Goal: Task Accomplishment & Management: Complete application form

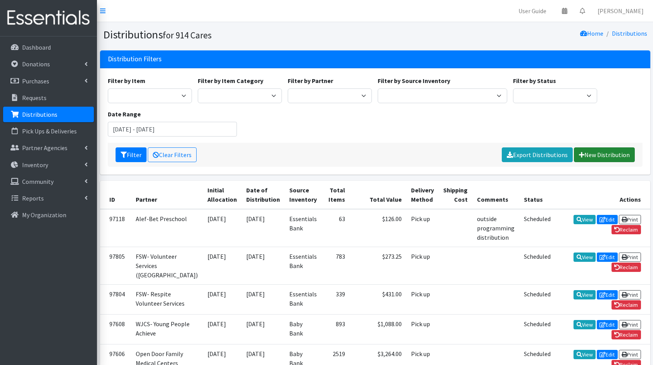
click at [614, 150] on link "New Distribution" at bounding box center [604, 154] width 61 height 15
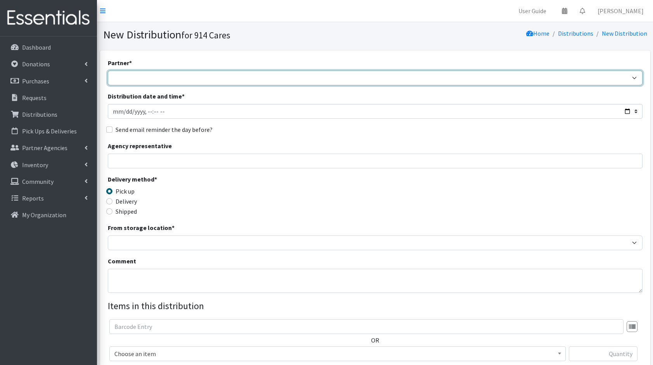
click at [506, 81] on select "4Communities 914United Abbot House Accompany Now Alef-Bet Preschool All Access …" at bounding box center [375, 78] width 534 height 15
select select "2905"
click at [108, 71] on select "4Communities 914United Abbot House Accompany Now Alef-Bet Preschool All Access …" at bounding box center [375, 78] width 534 height 15
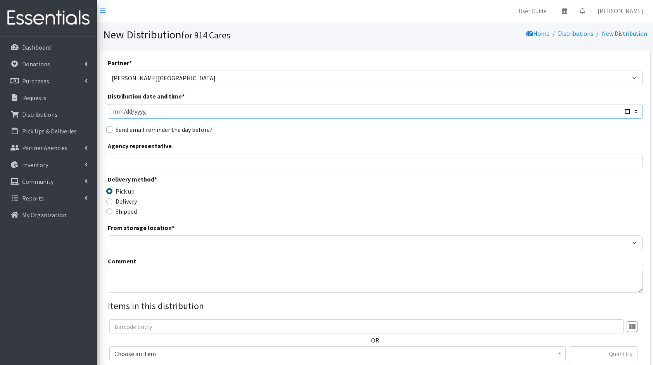
click at [628, 112] on input "Distribution date and time *" at bounding box center [375, 111] width 534 height 15
type input "[DATE]T23:59"
click at [289, 143] on div "Agency representative" at bounding box center [375, 154] width 534 height 27
click at [223, 166] on input "Agency representative" at bounding box center [375, 160] width 534 height 15
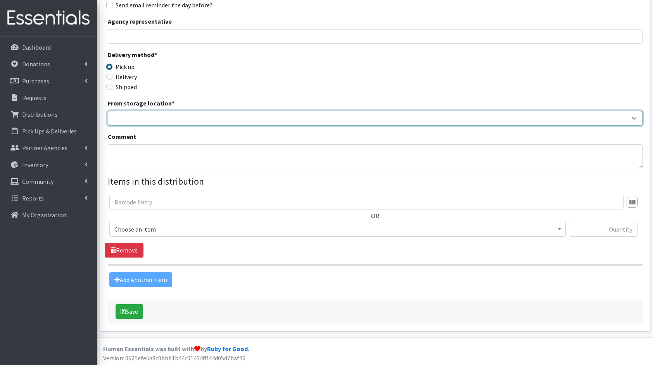
click at [137, 120] on select "Baby Bank Camp Clothing Plus Essentials Bank Westchester Reads" at bounding box center [375, 118] width 534 height 15
click at [108, 111] on select "Baby Bank Camp Clothing Plus Essentials Bank Westchester Reads" at bounding box center [375, 118] width 534 height 15
click at [127, 117] on select "Baby Bank Camp Clothing Plus Essentials Bank Westchester Reads" at bounding box center [375, 118] width 534 height 15
select select "305"
click at [108, 111] on select "Baby Bank Camp Clothing Plus Essentials Bank Westchester Reads" at bounding box center [375, 118] width 534 height 15
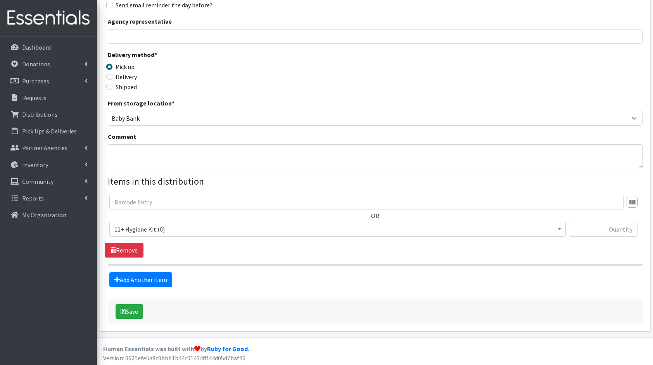
click at [189, 226] on span "11+ Hygiene Kit (0)" at bounding box center [337, 229] width 446 height 11
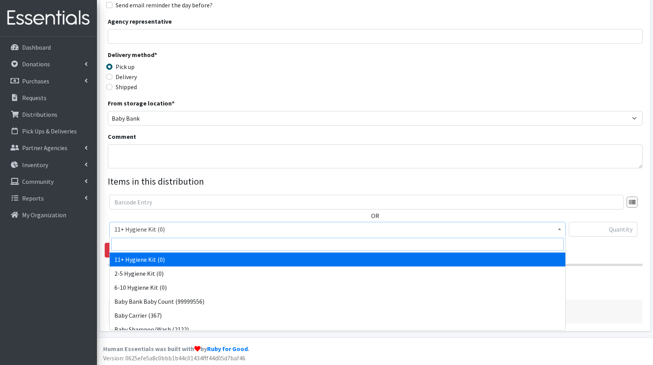
click at [177, 240] on input "search" at bounding box center [337, 244] width 452 height 13
type input "dia"
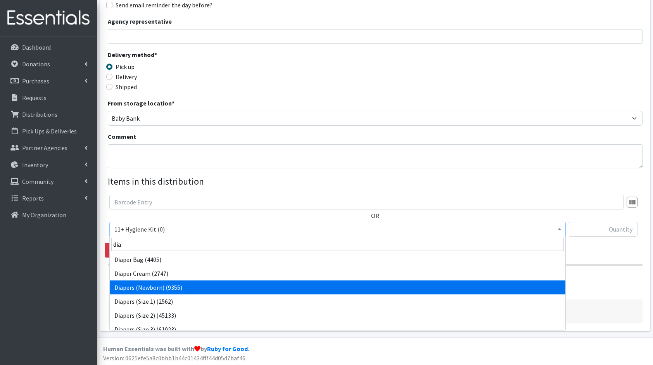
select select "5217"
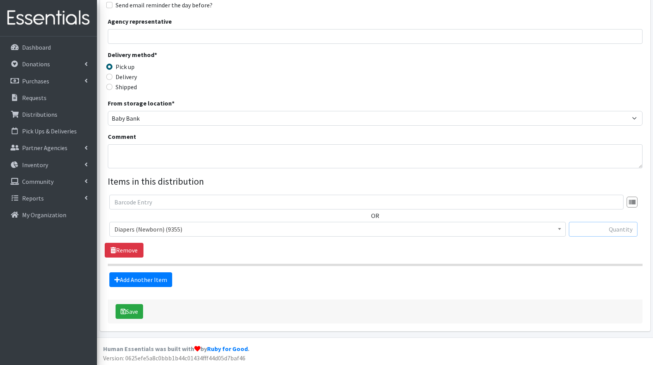
click at [606, 228] on input "text" at bounding box center [603, 229] width 69 height 15
type input "336"
click at [133, 279] on link "Add Another Item" at bounding box center [140, 279] width 63 height 15
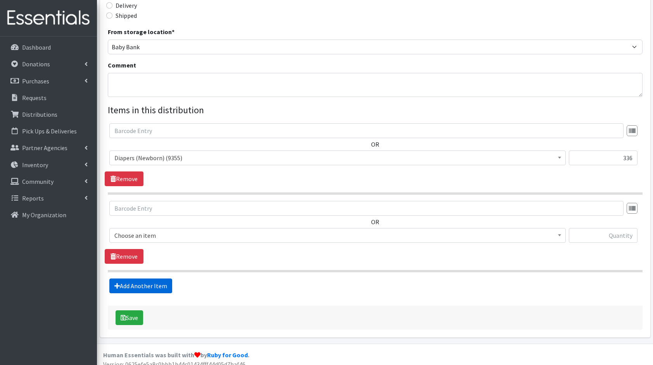
scroll to position [202, 0]
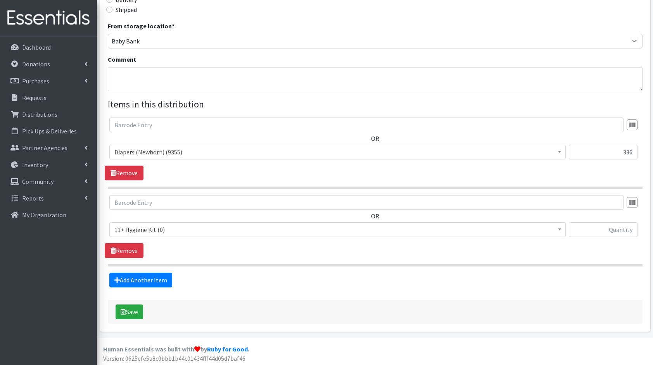
click at [160, 232] on span "11+ Hygiene Kit (0)" at bounding box center [337, 229] width 446 height 11
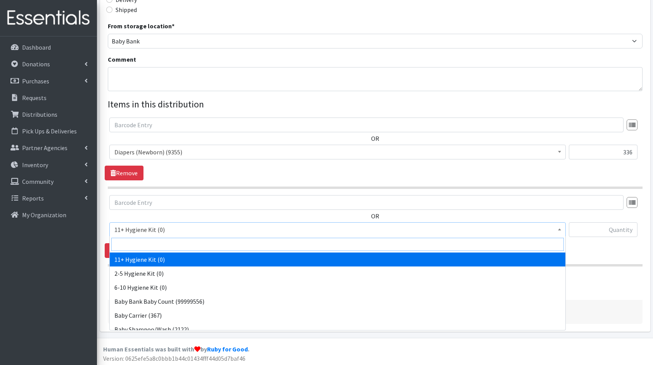
click at [160, 243] on input "search" at bounding box center [337, 244] width 452 height 13
type input "dia"
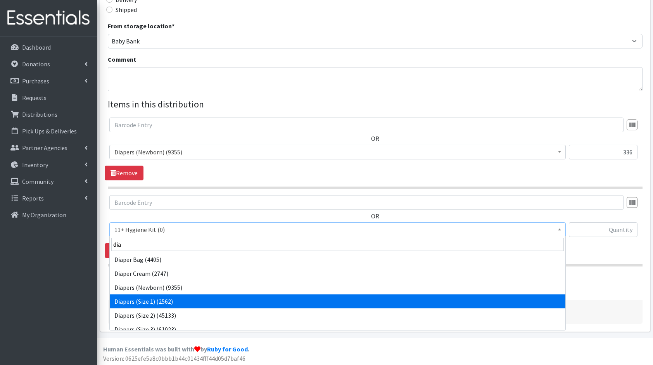
select select "5195"
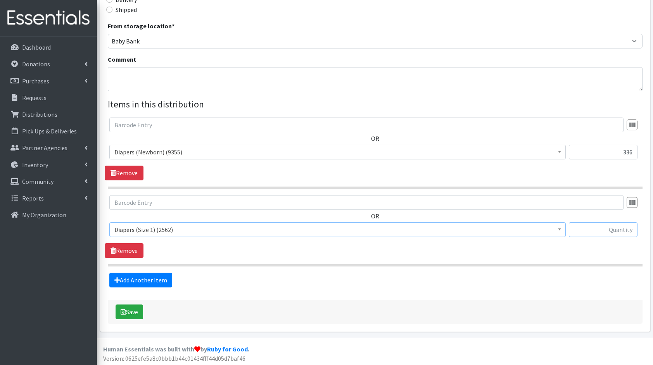
click at [589, 229] on input "text" at bounding box center [603, 229] width 69 height 15
type input "400"
click at [146, 281] on link "Add Another Item" at bounding box center [140, 279] width 63 height 15
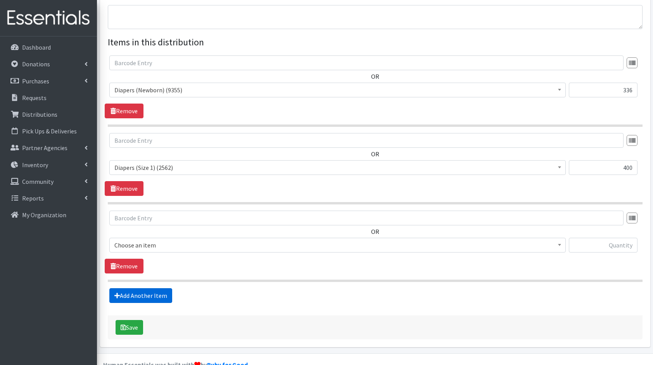
scroll to position [279, 0]
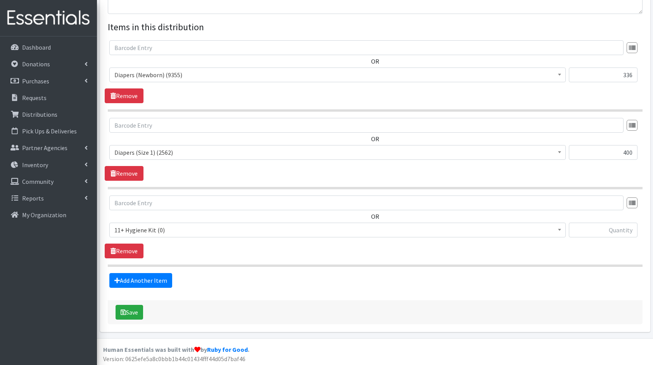
click at [171, 234] on span "11+ Hygiene Kit (0)" at bounding box center [337, 229] width 456 height 15
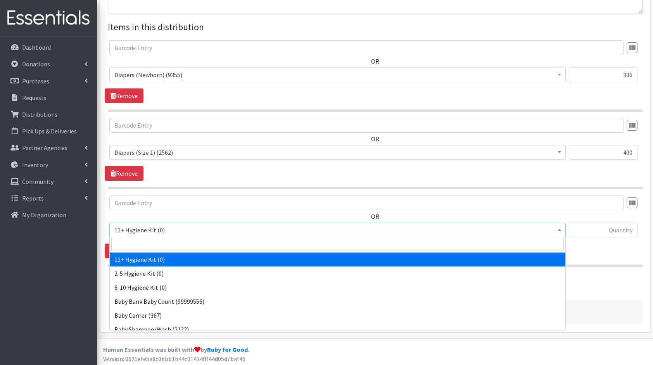
click at [171, 240] on input "search" at bounding box center [337, 244] width 452 height 13
type input "dia"
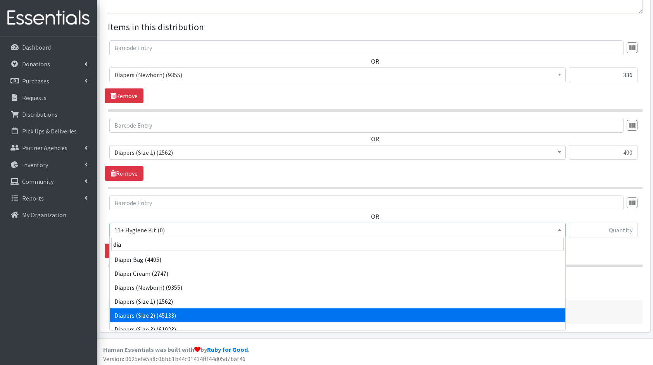
select select "5196"
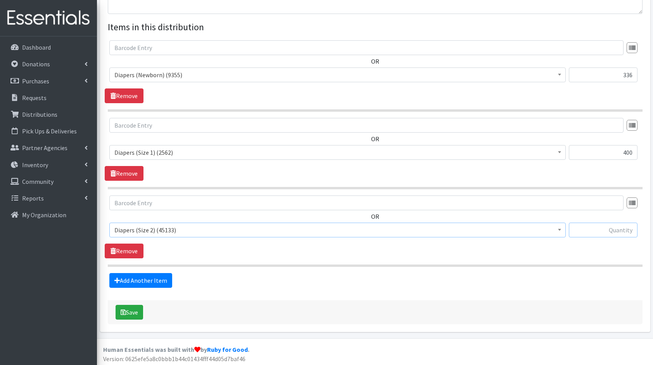
click at [591, 231] on input "text" at bounding box center [603, 229] width 69 height 15
type input "168"
click at [157, 284] on link "Add Another Item" at bounding box center [140, 280] width 63 height 15
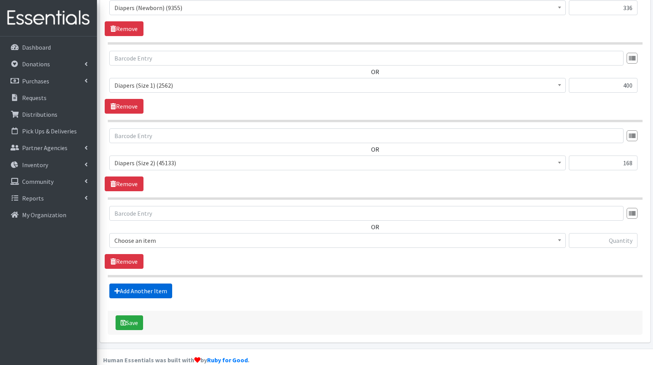
scroll to position [356, 0]
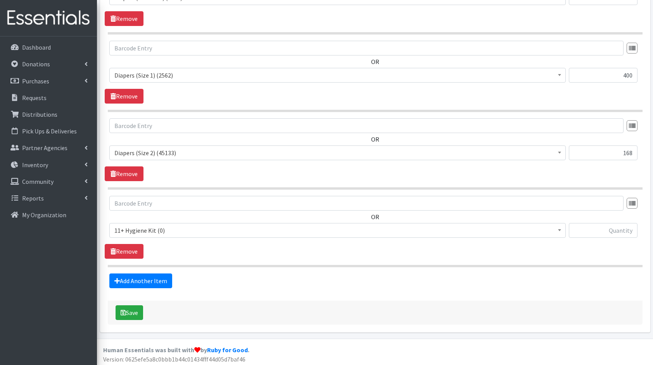
click at [164, 230] on span "11+ Hygiene Kit (0)" at bounding box center [337, 230] width 446 height 11
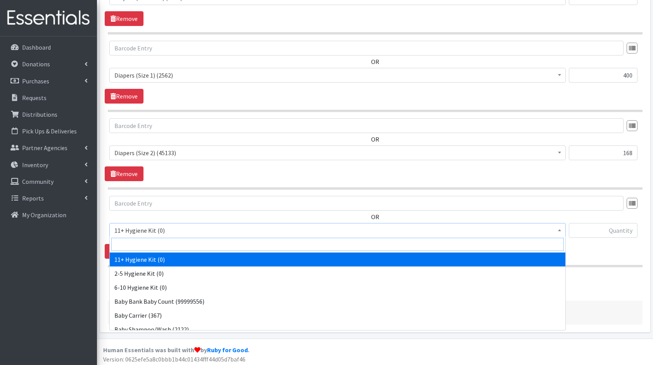
click at [179, 242] on input "search" at bounding box center [337, 244] width 452 height 13
type input "dia"
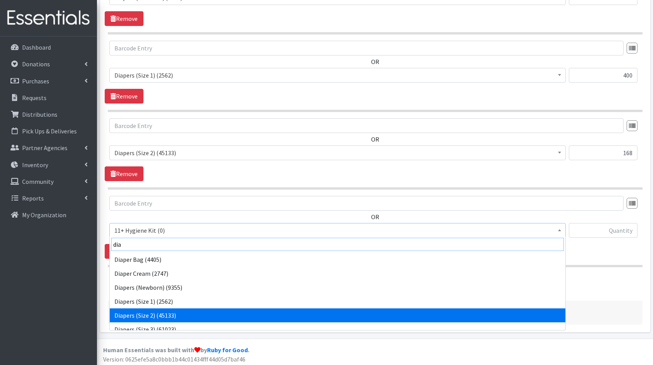
scroll to position [6, 0]
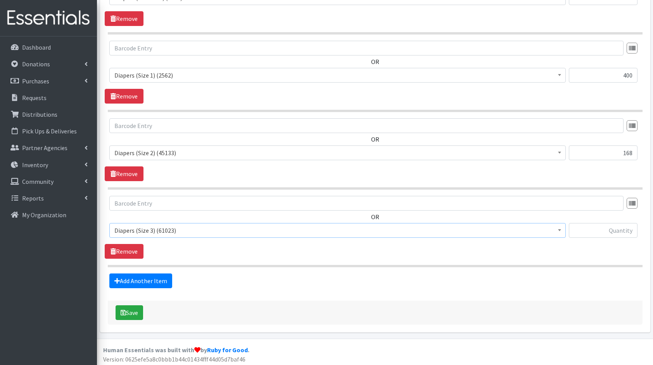
select select "5205"
click at [584, 224] on input "text" at bounding box center [603, 230] width 69 height 15
type input "420"
click at [131, 280] on link "Add Another Item" at bounding box center [140, 280] width 63 height 15
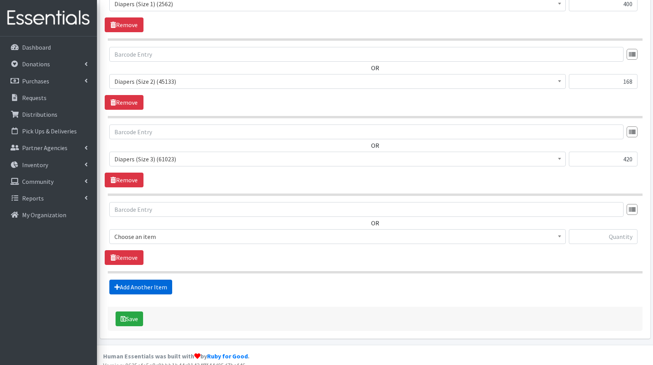
scroll to position [433, 0]
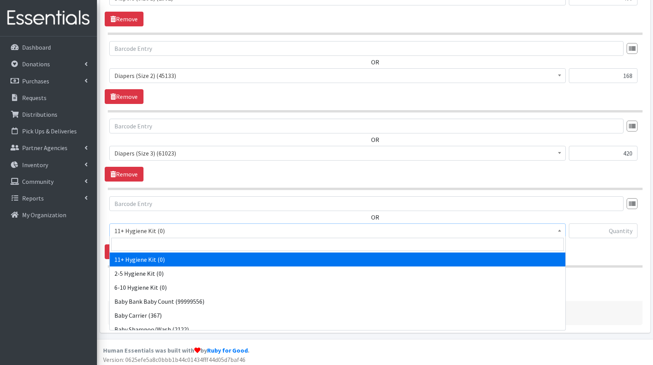
click at [171, 226] on span "11+ Hygiene Kit (0)" at bounding box center [337, 230] width 446 height 11
click at [188, 246] on input "search" at bounding box center [337, 244] width 452 height 13
type input "dia"
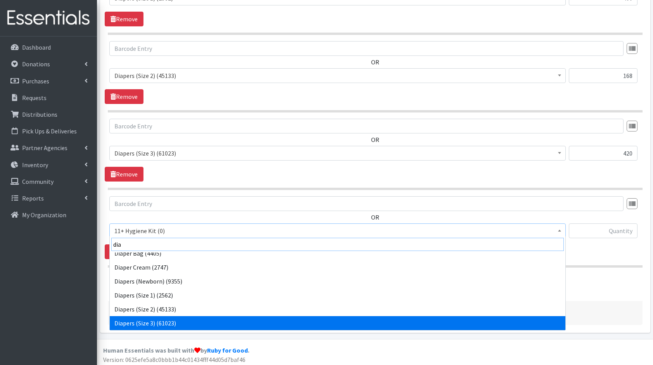
scroll to position [20, 0]
select select "5206"
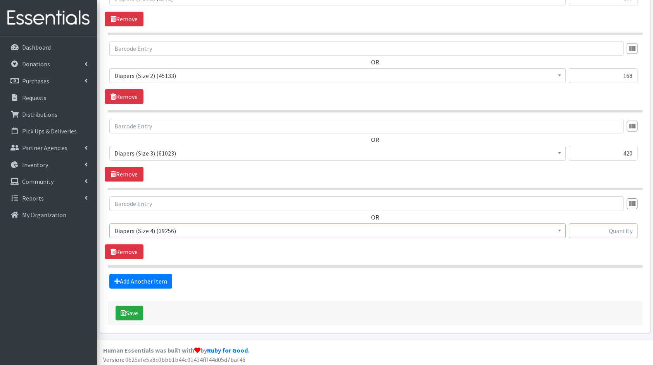
click at [589, 231] on input "text" at bounding box center [603, 230] width 69 height 15
type input "600"
click at [154, 279] on link "Add Another Item" at bounding box center [140, 281] width 63 height 15
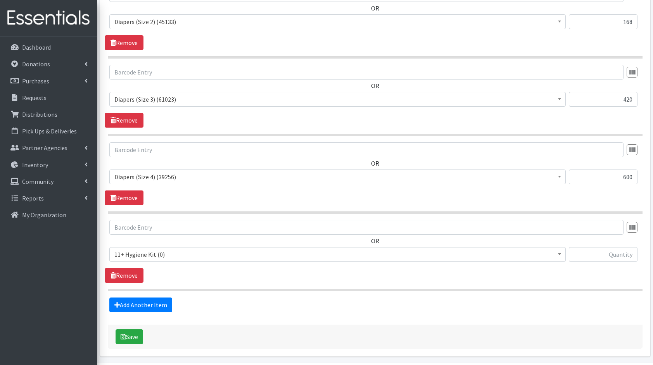
click at [196, 258] on span "11+ Hygiene Kit (0)" at bounding box center [337, 254] width 456 height 15
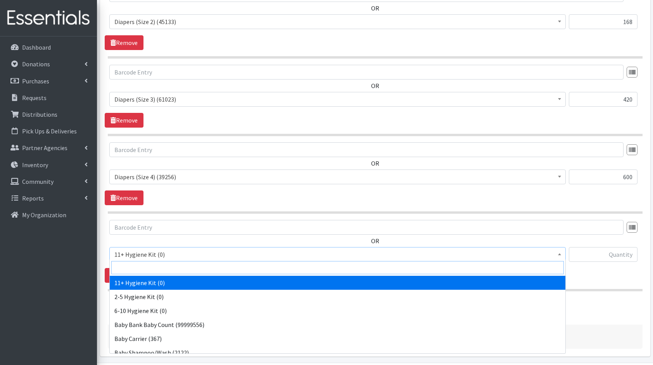
click at [157, 270] on input "search" at bounding box center [337, 267] width 452 height 13
type input "dia"
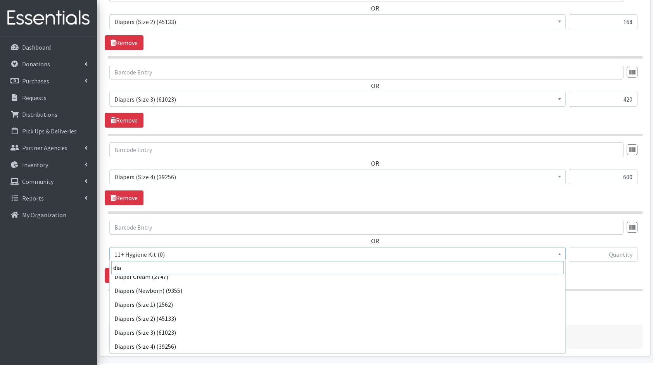
scroll to position [34, 0]
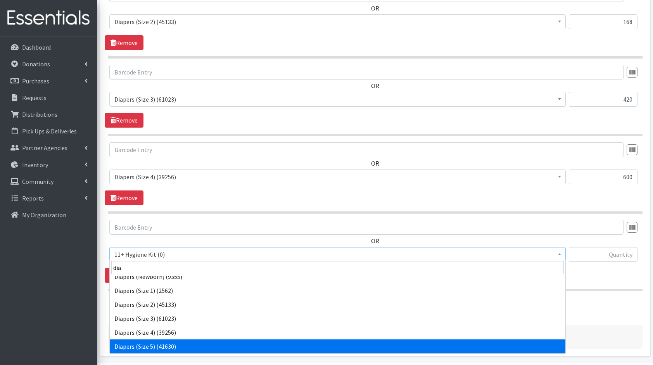
select select "5208"
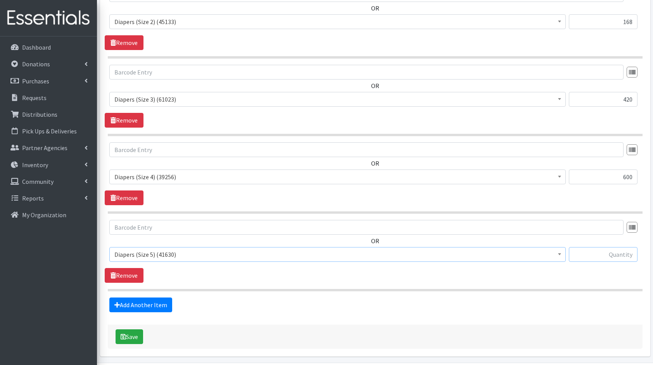
click at [620, 251] on input "text" at bounding box center [603, 254] width 69 height 15
type input "440"
click at [143, 308] on link "Add Another Item" at bounding box center [140, 304] width 63 height 15
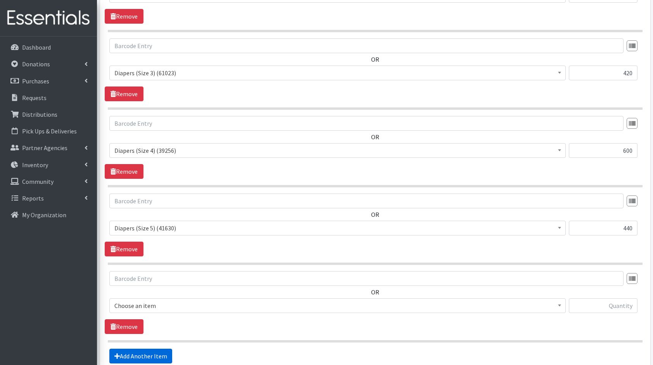
scroll to position [587, 0]
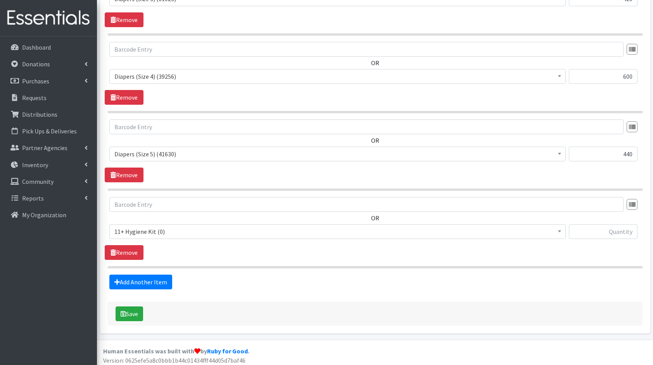
click at [161, 231] on span "11+ Hygiene Kit (0)" at bounding box center [337, 231] width 446 height 11
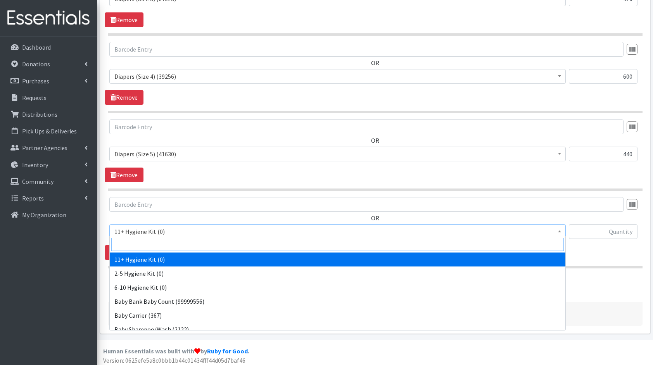
click at [168, 243] on input "search" at bounding box center [337, 244] width 452 height 13
type input "clot"
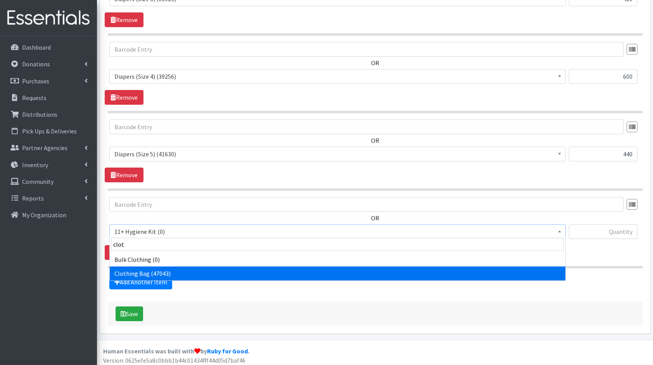
select select "10574"
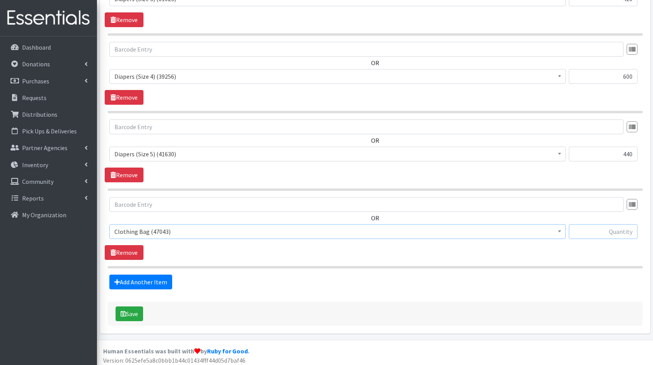
click at [610, 227] on input "text" at bounding box center [603, 231] width 69 height 15
type input "17"
click at [127, 276] on link "Add Another Item" at bounding box center [140, 281] width 63 height 15
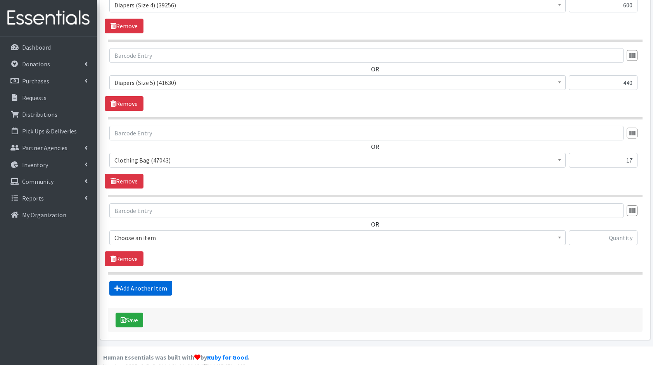
scroll to position [664, 0]
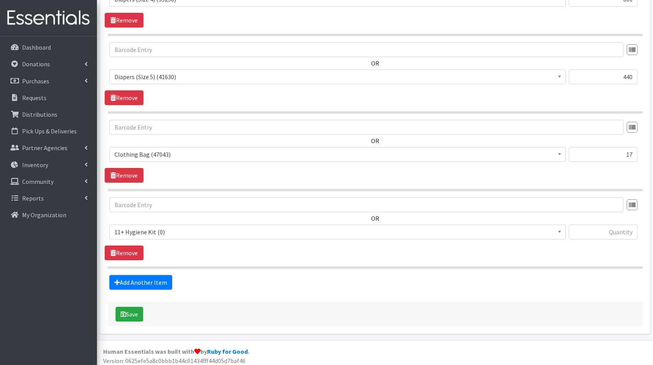
click at [140, 229] on span "11+ Hygiene Kit (0)" at bounding box center [337, 231] width 446 height 11
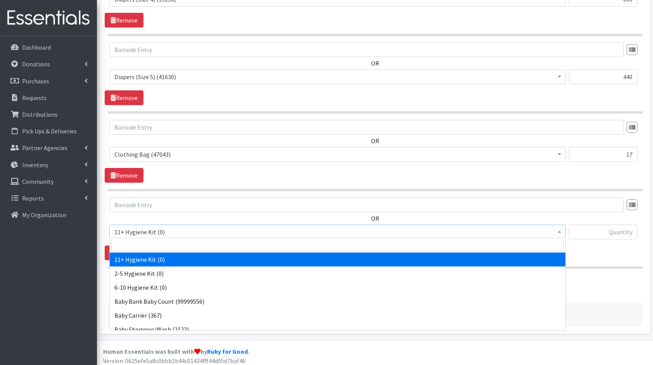
click at [154, 246] on input "search" at bounding box center [337, 244] width 452 height 13
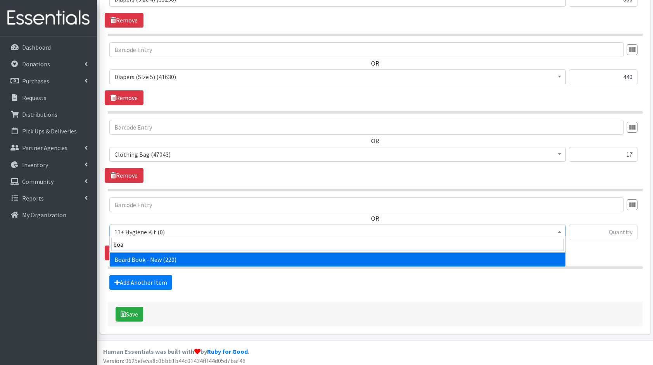
type input "boar"
select select "10657"
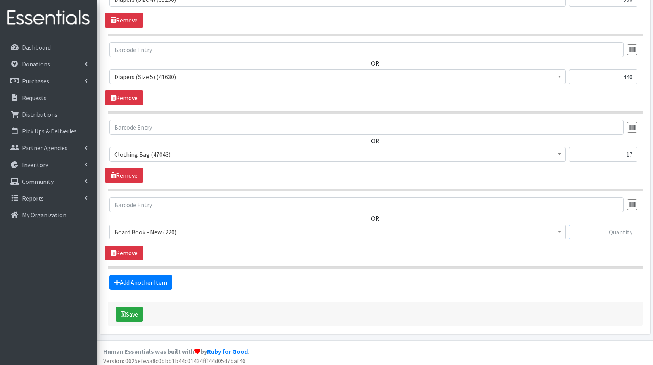
click at [585, 224] on input "text" at bounding box center [603, 231] width 69 height 15
type input "17"
click at [124, 278] on link "Add Another Item" at bounding box center [140, 282] width 63 height 15
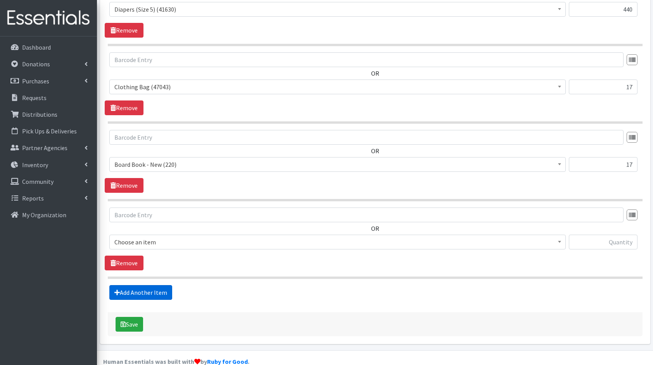
scroll to position [741, 0]
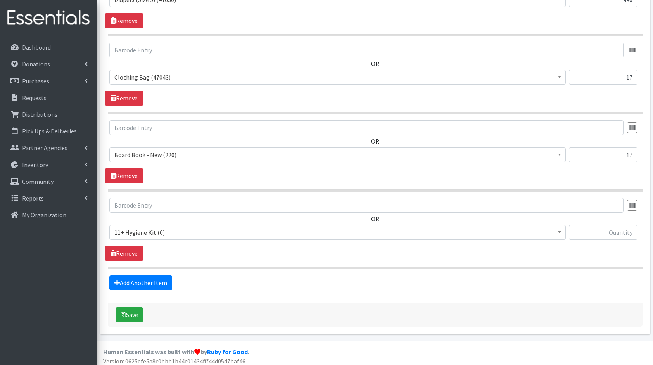
click at [182, 218] on div "OR 11+ Hygiene Kit (0) 2-5 Hygiene Kit (0) 6-10 Hygiene Kit (0) Baby Bank Baby …" at bounding box center [375, 222] width 540 height 48
click at [182, 227] on span "11+ Hygiene Kit (0)" at bounding box center [337, 232] width 446 height 11
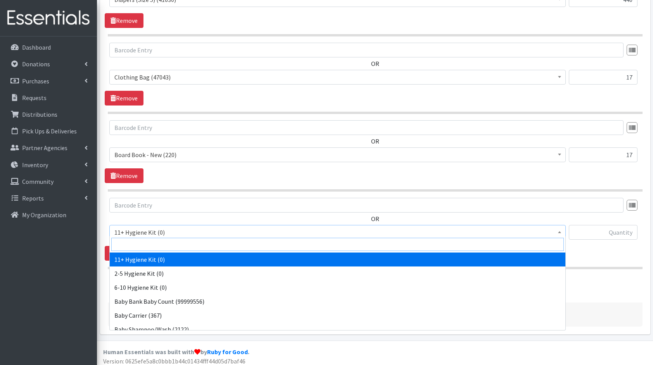
click at [191, 239] on input "search" at bounding box center [337, 244] width 452 height 13
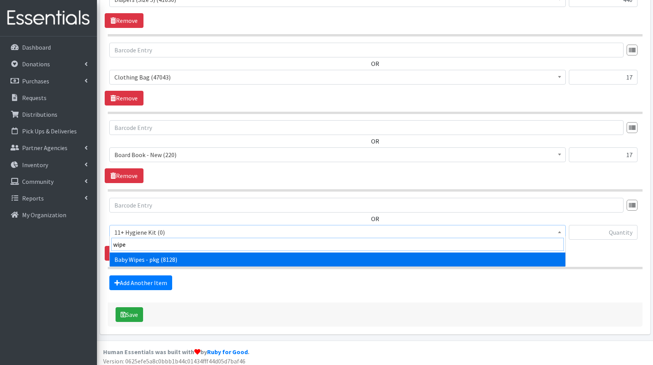
type input "wipes"
select select "5219"
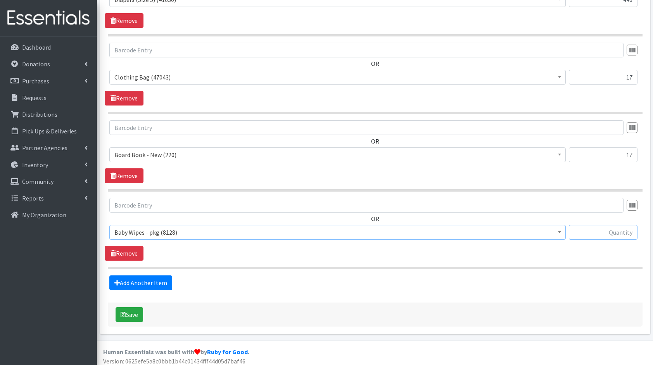
click at [621, 229] on input "text" at bounding box center [603, 232] width 69 height 15
type input "68"
click at [155, 277] on link "Add Another Item" at bounding box center [140, 282] width 63 height 15
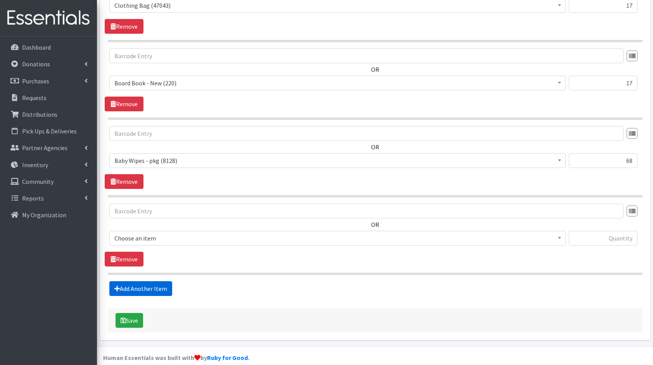
scroll to position [819, 0]
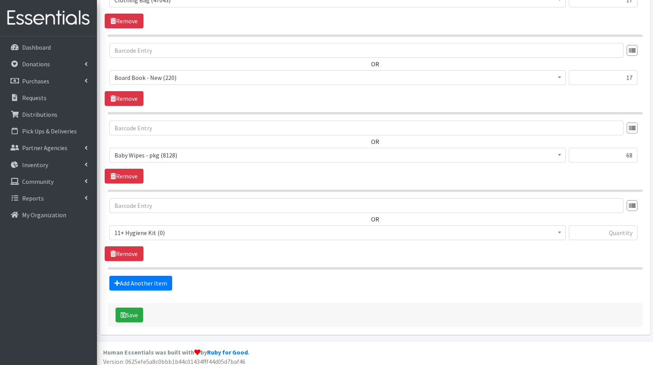
click at [160, 225] on span "11+ Hygiene Kit (0)" at bounding box center [337, 232] width 456 height 15
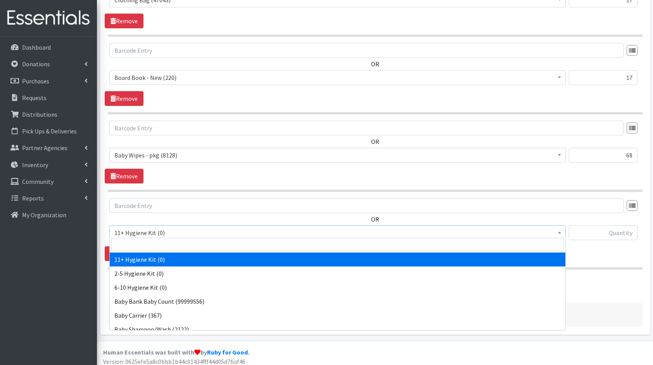
click at [158, 251] on span at bounding box center [337, 244] width 455 height 16
click at [160, 246] on input "search" at bounding box center [337, 244] width 452 height 13
click at [160, 246] on input "f" at bounding box center [337, 244] width 452 height 13
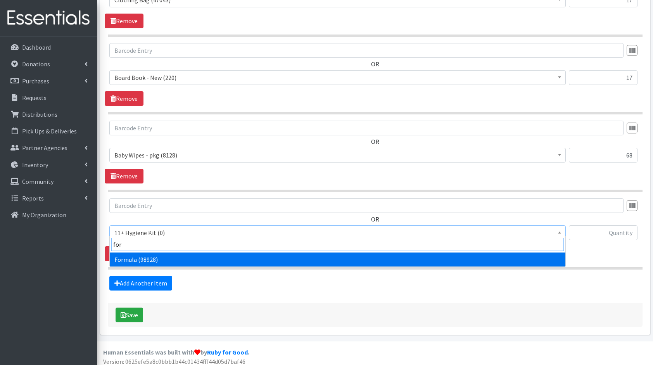
type input "form"
select select "13582"
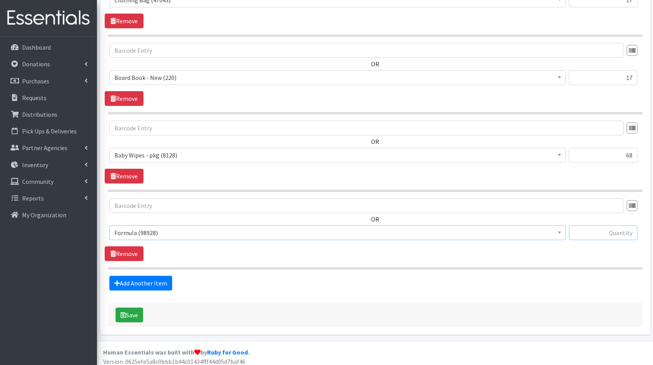
click at [586, 233] on input "text" at bounding box center [603, 232] width 69 height 15
type input "12"
click at [144, 279] on link "Add Another Item" at bounding box center [140, 283] width 63 height 15
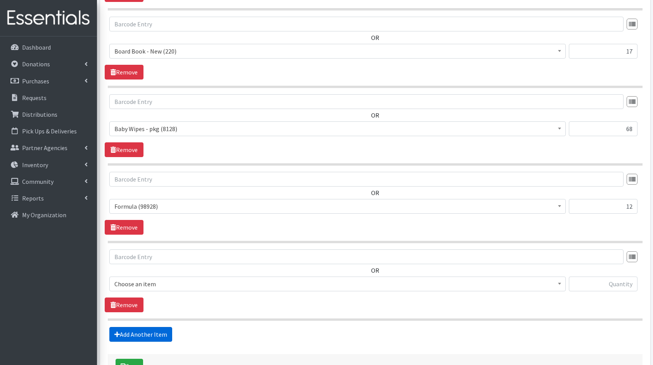
scroll to position [896, 0]
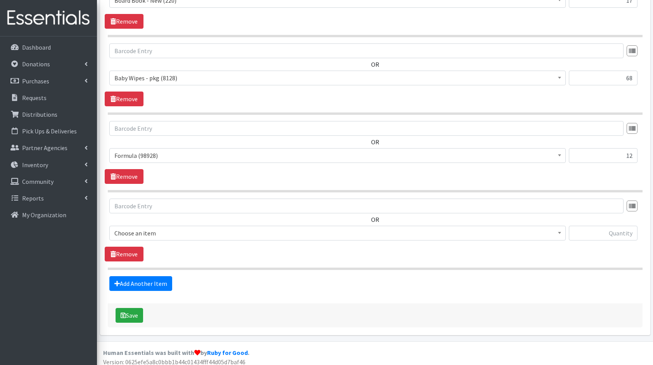
click at [179, 231] on span "Choose an item" at bounding box center [337, 232] width 446 height 11
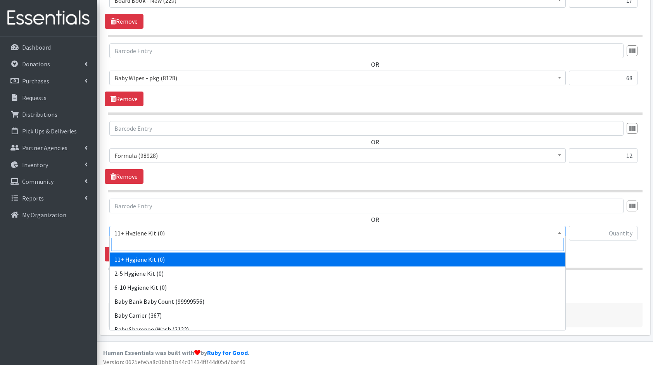
click at [164, 241] on input "search" at bounding box center [337, 244] width 452 height 13
type input "t"
click at [164, 241] on input "search" at bounding box center [337, 244] width 452 height 13
type input "[PERSON_NAME]"
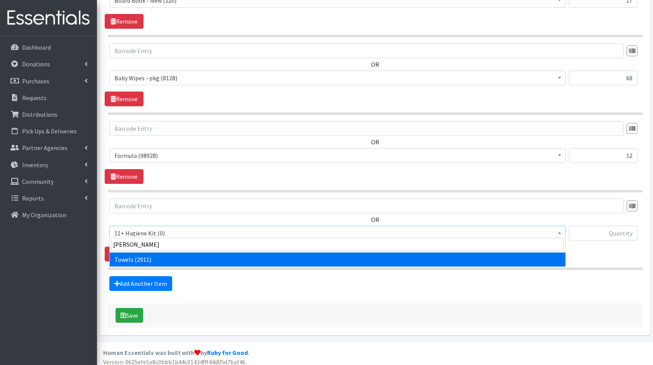
select select "10577"
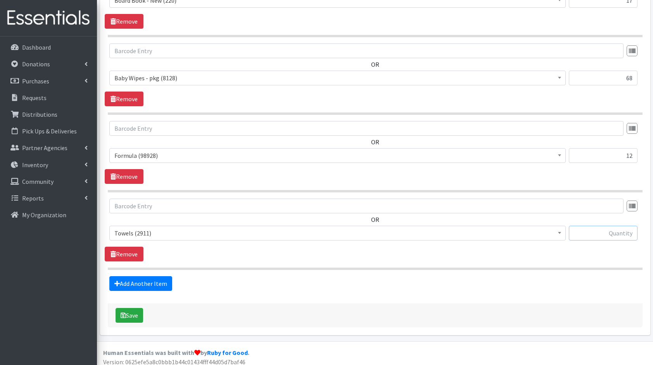
click at [614, 233] on input "text" at bounding box center [603, 233] width 69 height 15
type input "8"
click at [137, 276] on link "Add Another Item" at bounding box center [140, 283] width 63 height 15
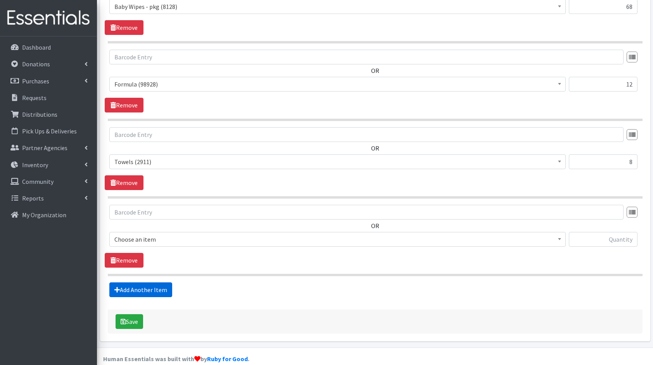
scroll to position [973, 0]
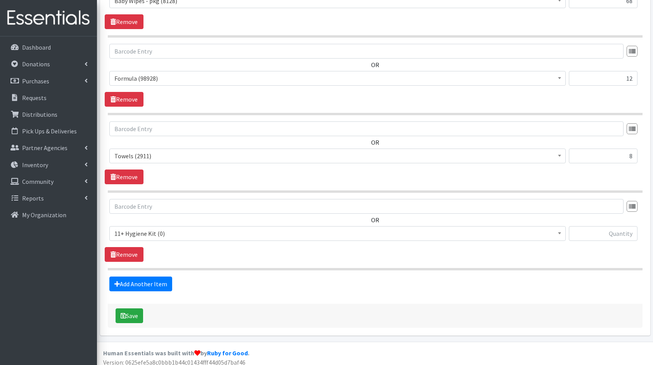
click at [143, 232] on span "11+ Hygiene Kit (0)" at bounding box center [337, 233] width 446 height 11
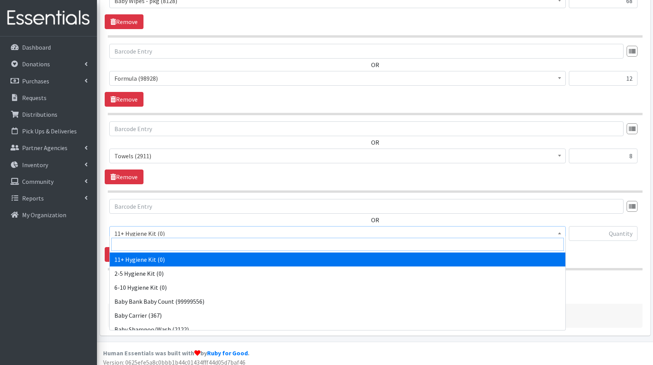
click at [152, 241] on input "search" at bounding box center [337, 244] width 452 height 13
type input "bib"
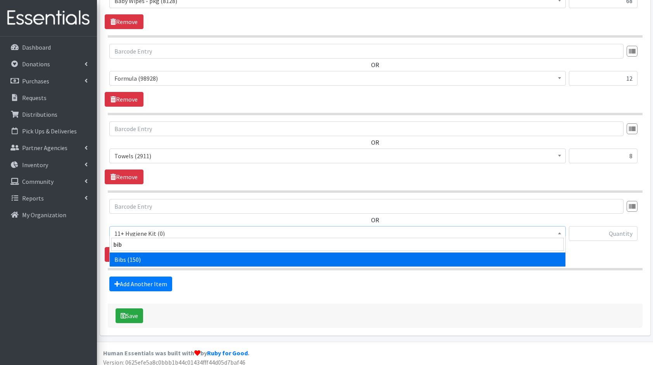
select select "10575"
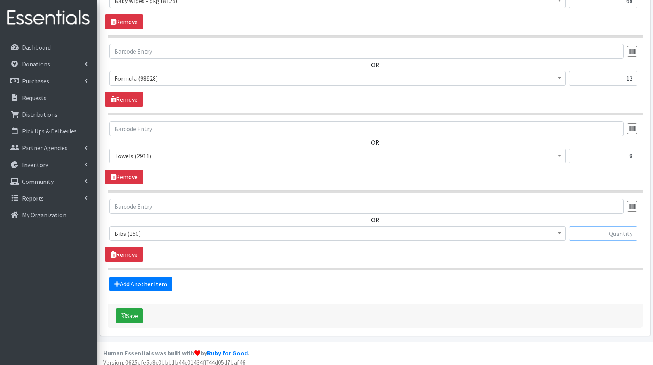
click at [622, 232] on input "text" at bounding box center [603, 233] width 69 height 15
type input "9"
click at [141, 276] on link "Add Another Item" at bounding box center [140, 283] width 63 height 15
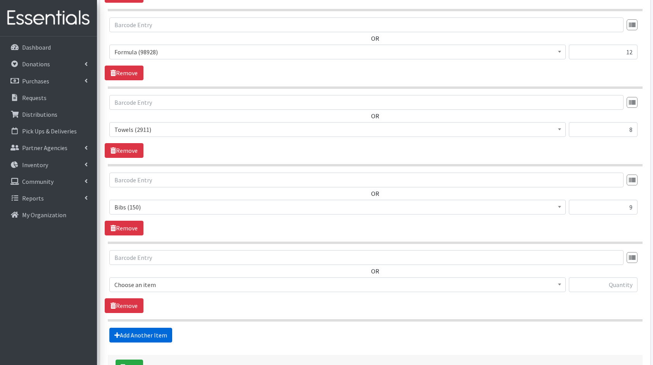
scroll to position [1050, 0]
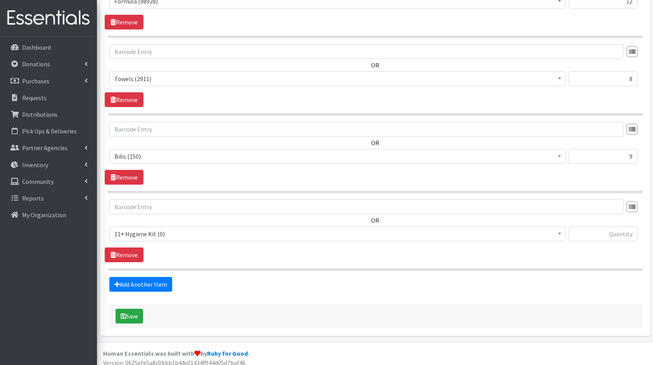
click at [141, 231] on span "11+ Hygiene Kit (0)" at bounding box center [337, 233] width 446 height 11
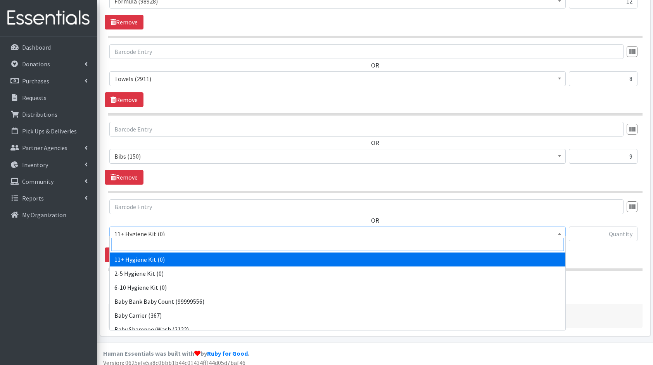
click at [165, 244] on input "search" at bounding box center [337, 244] width 452 height 13
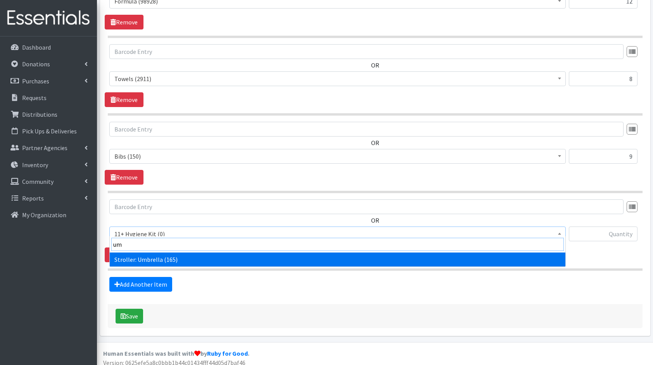
type input "umb"
select select "10585"
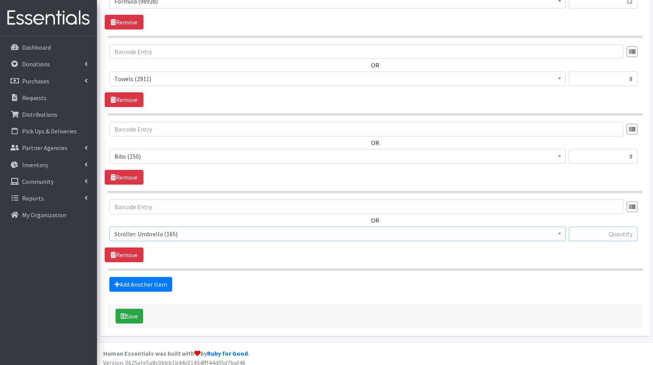
click at [592, 226] on input "text" at bounding box center [603, 233] width 69 height 15
type input "1"
click at [151, 277] on link "Add Another Item" at bounding box center [140, 284] width 63 height 15
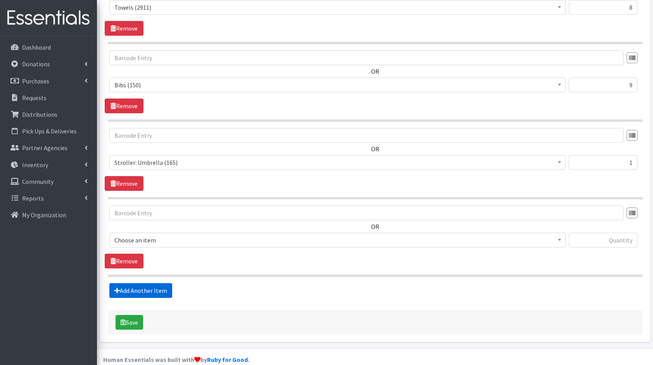
scroll to position [1127, 0]
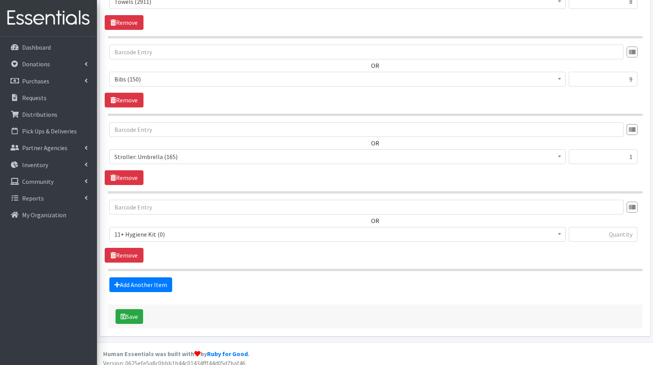
click at [147, 230] on span "11+ Hygiene Kit (0)" at bounding box center [337, 234] width 446 height 11
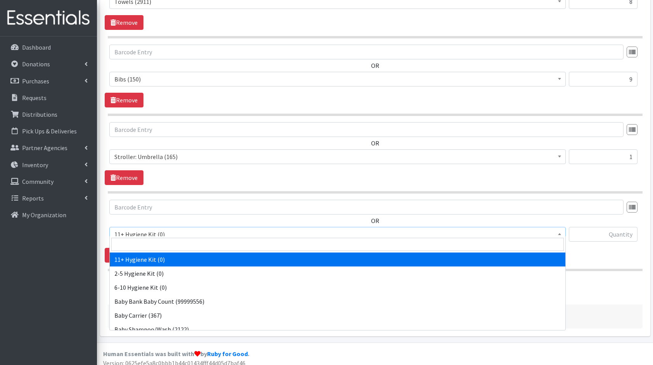
click at [160, 237] on span at bounding box center [337, 244] width 455 height 16
click at [163, 241] on input "search" at bounding box center [337, 244] width 452 height 13
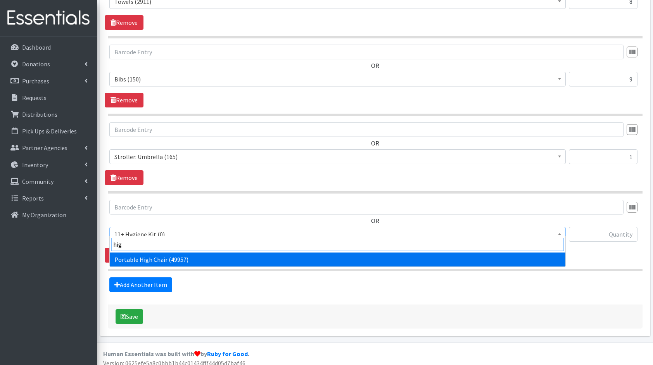
type input "high"
select select "10580"
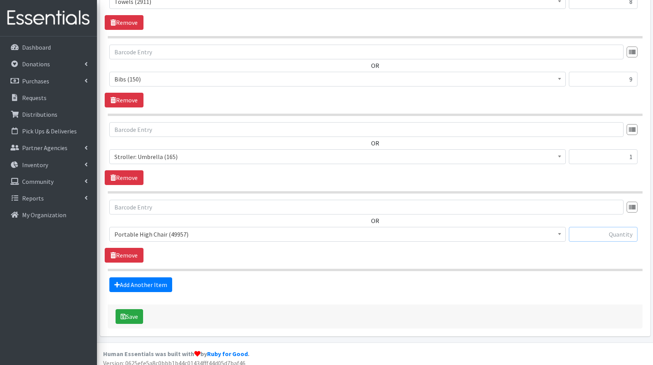
click at [591, 229] on input "text" at bounding box center [603, 234] width 69 height 15
type input "3"
click at [150, 280] on link "Add Another Item" at bounding box center [140, 284] width 63 height 15
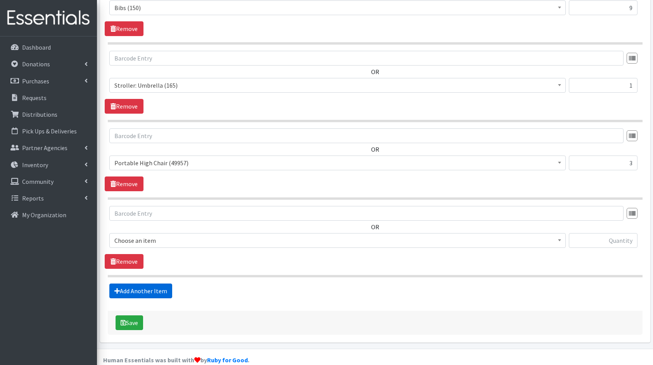
scroll to position [1204, 0]
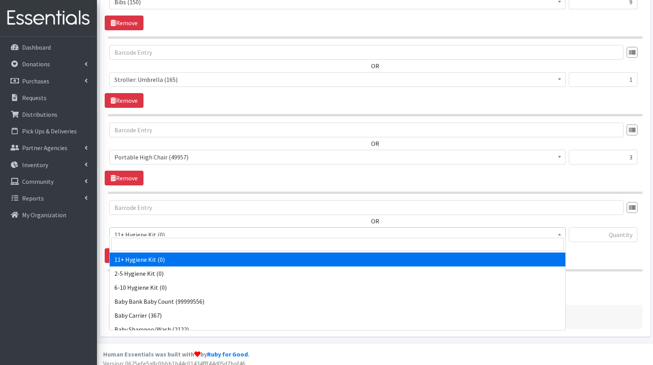
click at [152, 229] on span "11+ Hygiene Kit (0)" at bounding box center [337, 234] width 446 height 11
click at [134, 242] on input "search" at bounding box center [337, 244] width 452 height 13
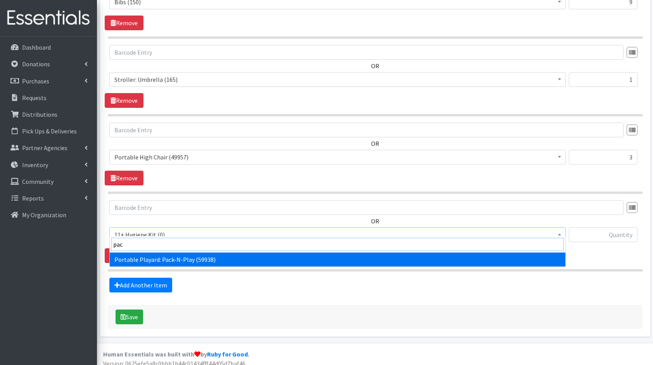
type input "pack"
select select "10581"
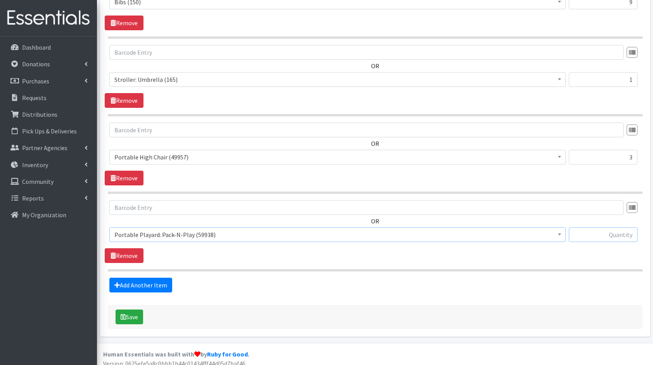
click at [584, 227] on input "text" at bounding box center [603, 234] width 69 height 15
type input "2"
click at [128, 309] on button "Save" at bounding box center [129, 316] width 28 height 15
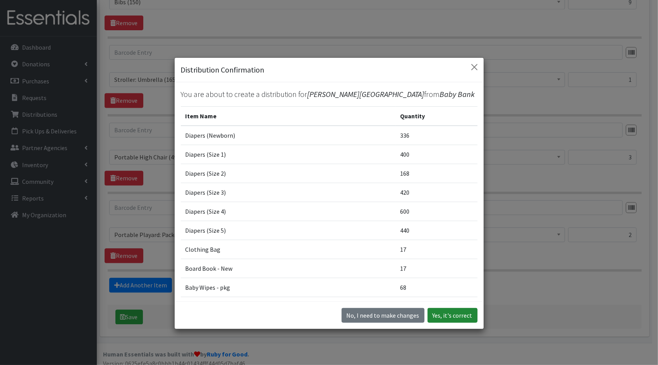
click at [460, 309] on button "Yes, it's correct" at bounding box center [453, 315] width 50 height 15
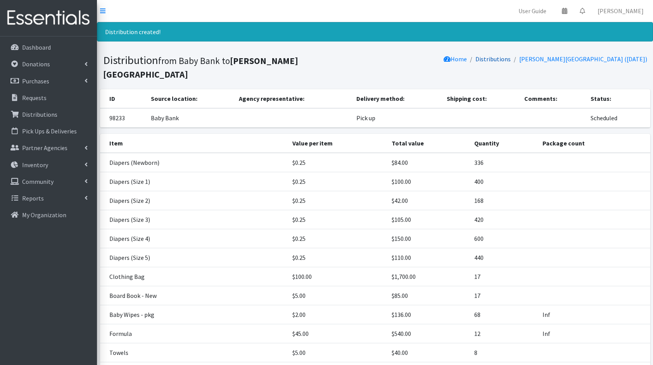
click at [495, 57] on link "Distributions" at bounding box center [492, 59] width 35 height 8
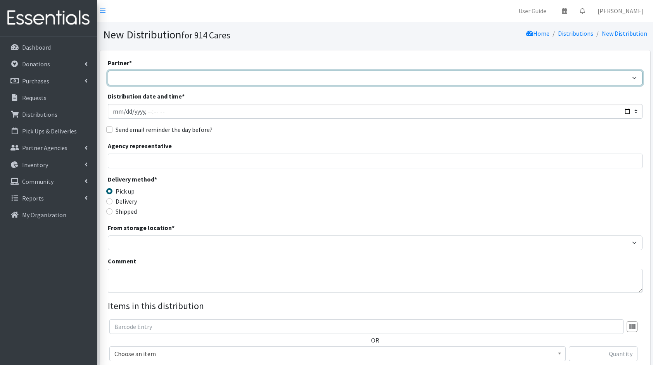
click at [284, 81] on select "4Communities 914United Abbot House Accompany Now Alef-Bet Preschool All Access …" at bounding box center [375, 78] width 534 height 15
select select "2894"
click at [108, 71] on select "4Communities 914United Abbot House Accompany Now Alef-Bet Preschool All Access …" at bounding box center [375, 78] width 534 height 15
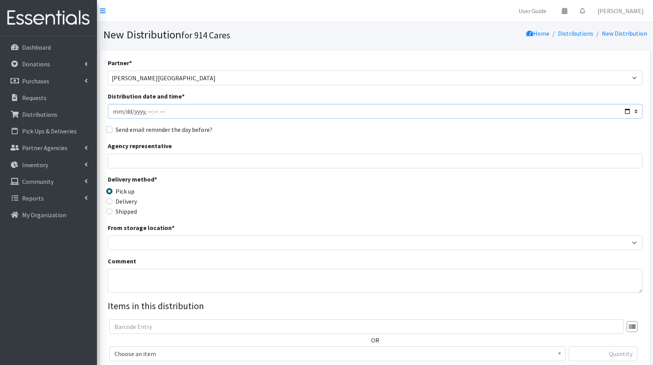
click at [626, 109] on input "Distribution date and time *" at bounding box center [375, 111] width 534 height 15
type input "[DATE]T23:59"
click at [305, 131] on div "Send email reminder the day before?" at bounding box center [375, 129] width 534 height 9
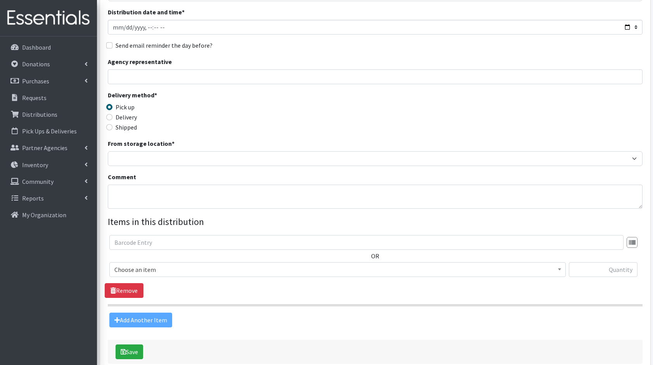
scroll to position [88, 0]
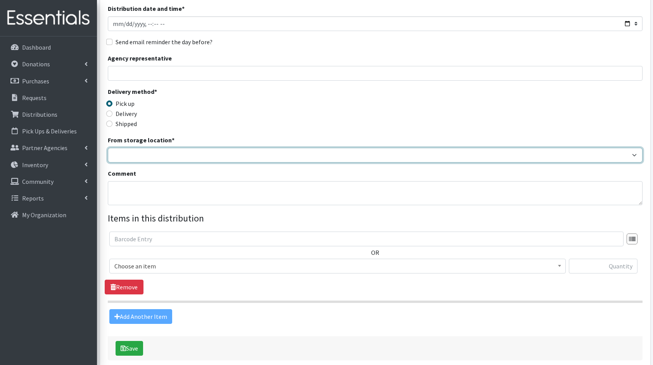
click at [134, 161] on select "Baby Bank Camp Clothing Plus Essentials Bank Westchester Reads" at bounding box center [375, 155] width 534 height 15
select select "305"
click at [108, 148] on select "Baby Bank Camp Clothing Plus Essentials Bank Westchester Reads" at bounding box center [375, 155] width 534 height 15
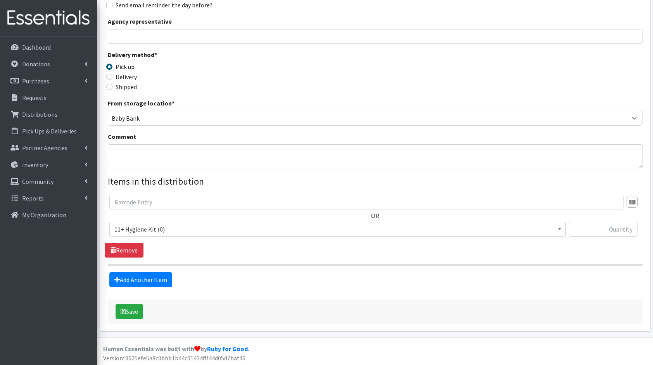
click at [135, 230] on span "11+ Hygiene Kit (0)" at bounding box center [337, 229] width 446 height 11
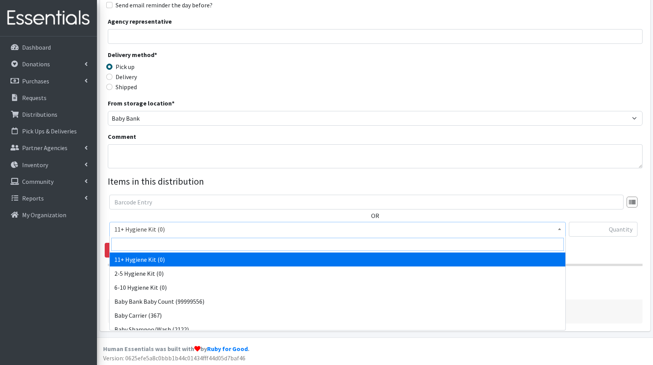
click at [146, 244] on input "search" at bounding box center [337, 244] width 452 height 13
type input "dia"
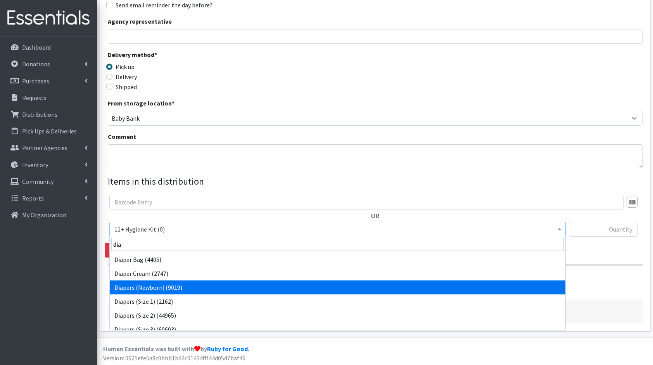
select select "5217"
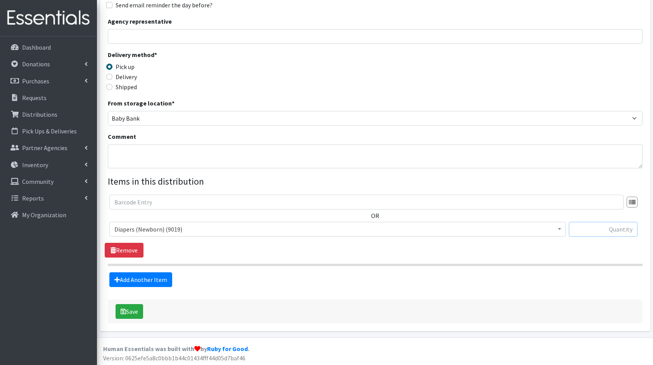
click at [578, 229] on input "text" at bounding box center [603, 229] width 69 height 15
type input "336"
click at [138, 271] on fieldset "Items in this distribution OR 11+ Hygiene Kit (0) 2-5 Hygiene Kit (0) 6-10 Hygi…" at bounding box center [375, 230] width 534 height 112
click at [139, 277] on link "Add Another Item" at bounding box center [140, 279] width 63 height 15
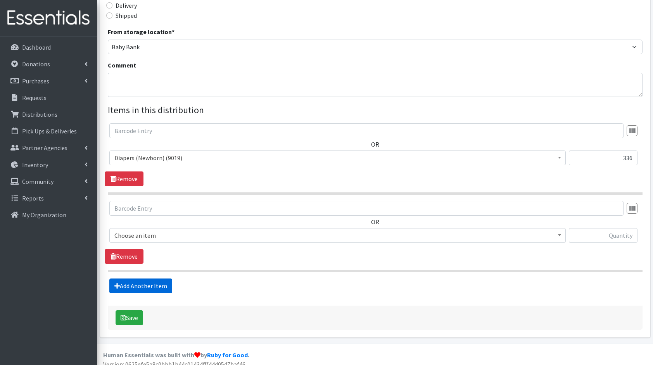
scroll to position [202, 0]
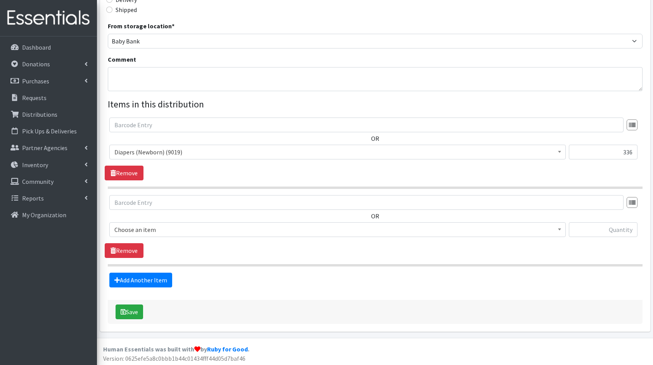
click at [125, 236] on body "User Guide 0 Pick-ups remaining this week View Calendar 0 Requests 0 Partner Ag…" at bounding box center [326, 82] width 653 height 568
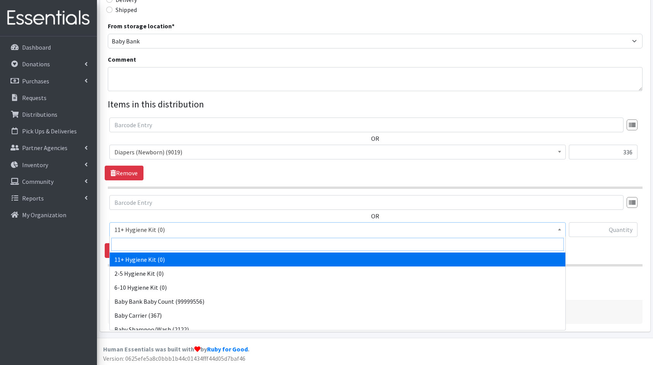
click at [151, 242] on input "search" at bounding box center [337, 244] width 452 height 13
type input "dia"
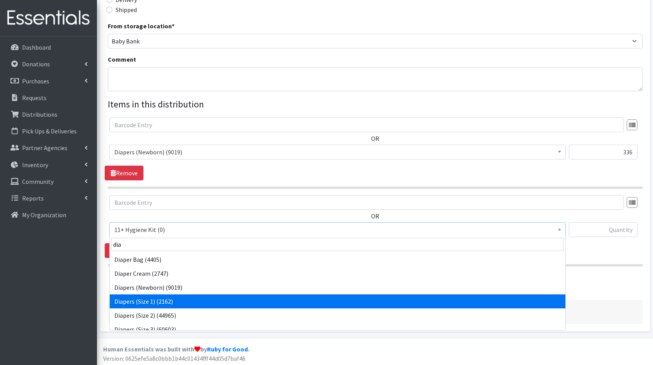
select select "5195"
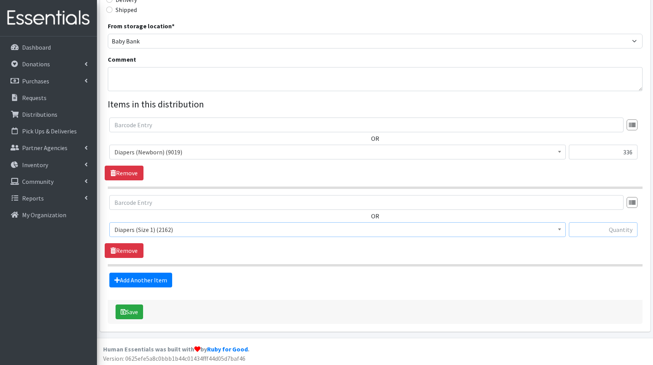
click at [603, 230] on input "text" at bounding box center [603, 229] width 69 height 15
type input "204"
click at [152, 279] on link "Add Another Item" at bounding box center [140, 279] width 63 height 15
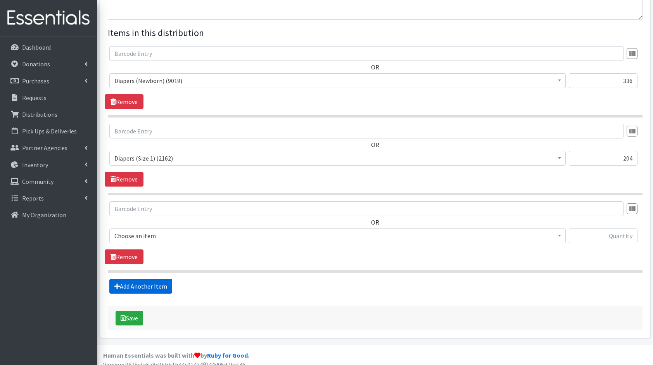
scroll to position [279, 0]
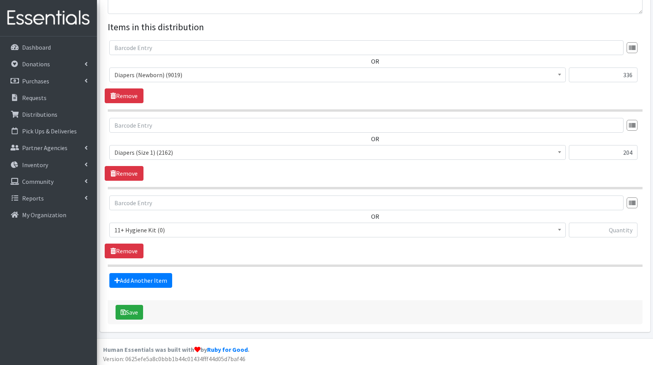
click at [157, 236] on span "11+ Hygiene Kit (0) 2-5 Hygiene Kit (0) 6-10 Hygiene Kit (0) Baby Bank Baby Cou…" at bounding box center [337, 232] width 456 height 21
click at [178, 232] on span "11+ Hygiene Kit (0)" at bounding box center [337, 229] width 446 height 11
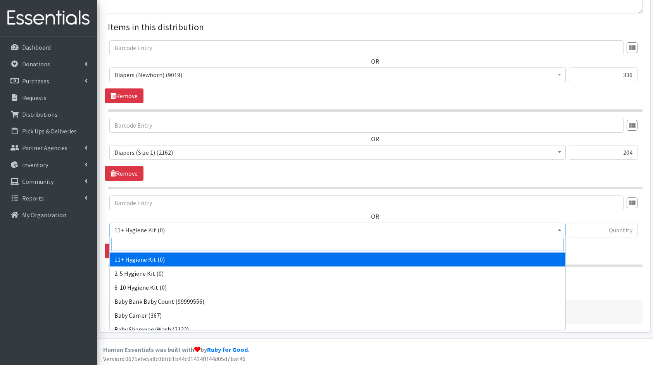
click at [162, 244] on input "search" at bounding box center [337, 244] width 452 height 13
type input "dia"
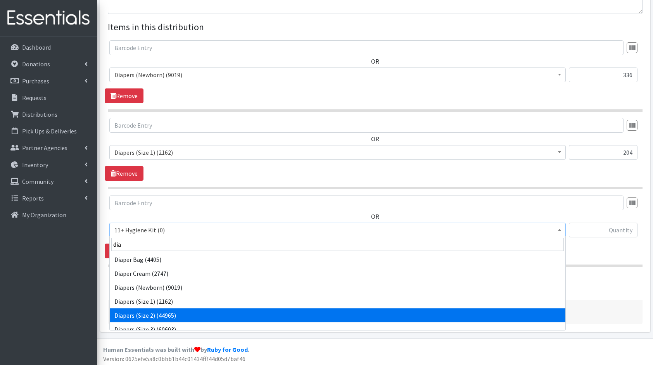
select select "5196"
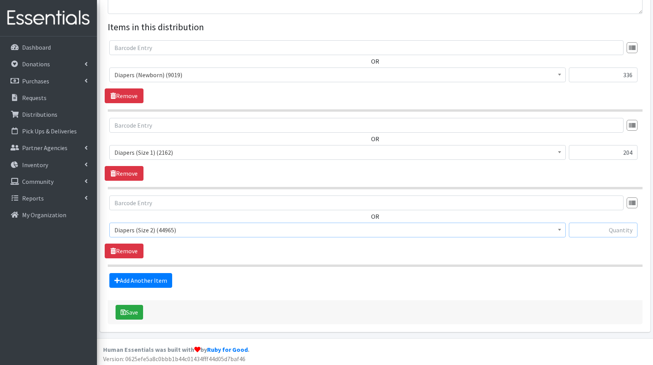
click at [607, 233] on input "text" at bounding box center [603, 229] width 69 height 15
type input "1176"
click at [145, 279] on link "Add Another Item" at bounding box center [140, 280] width 63 height 15
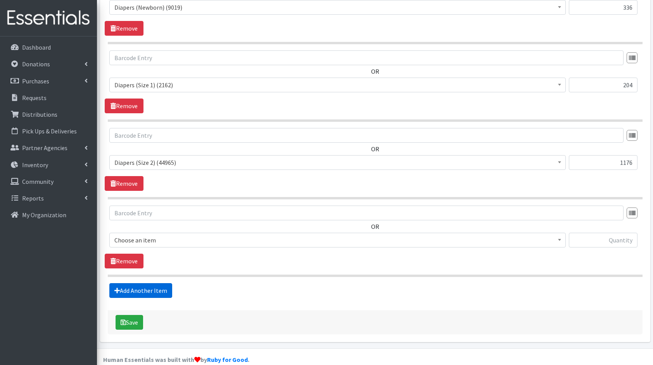
scroll to position [356, 0]
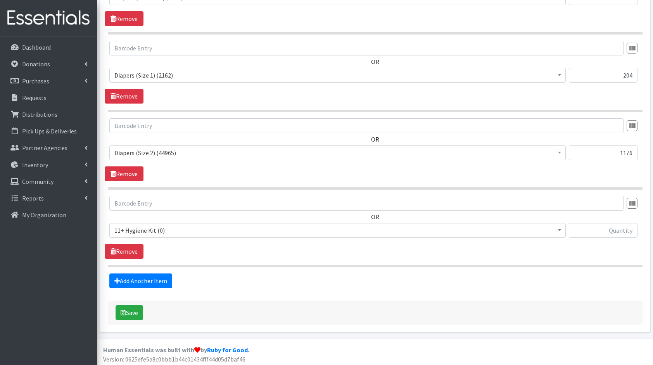
click at [196, 225] on span "11+ Hygiene Kit (0)" at bounding box center [337, 230] width 446 height 11
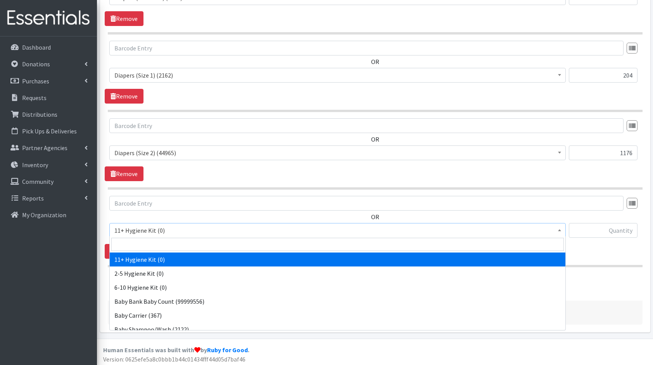
click at [203, 245] on input "search" at bounding box center [337, 244] width 452 height 13
type input "dia"
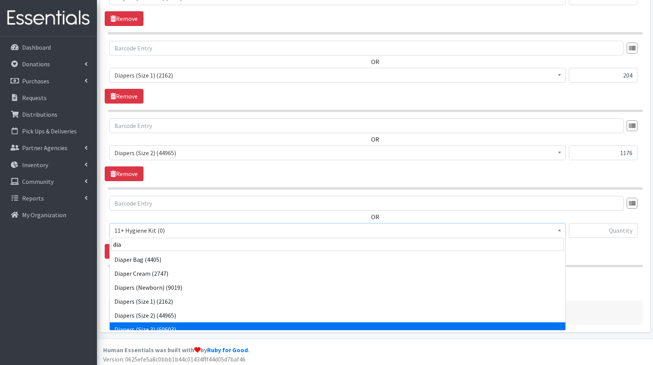
scroll to position [6, 0]
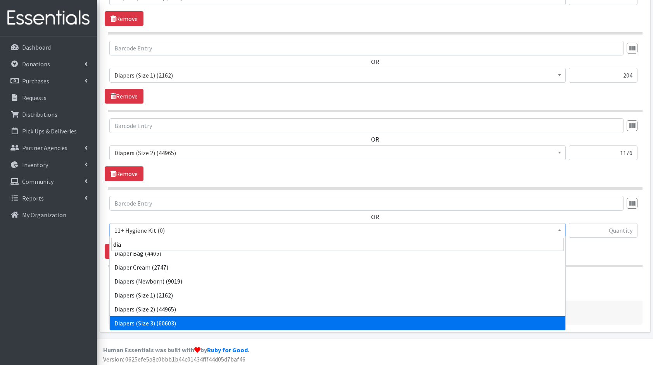
select select "5205"
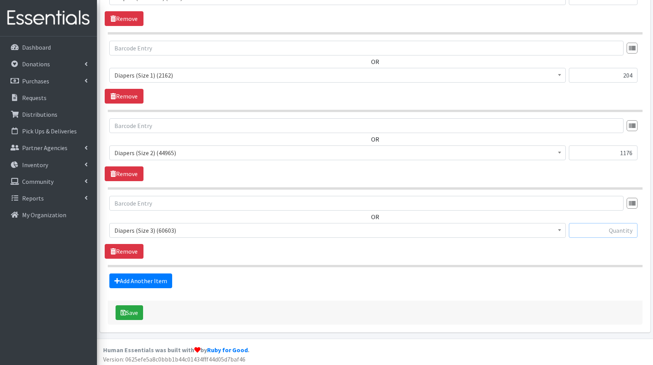
click at [611, 229] on input "text" at bounding box center [603, 230] width 69 height 15
type input "280"
click at [176, 280] on div "Add Another Item" at bounding box center [375, 280] width 540 height 15
click at [150, 281] on link "Add Another Item" at bounding box center [140, 280] width 63 height 15
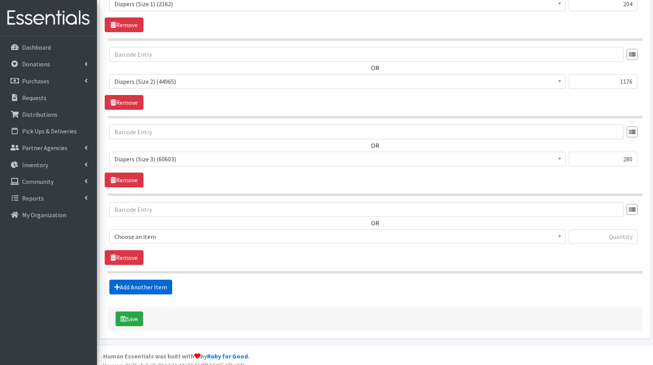
scroll to position [433, 0]
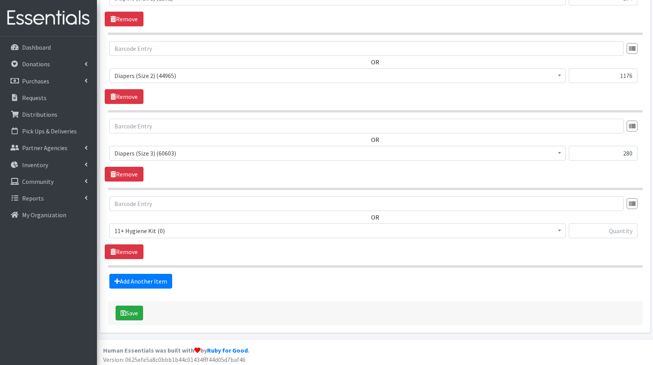
click at [176, 229] on span "11+ Hygiene Kit (0)" at bounding box center [337, 230] width 446 height 11
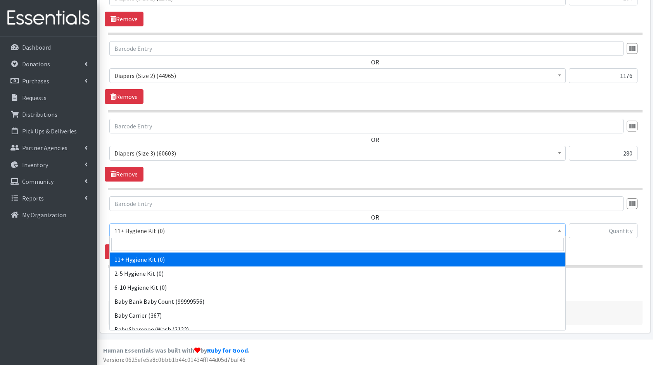
click at [188, 243] on input "search" at bounding box center [337, 244] width 452 height 13
type input "dia"
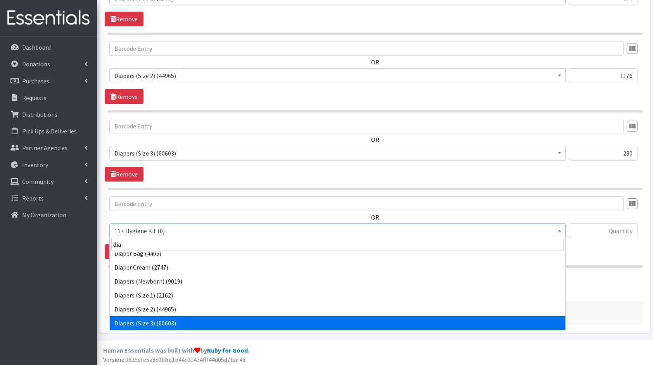
scroll to position [20, 0]
select select "5206"
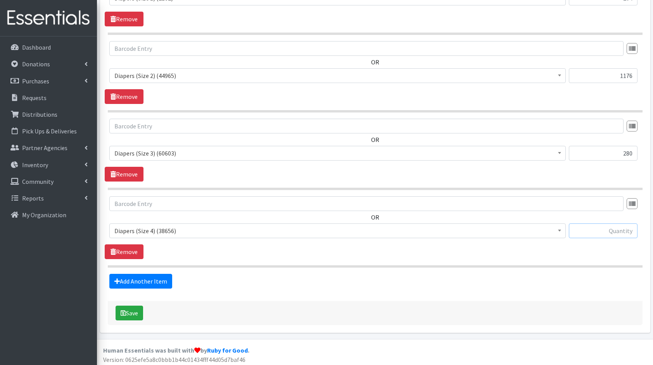
click at [617, 227] on input "text" at bounding box center [603, 230] width 69 height 15
type input "600"
click at [132, 274] on link "Add Another Item" at bounding box center [140, 281] width 63 height 15
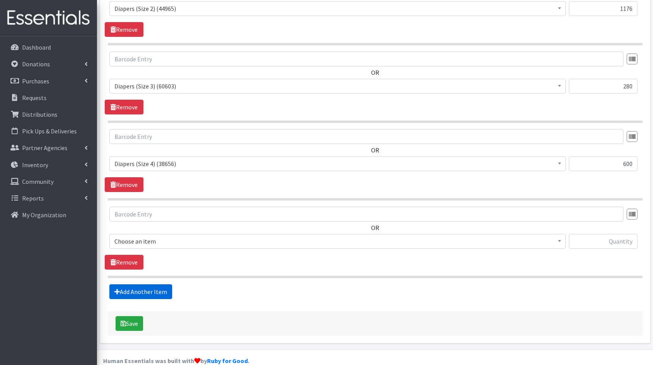
scroll to position [510, 0]
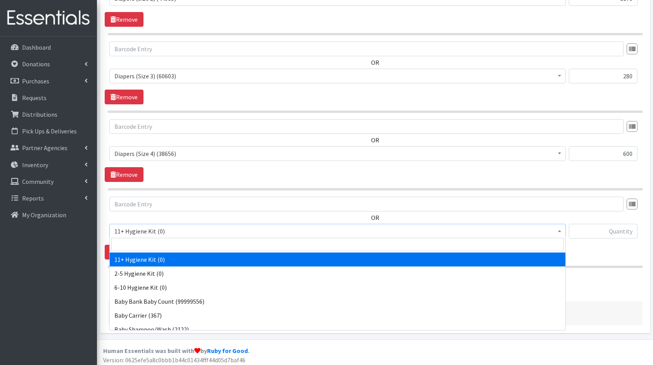
click at [157, 228] on span "11+ Hygiene Kit (0)" at bounding box center [337, 231] width 446 height 11
click at [181, 246] on input "search" at bounding box center [337, 244] width 452 height 13
type input "dia"
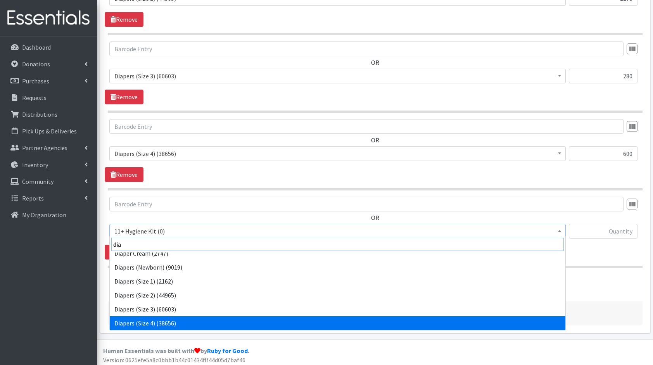
scroll to position [34, 0]
select select "5208"
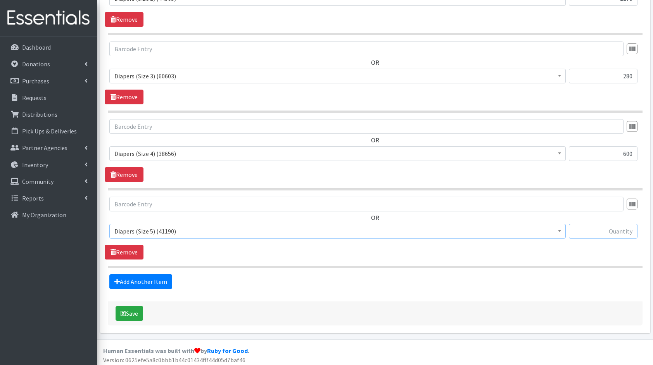
click at [608, 229] on input "text" at bounding box center [603, 231] width 69 height 15
type input "330"
click at [125, 279] on link "Add Another Item" at bounding box center [140, 281] width 63 height 15
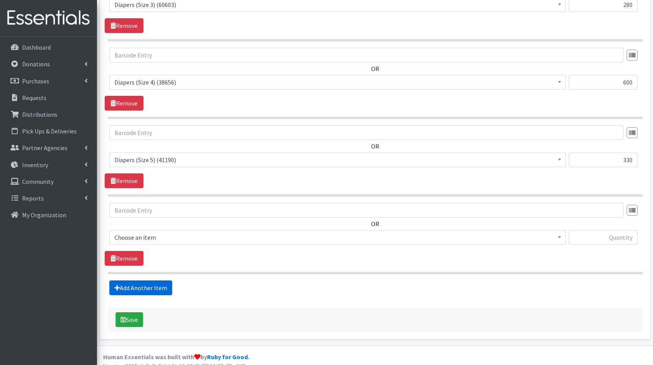
scroll to position [587, 0]
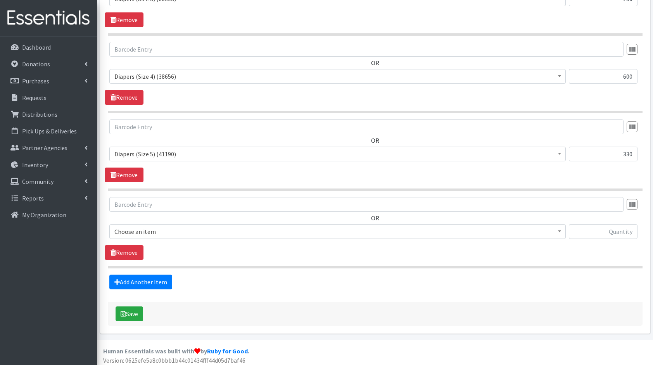
click at [121, 229] on span "Choose an item" at bounding box center [337, 231] width 446 height 11
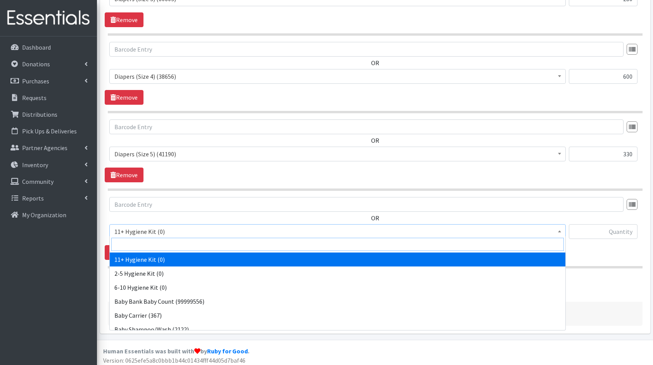
click at [146, 240] on input "search" at bounding box center [337, 244] width 452 height 13
type input "clo"
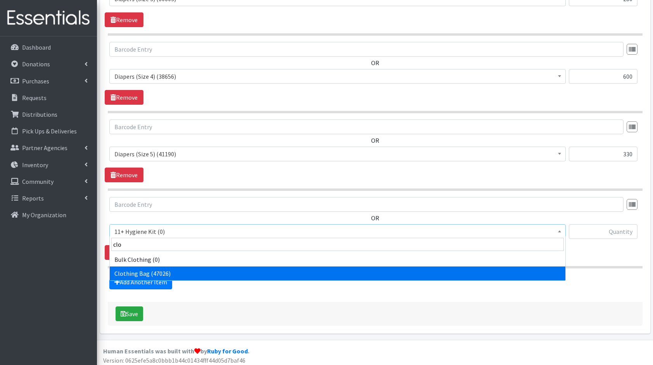
select select "10574"
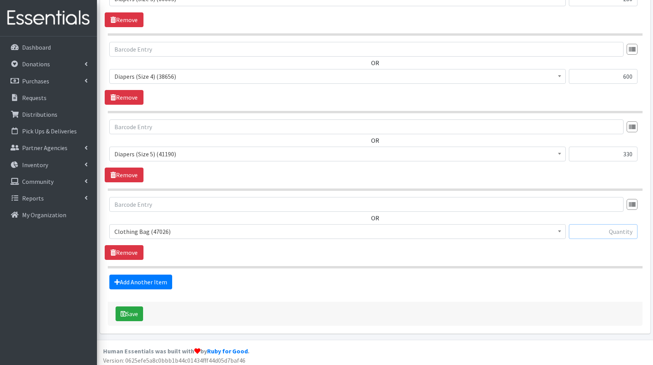
click at [608, 228] on input "text" at bounding box center [603, 231] width 69 height 15
type input "18"
click at [134, 281] on link "Add Another Item" at bounding box center [140, 281] width 63 height 15
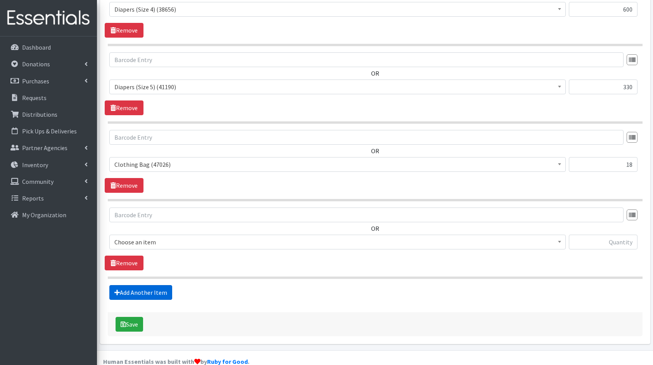
scroll to position [664, 0]
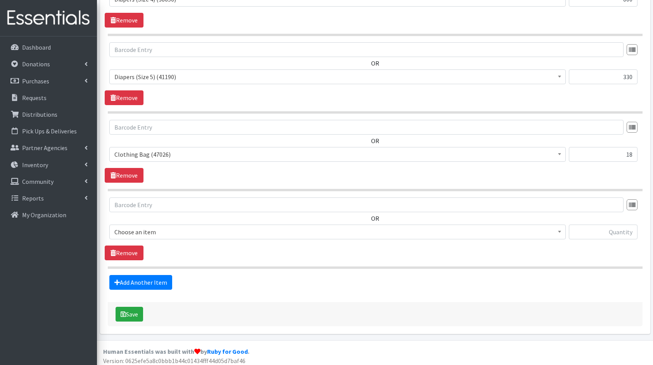
click at [178, 232] on span "Choose an item" at bounding box center [337, 231] width 446 height 11
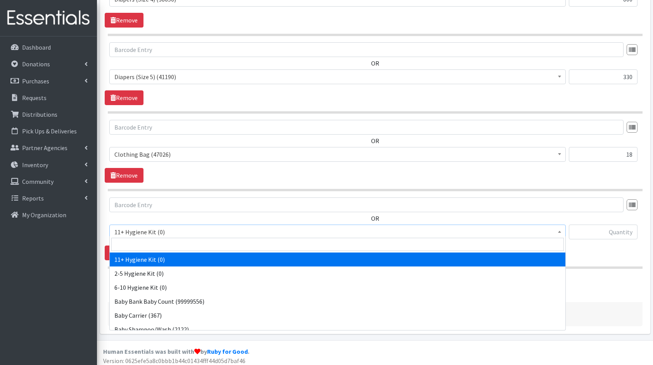
click at [183, 239] on input "search" at bounding box center [337, 244] width 452 height 13
type input "bo"
select select "10657"
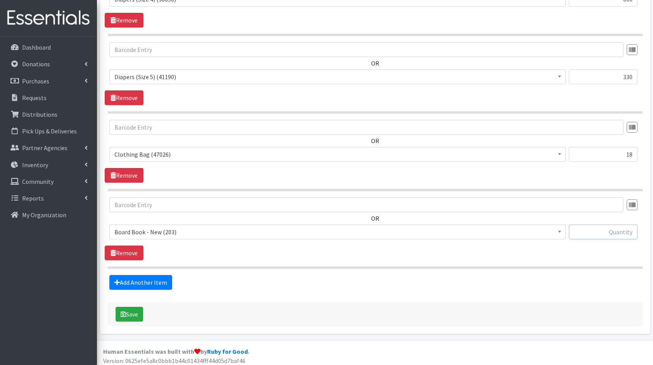
click at [592, 233] on input "text" at bounding box center [603, 231] width 69 height 15
type input "18"
click at [131, 278] on link "Add Another Item" at bounding box center [140, 282] width 63 height 15
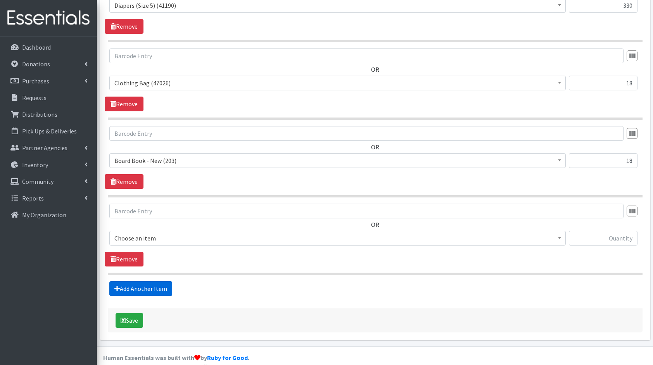
scroll to position [741, 0]
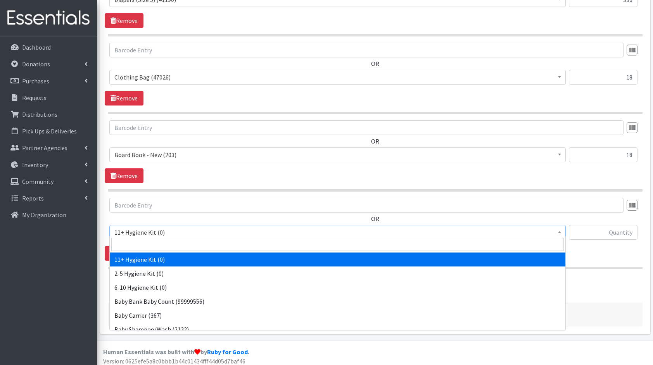
click at [162, 228] on span "11+ Hygiene Kit (0)" at bounding box center [337, 232] width 446 height 11
click at [180, 240] on input "search" at bounding box center [337, 244] width 452 height 13
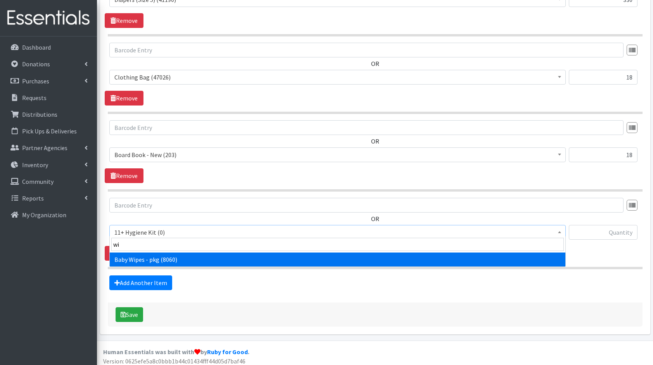
type input "wip"
select select "5219"
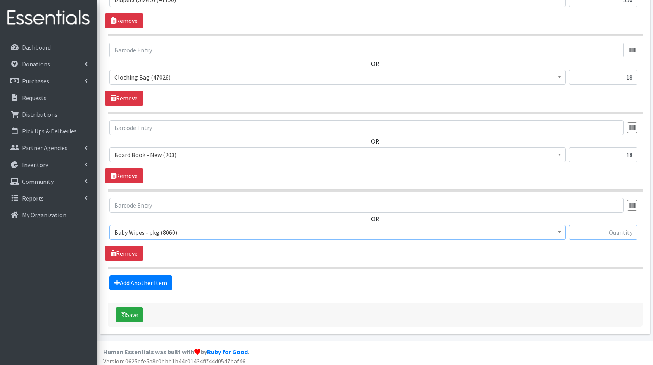
click at [610, 232] on input "text" at bounding box center [603, 232] width 69 height 15
type input "72"
click at [145, 280] on link "Add Another Item" at bounding box center [140, 282] width 63 height 15
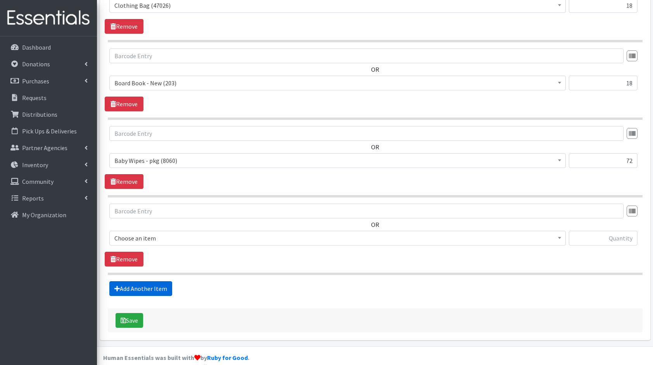
scroll to position [819, 0]
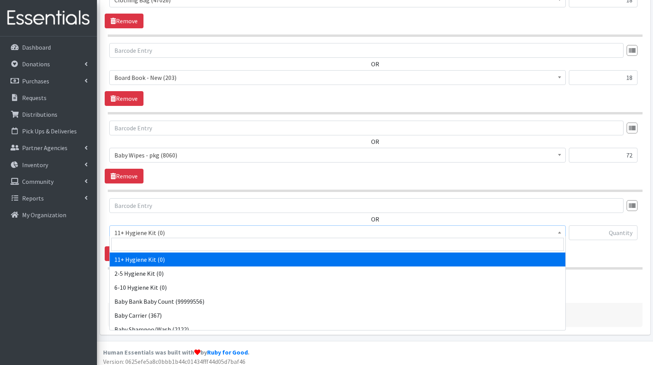
click at [200, 233] on span "11+ Hygiene Kit (0)" at bounding box center [337, 232] width 446 height 11
click at [205, 240] on input "search" at bounding box center [337, 244] width 452 height 13
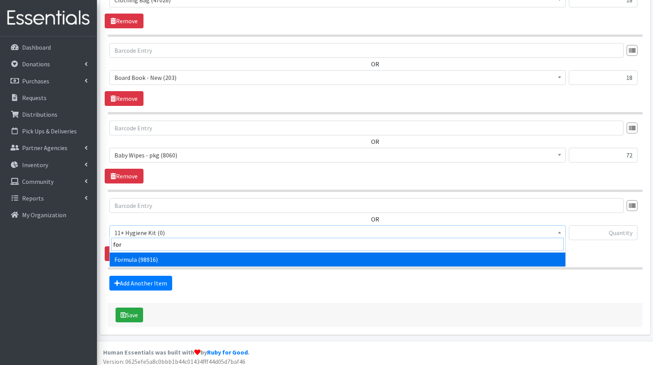
type input "form"
select select "13582"
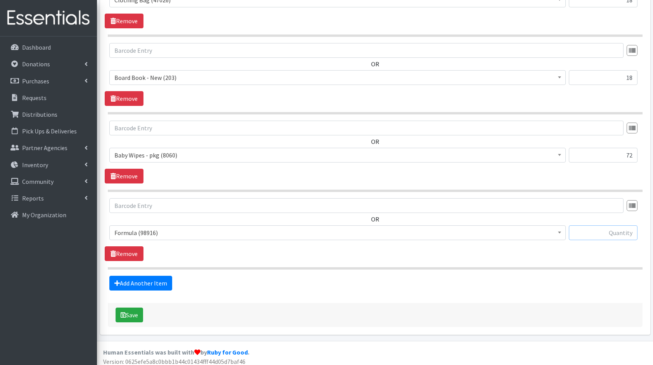
click at [601, 229] on input "text" at bounding box center [603, 232] width 69 height 15
type input "17"
click at [159, 276] on link "Add Another Item" at bounding box center [140, 283] width 63 height 15
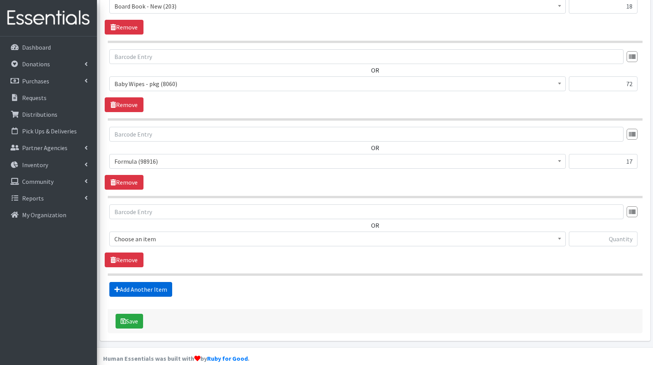
scroll to position [896, 0]
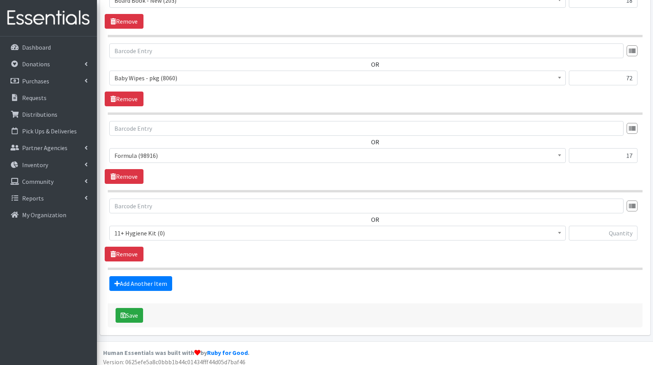
click at [166, 233] on span "11+ Hygiene Kit (0)" at bounding box center [337, 232] width 446 height 11
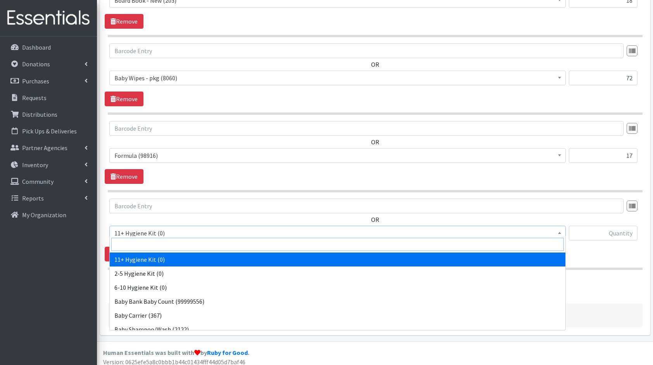
click at [157, 240] on input "search" at bounding box center [337, 244] width 452 height 13
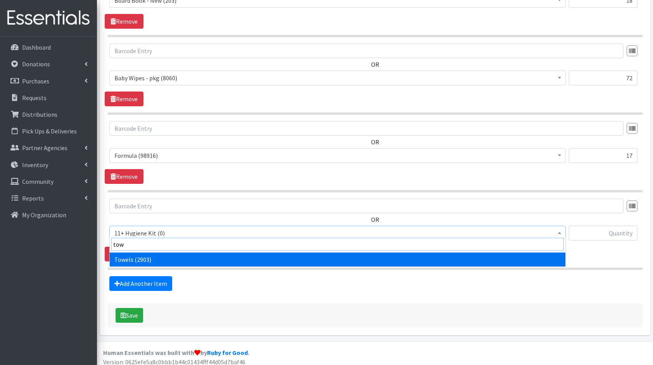
type input "towe"
select select "10577"
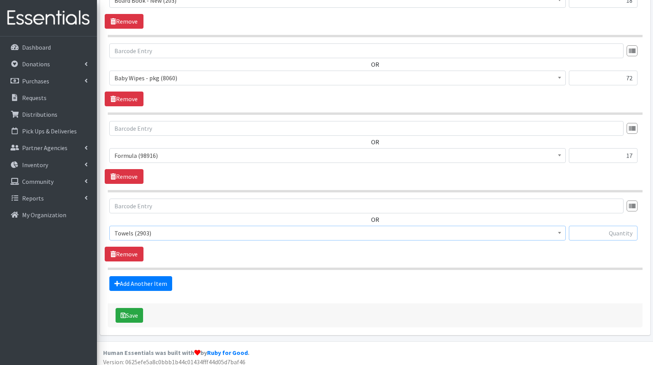
click at [612, 226] on input "text" at bounding box center [603, 233] width 69 height 15
type input "4"
click at [122, 282] on link "Add Another Item" at bounding box center [140, 283] width 63 height 15
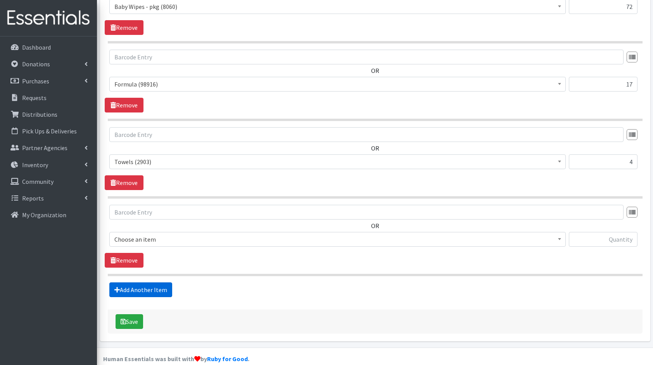
scroll to position [973, 0]
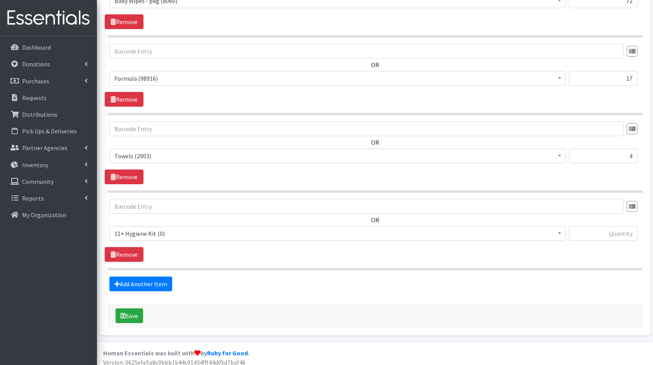
click at [182, 228] on span "11+ Hygiene Kit (0)" at bounding box center [337, 233] width 446 height 11
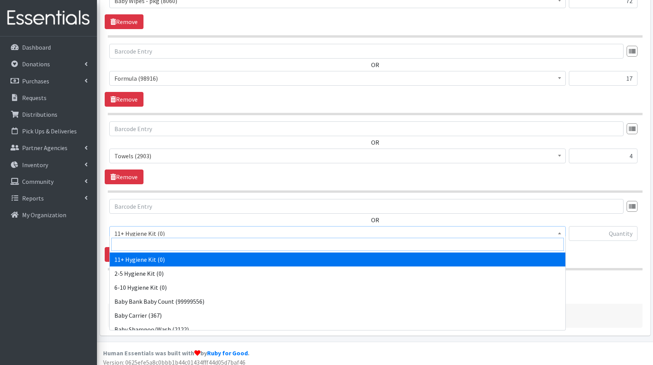
click at [167, 243] on input "search" at bounding box center [337, 244] width 452 height 13
type input "bot"
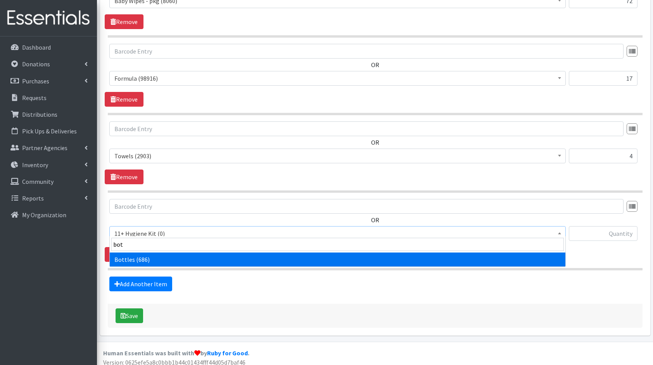
select select "10576"
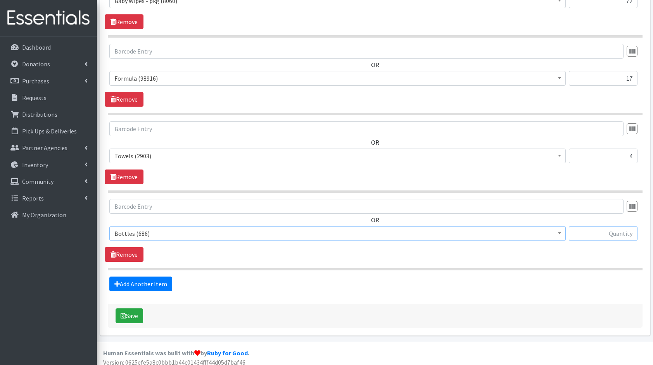
click at [591, 229] on input "text" at bounding box center [603, 233] width 69 height 15
type input "3"
click at [145, 279] on link "Add Another Item" at bounding box center [140, 283] width 63 height 15
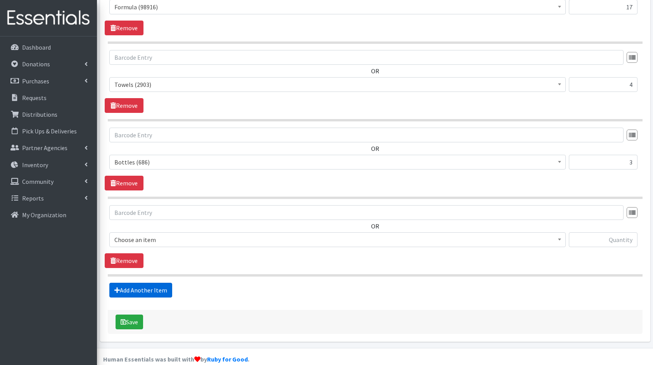
scroll to position [1050, 0]
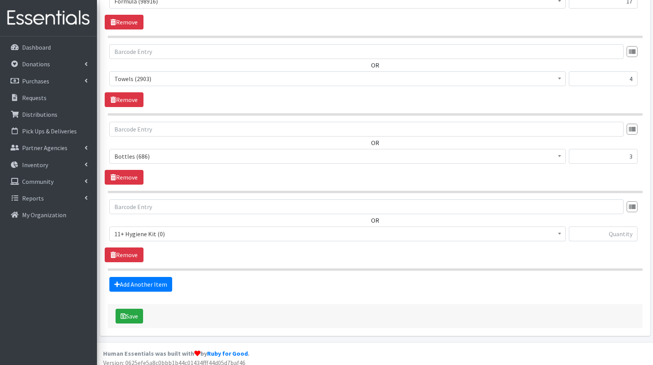
click at [171, 228] on span "11+ Hygiene Kit (0)" at bounding box center [337, 233] width 446 height 11
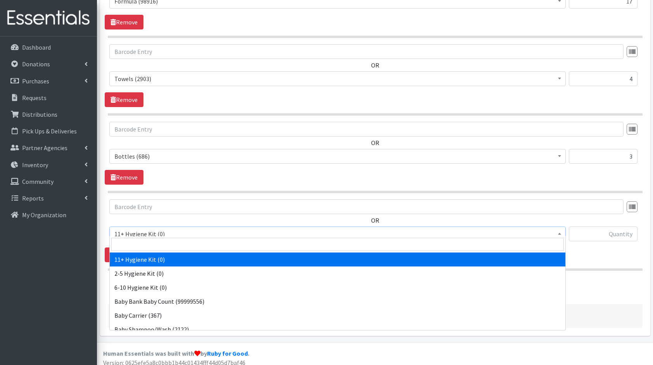
click at [172, 240] on input "search" at bounding box center [337, 244] width 452 height 13
type input "bib"
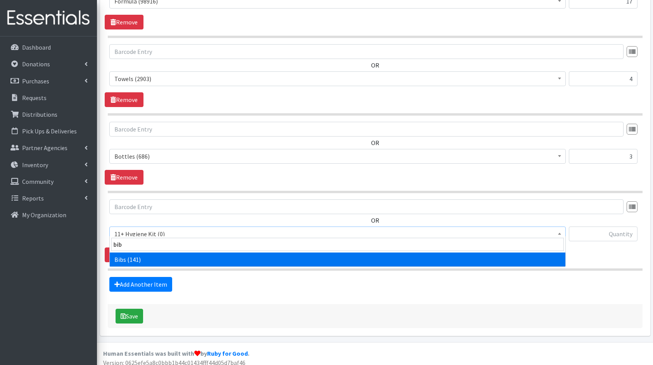
select select "10575"
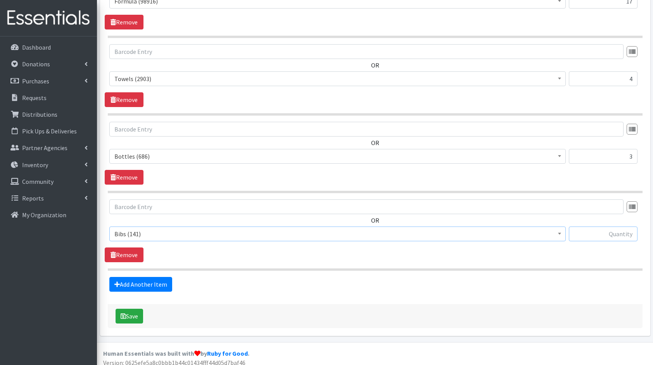
click at [606, 234] on input "text" at bounding box center [603, 233] width 69 height 15
click at [621, 228] on input "text" at bounding box center [603, 233] width 69 height 15
type input "3"
click at [126, 310] on button "Save" at bounding box center [129, 315] width 28 height 15
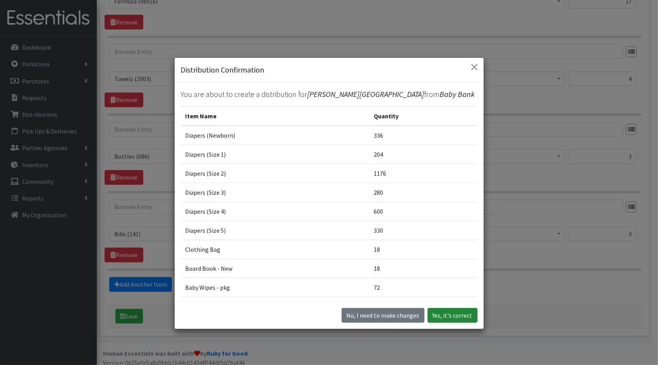
click at [454, 318] on button "Yes, it's correct" at bounding box center [453, 315] width 50 height 15
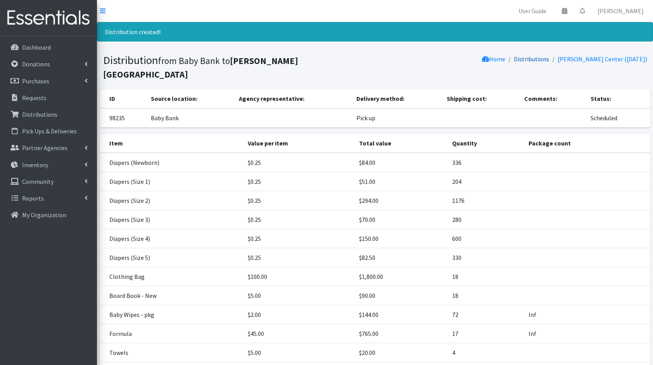
click at [549, 55] on link "Distributions" at bounding box center [531, 59] width 35 height 8
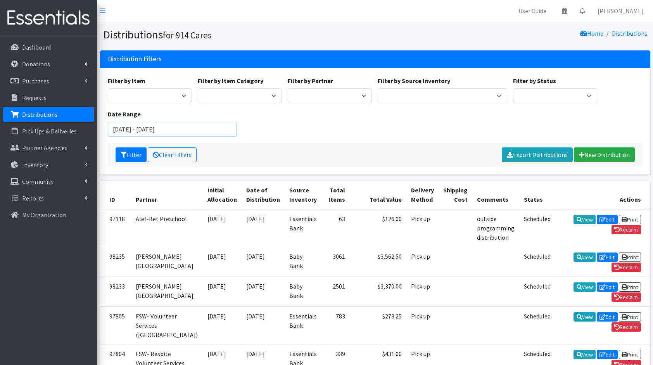
click at [163, 130] on input "August 15, 2025 - November 15, 2025" at bounding box center [172, 129] width 129 height 15
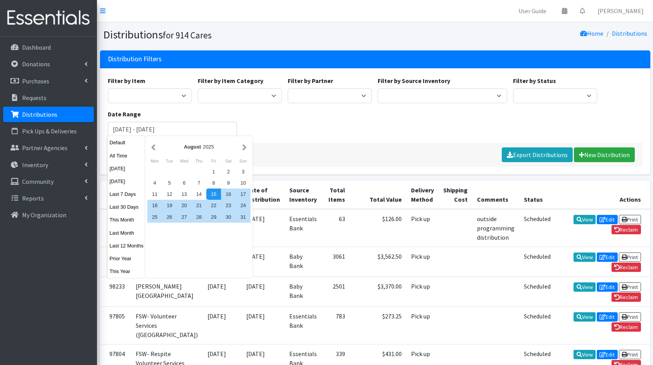
click at [145, 148] on div "August 2025 Mon Tue Wed Thu Fri Sat Sun 1 2 3 4 5 6 7 8 9 10 11 12 13 14 15 16 …" at bounding box center [198, 206] width 107 height 141
click at [149, 147] on button "button" at bounding box center [153, 147] width 8 height 10
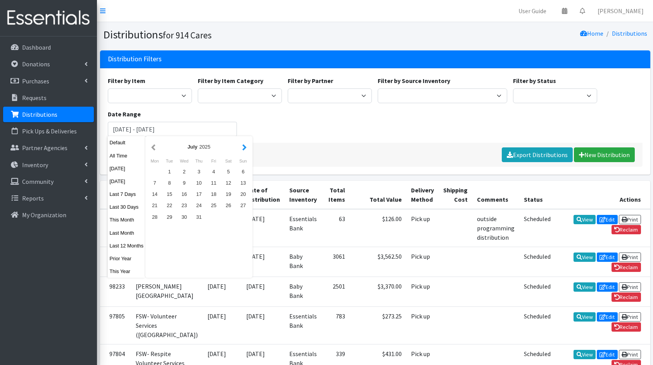
click at [243, 146] on button "button" at bounding box center [244, 147] width 8 height 10
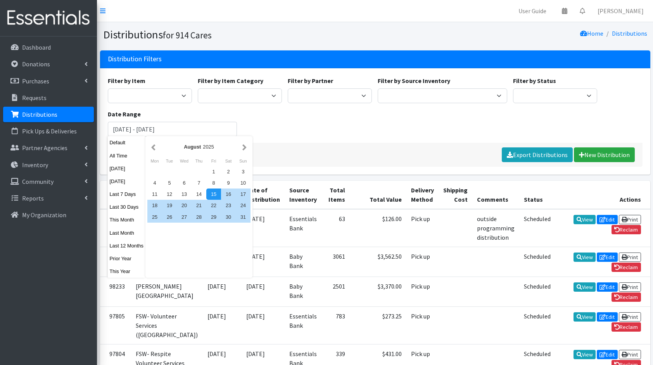
click at [243, 146] on button "button" at bounding box center [244, 147] width 8 height 10
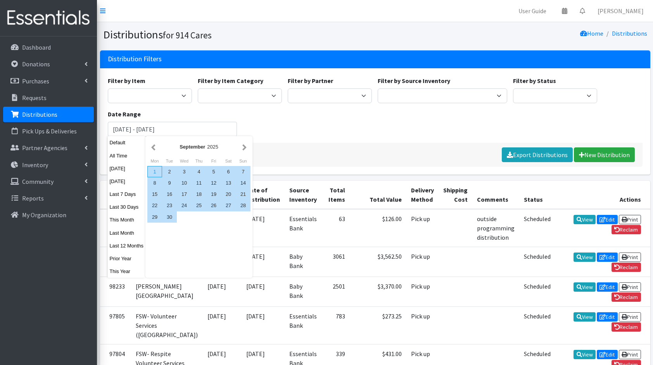
click at [153, 172] on div "1" at bounding box center [154, 171] width 15 height 11
click at [164, 217] on div "30" at bounding box center [169, 216] width 15 height 11
type input "September 1, 2025 - September 30, 2025"
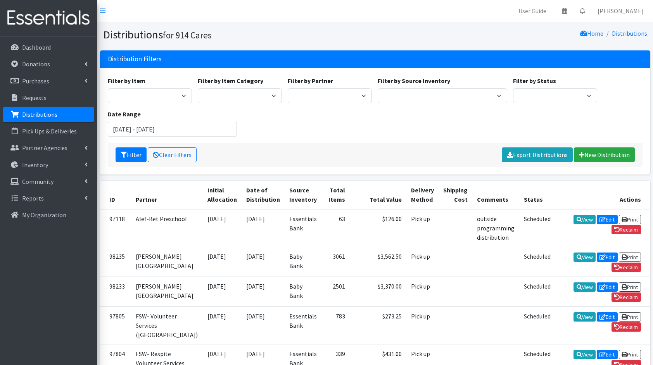
click at [266, 145] on div "Filter Clear Filters Export Distributions New Distribution" at bounding box center [375, 155] width 534 height 24
click at [412, 97] on select "Baby Bank Camp Clothing Plus Essentials Bank Westchester Reads" at bounding box center [441, 95] width 129 height 15
select select "305"
click at [377, 88] on select "Baby Bank Camp Clothing Plus Essentials Bank Westchester Reads" at bounding box center [441, 95] width 129 height 15
click at [133, 154] on button "Filter" at bounding box center [130, 154] width 31 height 15
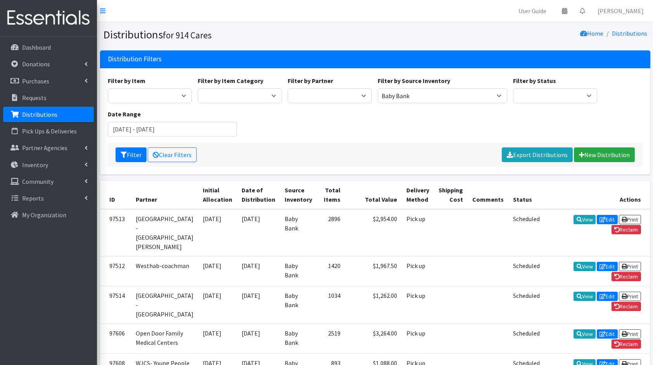
click at [322, 149] on div "Filter Clear Filters Export Distributions New Distribution" at bounding box center [375, 155] width 534 height 24
click at [627, 152] on link "New Distribution" at bounding box center [604, 154] width 61 height 15
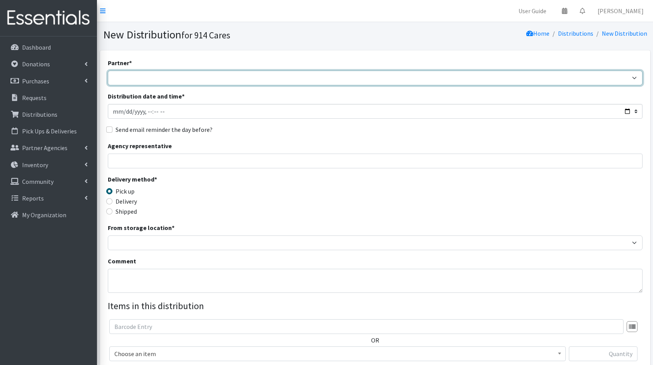
click at [416, 79] on select "4Communities 914United Abbot House Accompany Now Alef-Bet Preschool All Access …" at bounding box center [375, 78] width 534 height 15
select select "2972"
click at [108, 71] on select "4Communities 914United Abbot House Accompany Now Alef-Bet Preschool All Access …" at bounding box center [375, 78] width 534 height 15
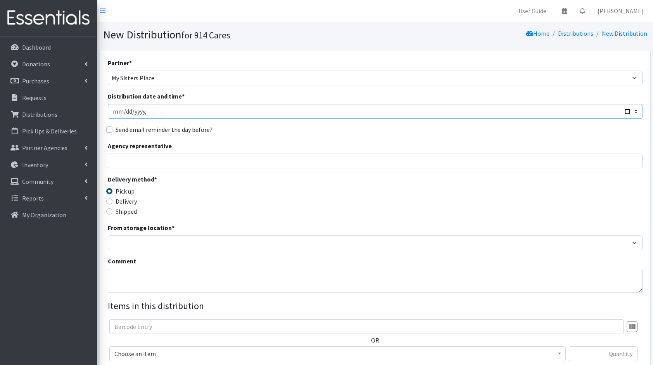
click at [629, 109] on input "Distribution date and time *" at bounding box center [375, 111] width 534 height 15
type input "[DATE]T23:59"
click at [333, 129] on div "Send email reminder the day before?" at bounding box center [375, 129] width 534 height 9
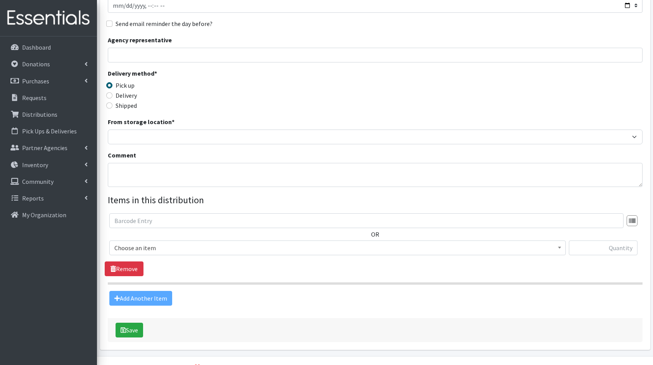
scroll to position [124, 0]
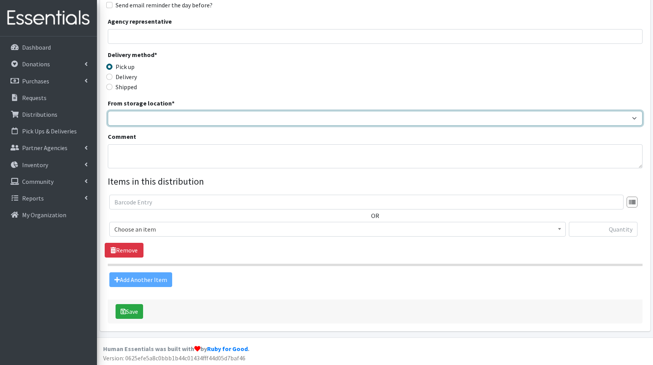
click at [253, 112] on select "Baby Bank Camp Clothing Plus Essentials Bank Westchester Reads" at bounding box center [375, 118] width 534 height 15
select select "305"
click at [108, 111] on select "Baby Bank Camp Clothing Plus Essentials Bank Westchester Reads" at bounding box center [375, 118] width 534 height 15
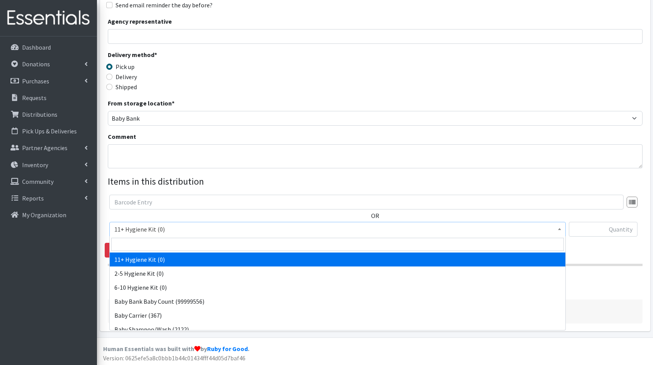
click at [159, 229] on span "11+ Hygiene Kit (0)" at bounding box center [337, 229] width 446 height 11
click at [189, 243] on input "search" at bounding box center [337, 244] width 452 height 13
type input "dia"
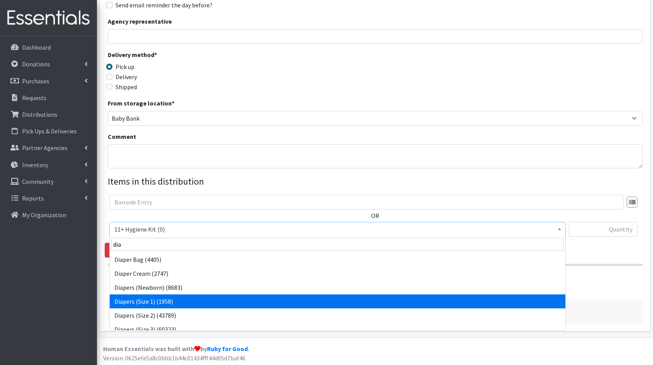
select select "5195"
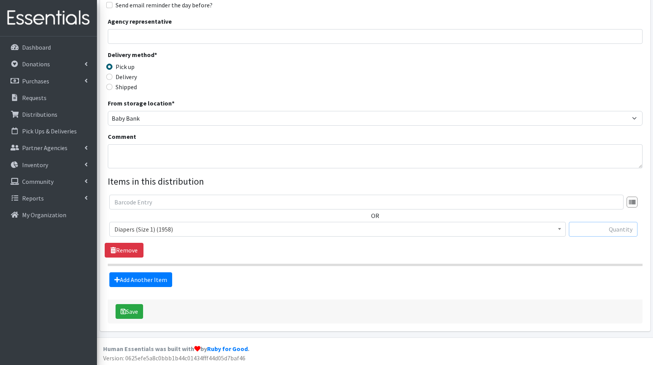
click at [613, 223] on input "text" at bounding box center [603, 229] width 69 height 15
type input "400"
click at [151, 273] on link "Add Another Item" at bounding box center [140, 279] width 63 height 15
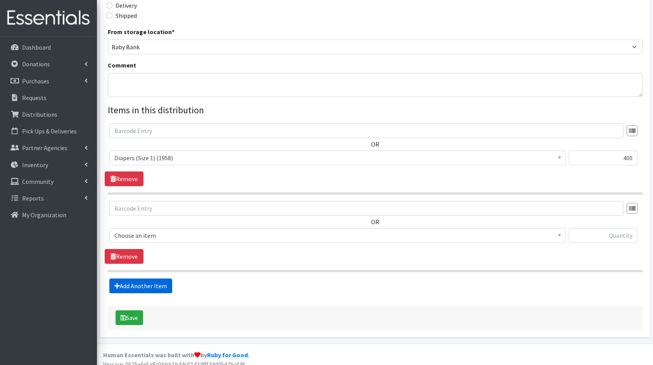
scroll to position [202, 0]
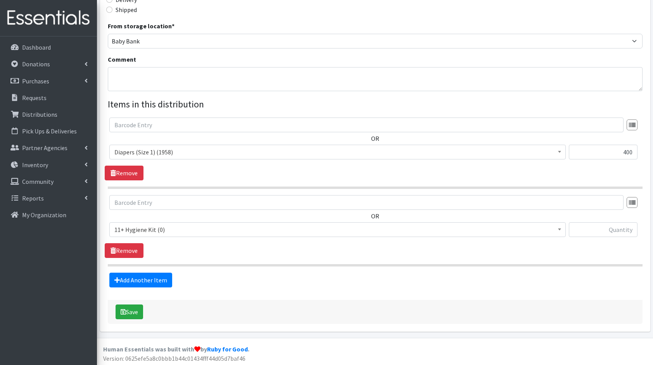
click at [158, 221] on div "OR 11+ Hygiene Kit (0) 2-5 Hygiene Kit (0) 6-10 Hygiene Kit (0) Baby Bank Baby …" at bounding box center [375, 219] width 540 height 48
click at [166, 226] on span "11+ Hygiene Kit (0)" at bounding box center [337, 229] width 446 height 11
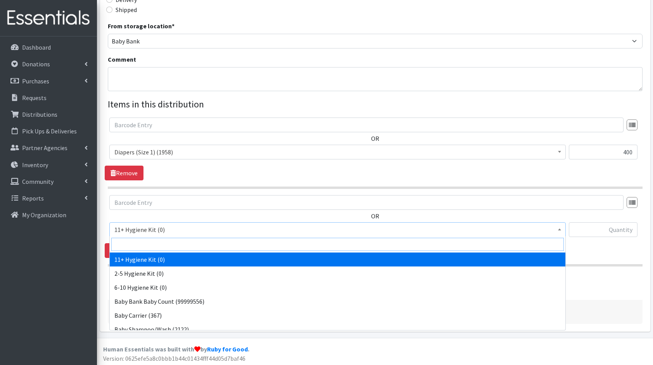
click at [173, 241] on input "search" at bounding box center [337, 244] width 452 height 13
type input "dia"
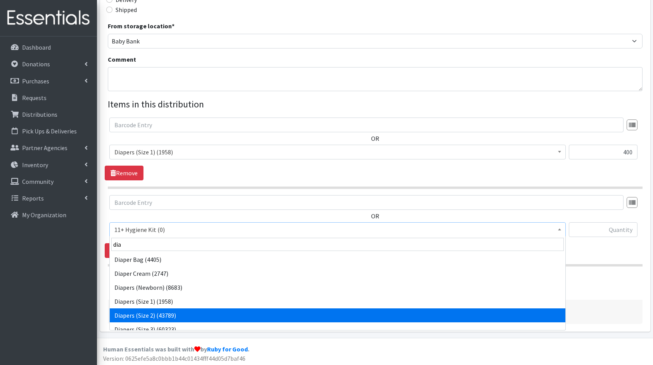
select select "5196"
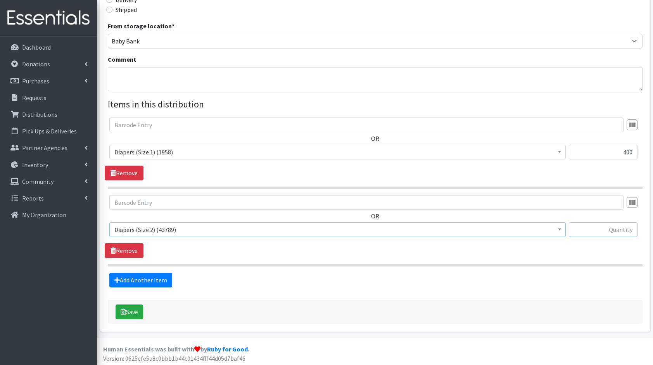
click at [613, 233] on input "text" at bounding box center [603, 229] width 69 height 15
type input "168"
click at [117, 281] on icon at bounding box center [116, 280] width 5 height 6
click at [134, 280] on link "Add Another Item" at bounding box center [140, 279] width 63 height 15
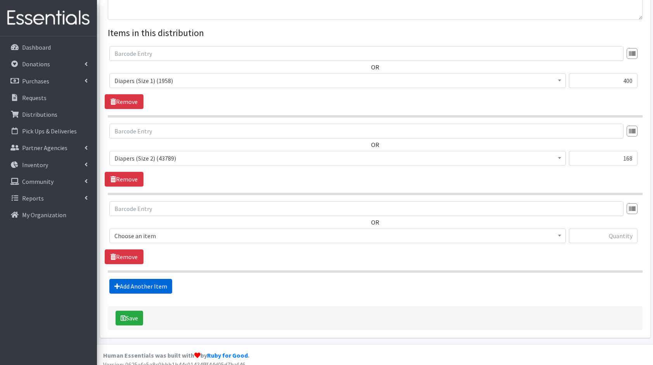
scroll to position [279, 0]
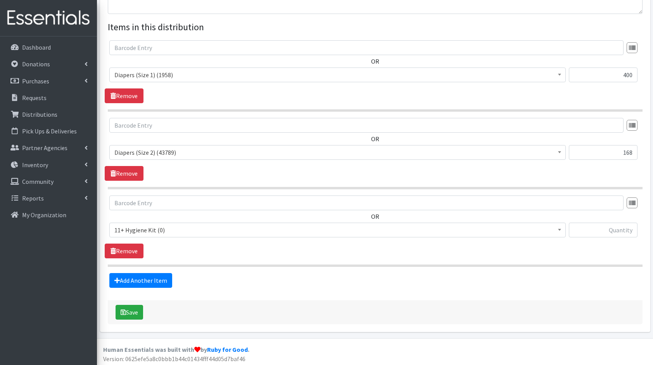
click at [168, 222] on span "11+ Hygiene Kit (0)" at bounding box center [337, 229] width 456 height 15
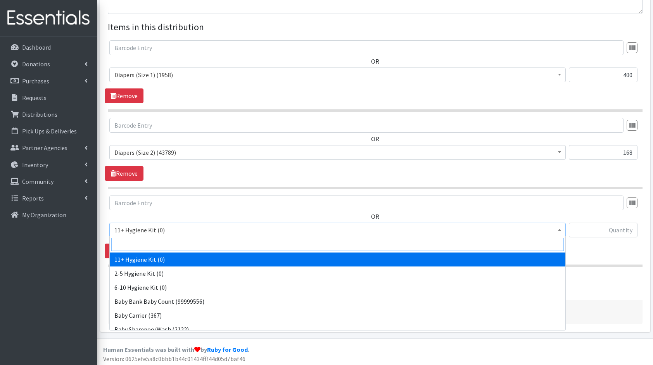
click at [180, 242] on input "search" at bounding box center [337, 244] width 452 height 13
type input "dia"
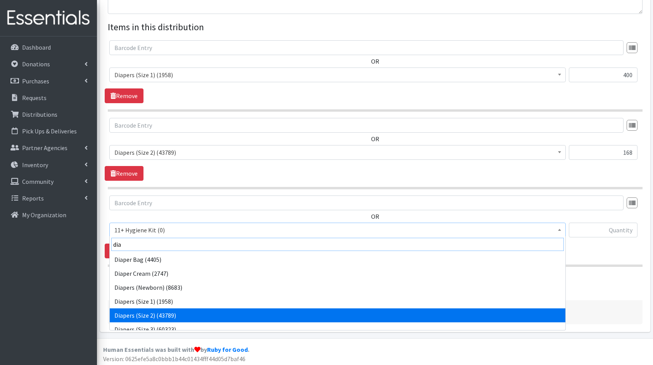
scroll to position [6, 0]
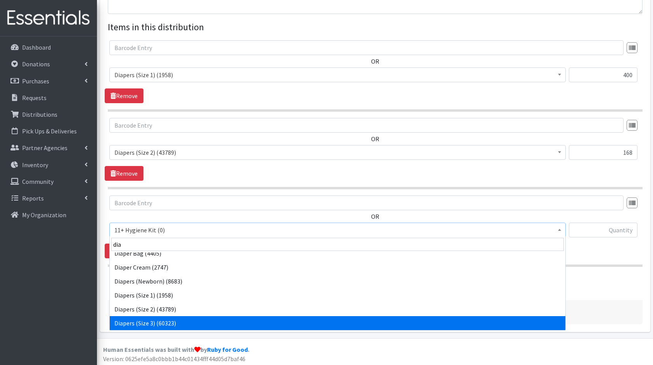
select select "5205"
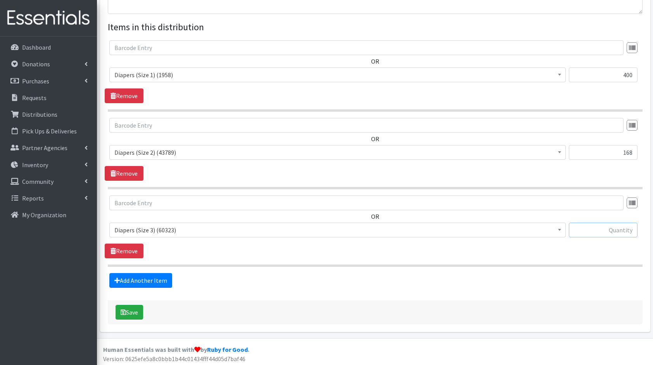
click at [624, 226] on input "text" at bounding box center [603, 229] width 69 height 15
type input "280"
click at [153, 280] on link "Add Another Item" at bounding box center [140, 280] width 63 height 15
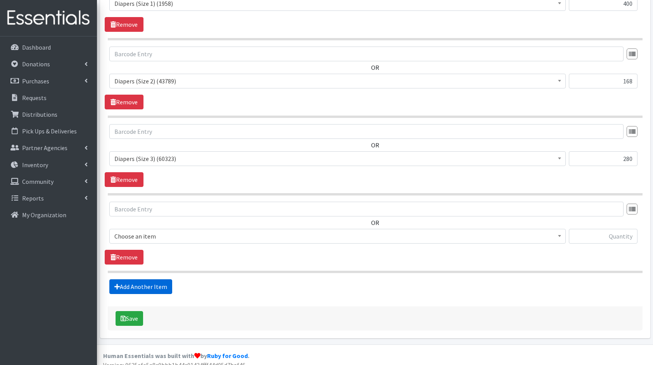
scroll to position [356, 0]
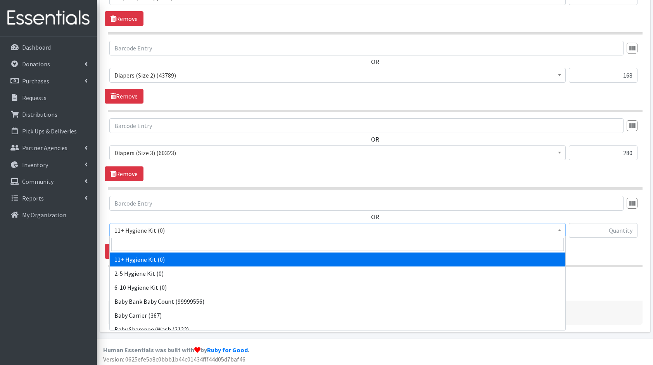
click at [179, 231] on span "11+ Hygiene Kit (0)" at bounding box center [337, 230] width 446 height 11
click at [178, 243] on input "search" at bounding box center [337, 244] width 452 height 13
click at [180, 243] on input "search" at bounding box center [337, 244] width 452 height 13
type input "dia"
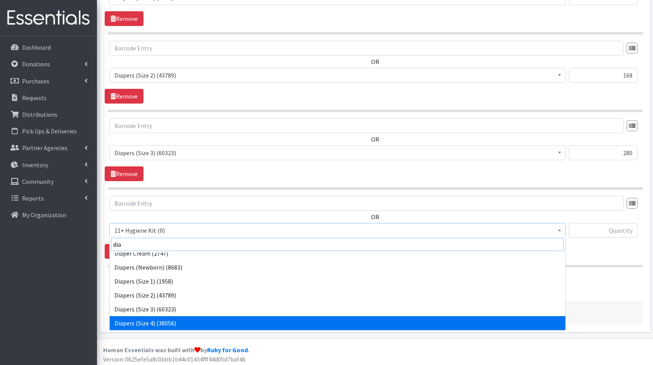
scroll to position [34, 0]
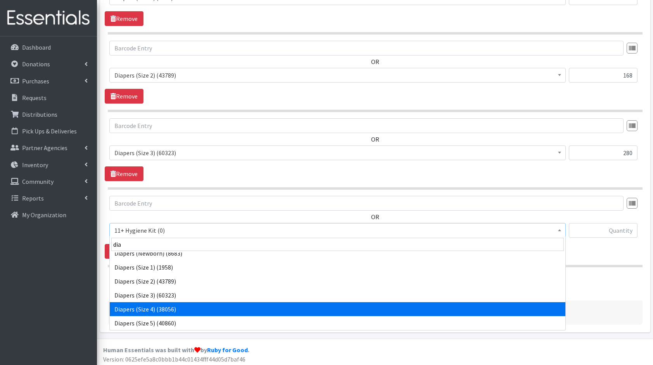
select select "5206"
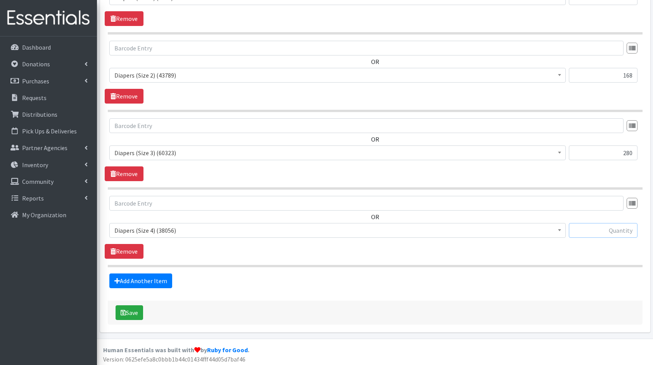
click at [615, 227] on input "text" at bounding box center [603, 230] width 69 height 15
type input "108"
click at [117, 278] on icon at bounding box center [116, 280] width 5 height 6
click at [150, 281] on link "Add Another Item" at bounding box center [140, 280] width 63 height 15
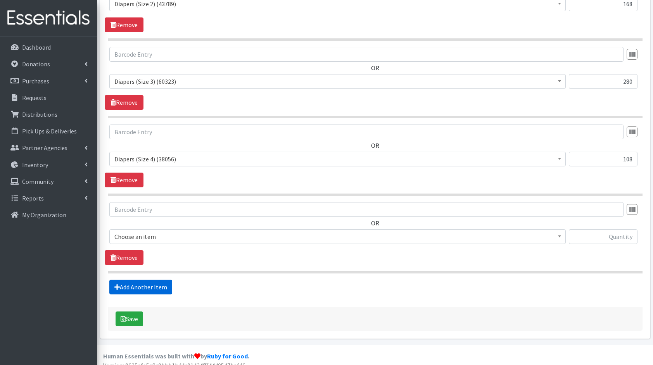
scroll to position [433, 0]
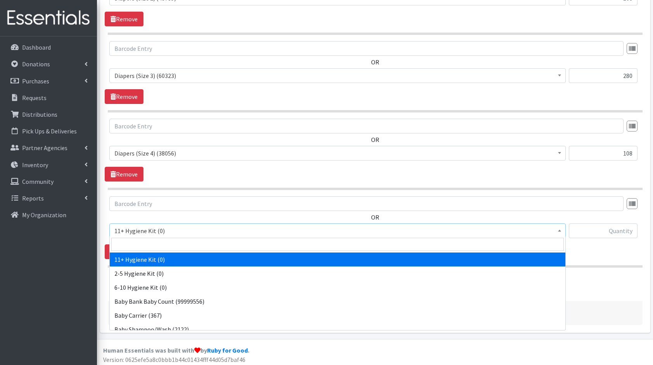
click at [159, 227] on span "11+ Hygiene Kit (0)" at bounding box center [337, 230] width 446 height 11
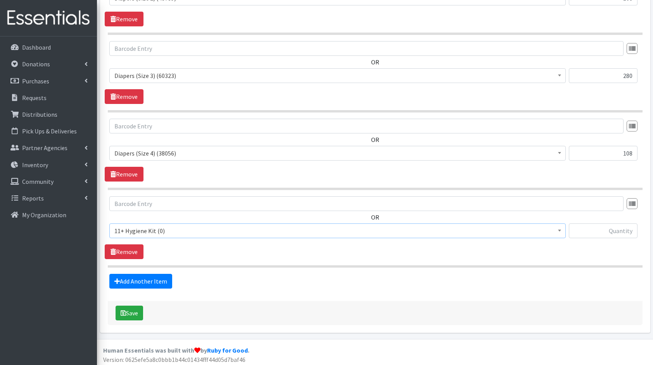
click at [187, 219] on div "OR 11+ Hygiene Kit (0) 2-5 Hygiene Kit (0) 6-10 Hygiene Kit (0) Baby Bank Baby …" at bounding box center [375, 220] width 540 height 48
click at [177, 226] on span "11+ Hygiene Kit (0)" at bounding box center [337, 230] width 446 height 11
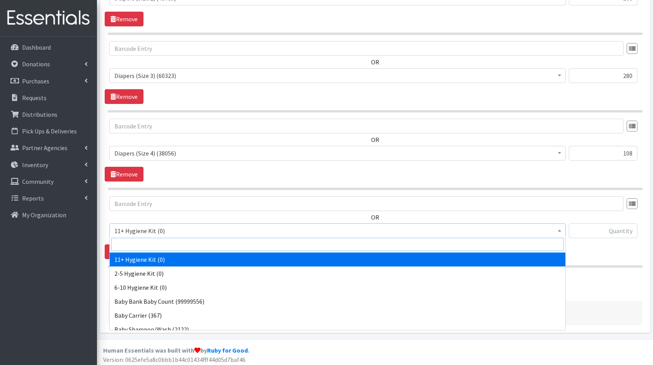
click at [182, 243] on input "search" at bounding box center [337, 244] width 452 height 13
type input "dia"
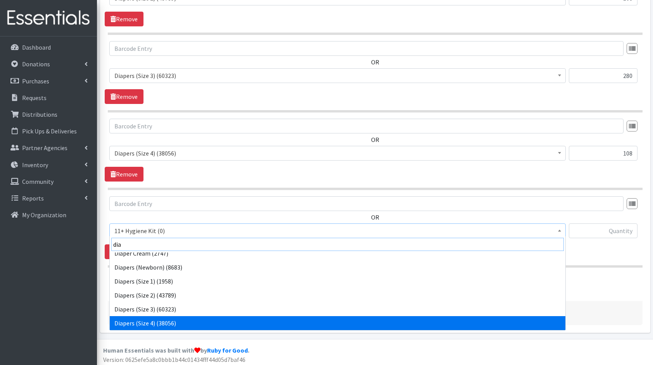
scroll to position [34, 0]
select select "5208"
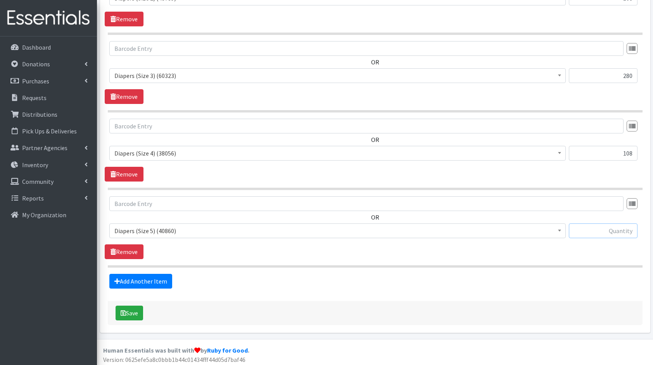
click at [591, 234] on input "text" at bounding box center [603, 230] width 69 height 15
type input "110"
click at [133, 281] on link "Add Another Item" at bounding box center [140, 281] width 63 height 15
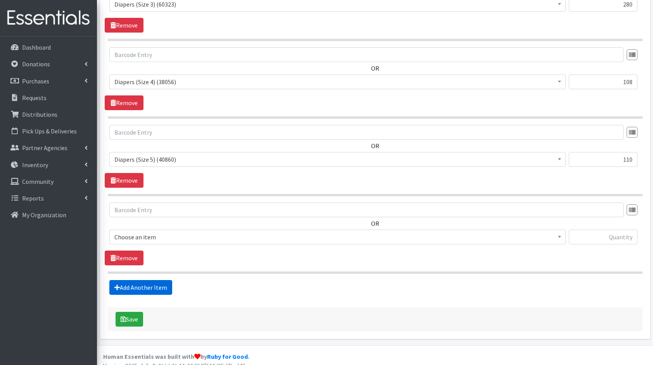
scroll to position [510, 0]
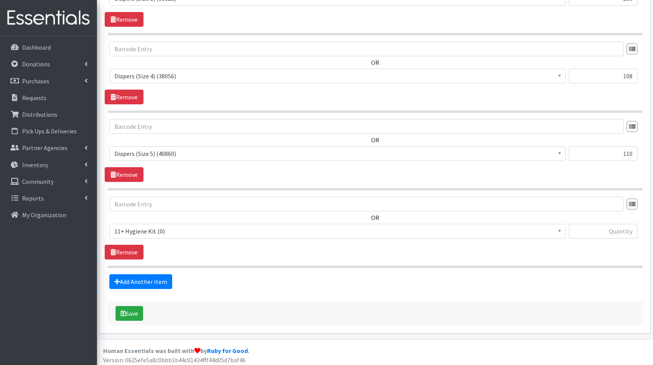
click at [173, 229] on span "11+ Hygiene Kit (0)" at bounding box center [337, 231] width 446 height 11
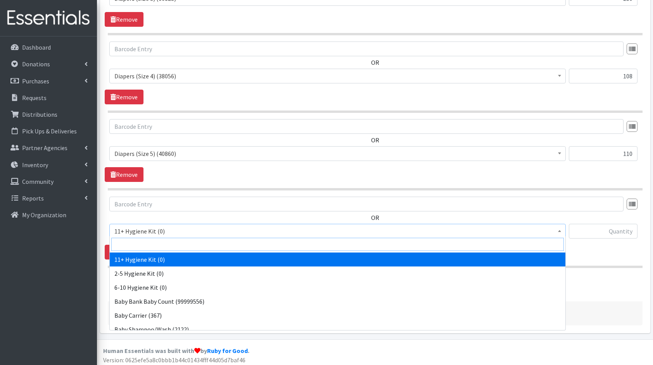
click at [169, 246] on input "search" at bounding box center [337, 244] width 452 height 13
type input "clo"
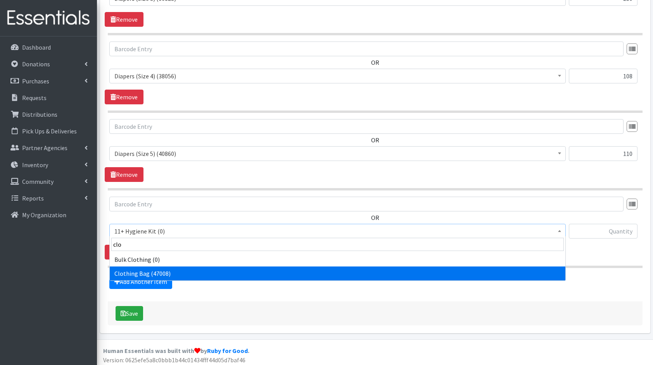
select select "10574"
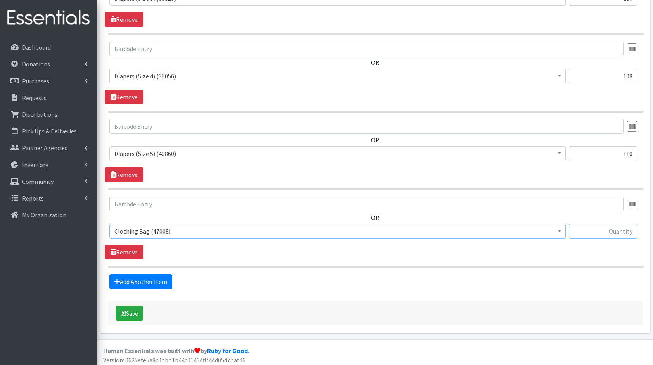
click at [607, 227] on input "text" at bounding box center [603, 231] width 69 height 15
type input "7"
click at [153, 277] on link "Add Another Item" at bounding box center [140, 281] width 63 height 15
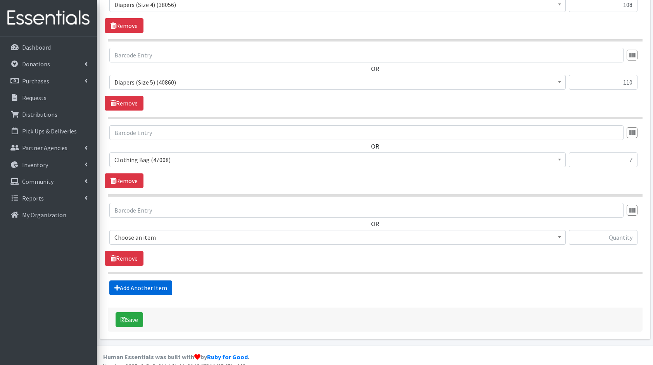
scroll to position [587, 0]
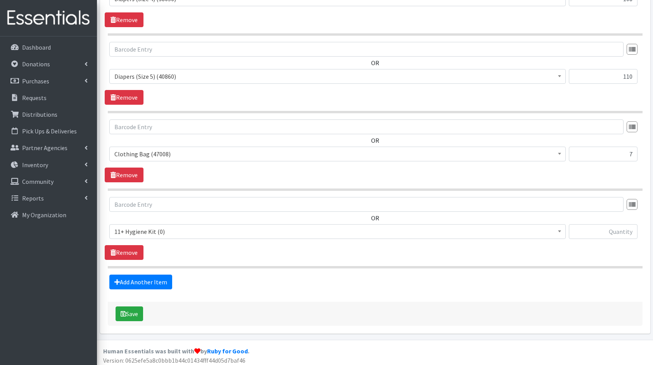
click at [183, 229] on span "11+ Hygiene Kit (0)" at bounding box center [337, 231] width 446 height 11
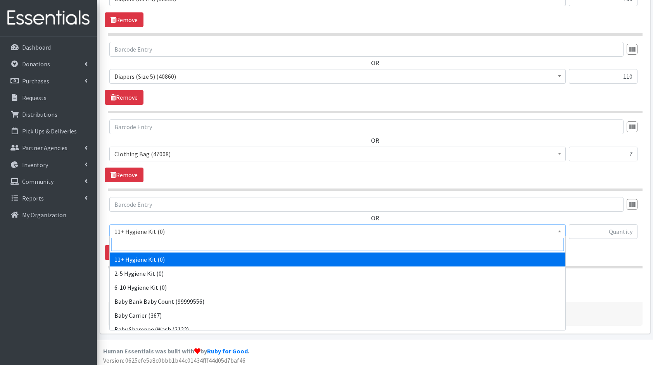
click at [179, 245] on input "search" at bounding box center [337, 244] width 452 height 13
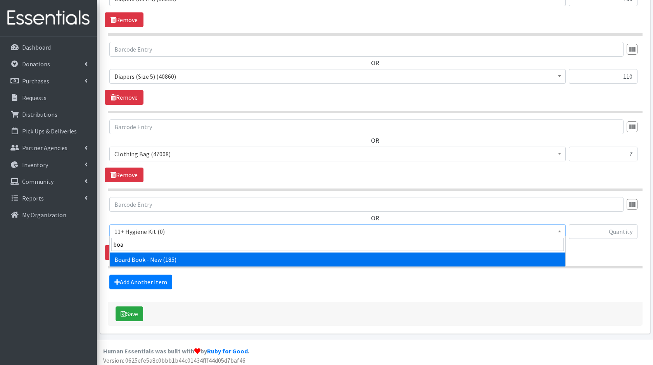
type input "boar"
select select "10657"
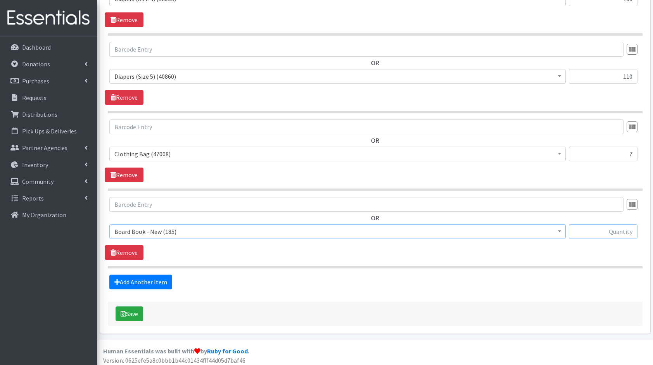
click at [590, 228] on input "text" at bounding box center [603, 231] width 69 height 15
type input "7"
click at [121, 281] on link "Add Another Item" at bounding box center [140, 281] width 63 height 15
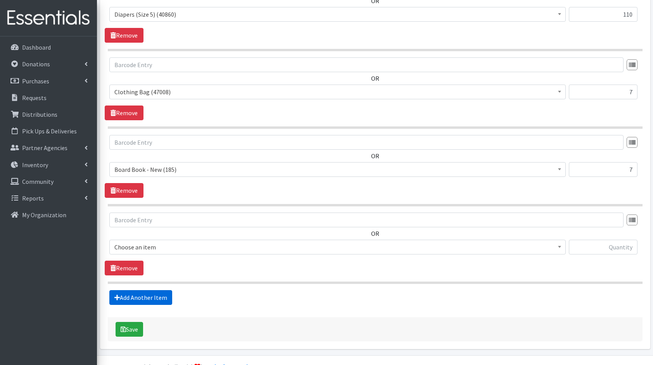
scroll to position [664, 0]
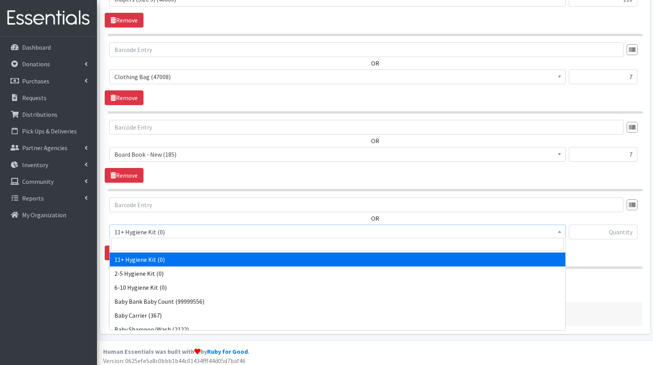
click at [176, 234] on span "11+ Hygiene Kit (0)" at bounding box center [337, 231] width 456 height 15
click at [174, 241] on input "search" at bounding box center [337, 244] width 452 height 13
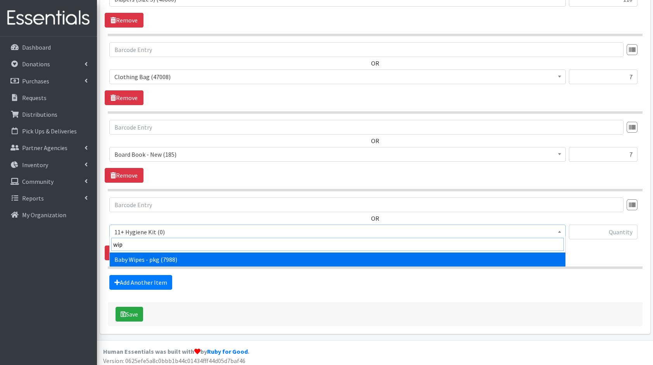
type input "wipe"
select select "5219"
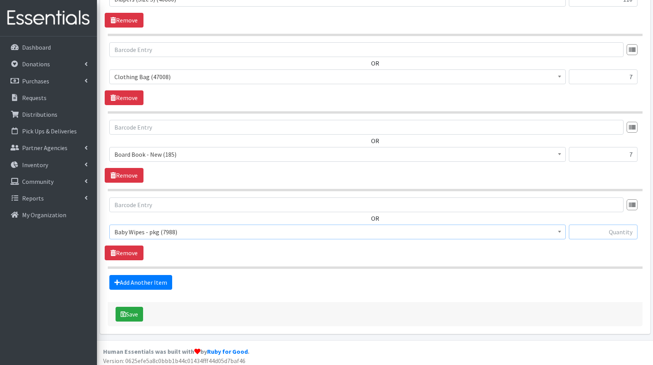
click at [610, 224] on input "text" at bounding box center [603, 231] width 69 height 15
type input "28"
click at [155, 283] on link "Add Another Item" at bounding box center [140, 282] width 63 height 15
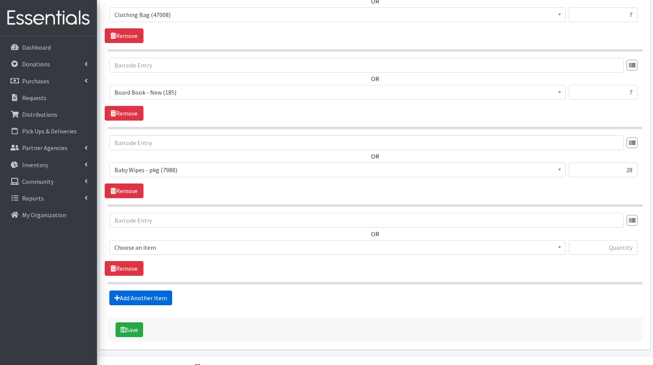
scroll to position [741, 0]
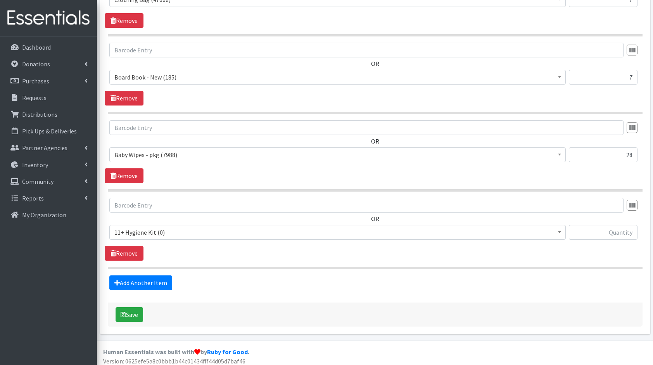
click at [207, 228] on span "11+ Hygiene Kit (0)" at bounding box center [337, 232] width 446 height 11
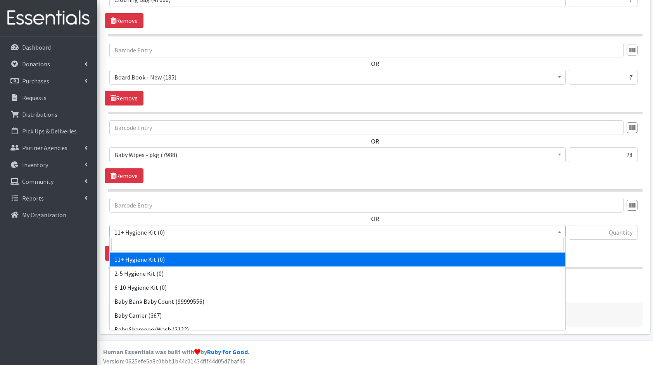
click at [203, 243] on input "search" at bounding box center [337, 244] width 452 height 13
type input "dia"
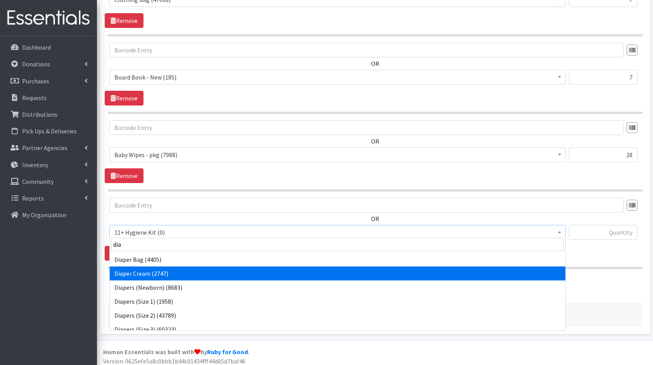
select select "10590"
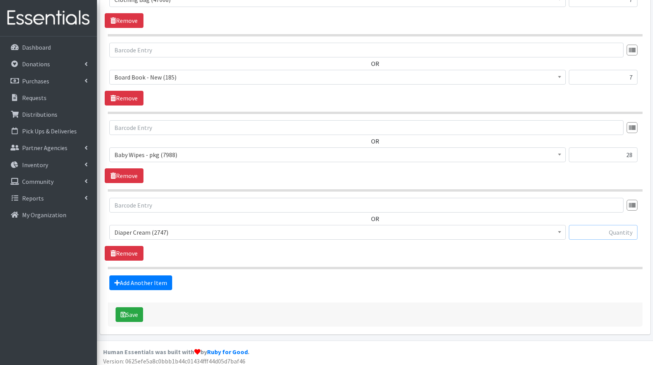
click at [608, 227] on input "text" at bounding box center [603, 232] width 69 height 15
type input "3"
click at [132, 283] on link "Add Another Item" at bounding box center [140, 282] width 63 height 15
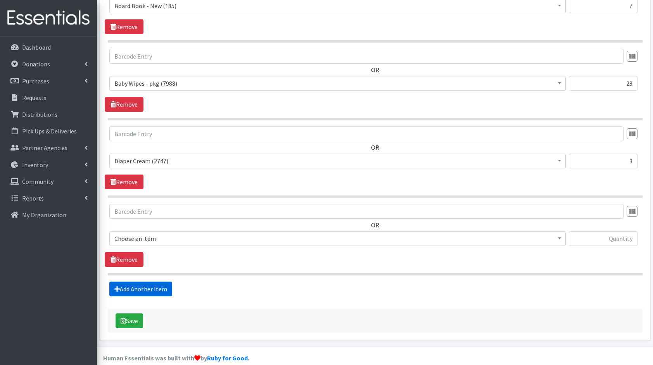
scroll to position [819, 0]
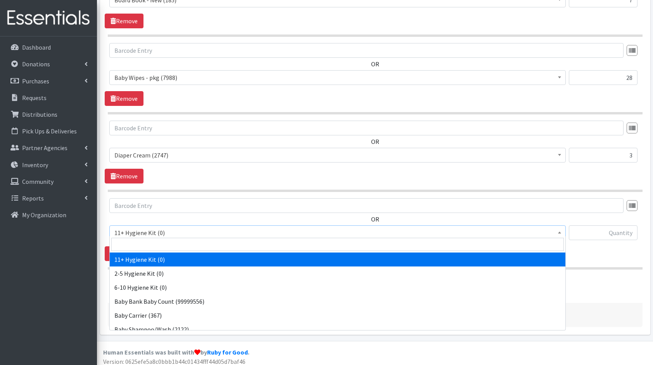
click at [136, 231] on span "11+ Hygiene Kit (0)" at bounding box center [337, 232] width 446 height 11
click at [150, 239] on input "search" at bounding box center [337, 244] width 452 height 13
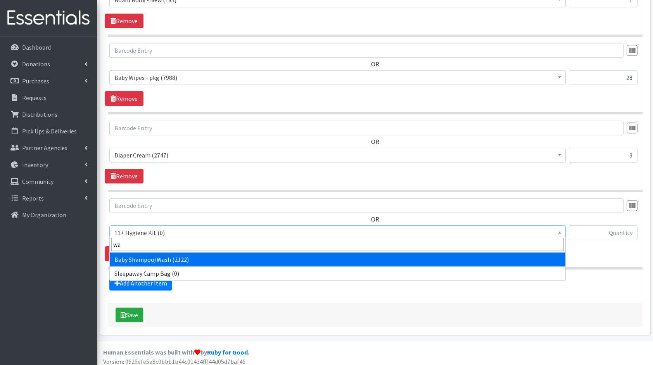
type input "was"
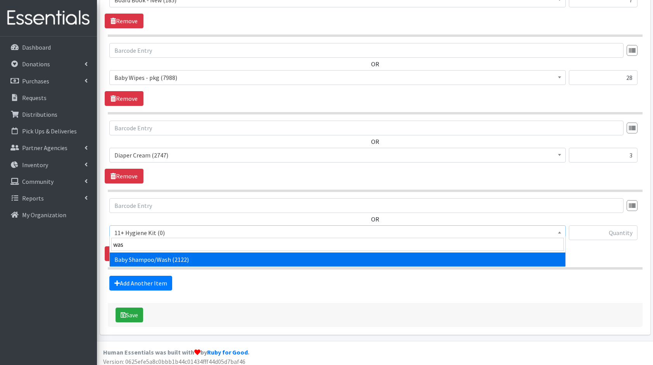
select select "10589"
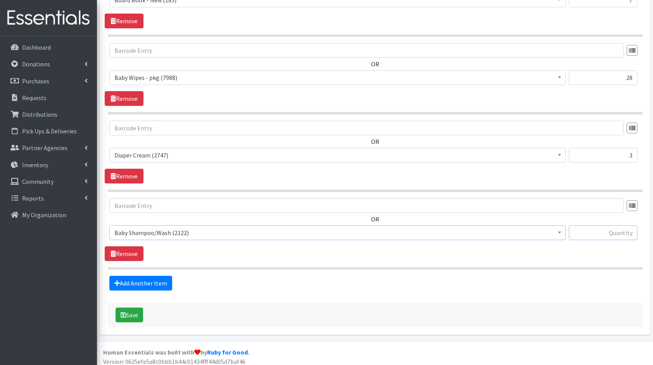
click at [608, 230] on input "text" at bounding box center [603, 232] width 69 height 15
type input "3"
click at [129, 276] on link "Add Another Item" at bounding box center [140, 283] width 63 height 15
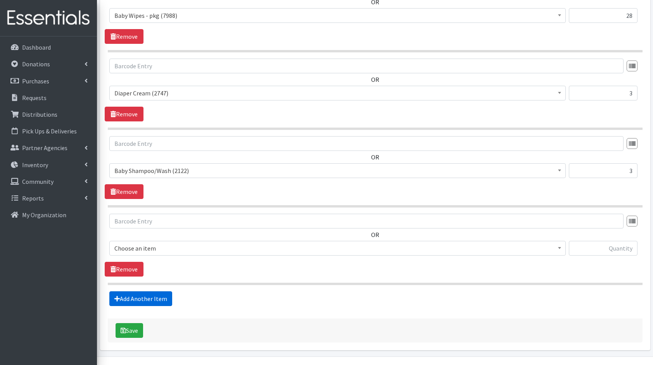
scroll to position [896, 0]
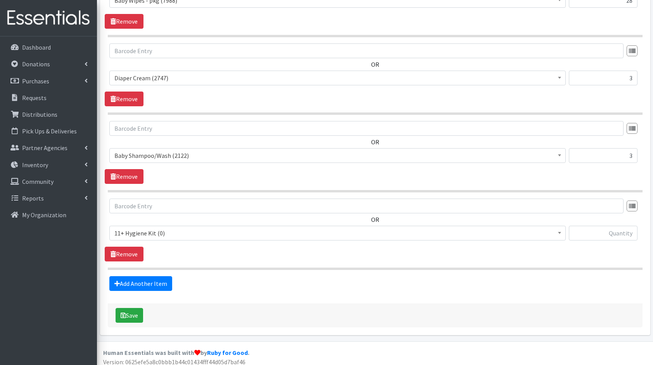
click at [179, 236] on span "11+ Hygiene Kit (0) 2-5 Hygiene Kit (0) 6-10 Hygiene Kit (0) Baby Bank Baby Cou…" at bounding box center [337, 236] width 456 height 21
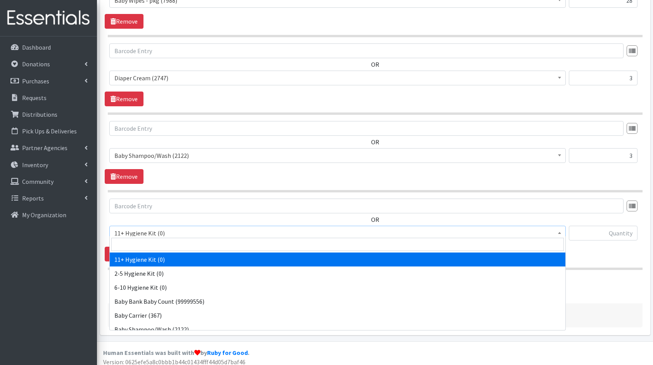
click at [209, 233] on span "11+ Hygiene Kit (0)" at bounding box center [337, 232] width 446 height 11
click at [219, 242] on input "search" at bounding box center [337, 244] width 452 height 13
type input "det"
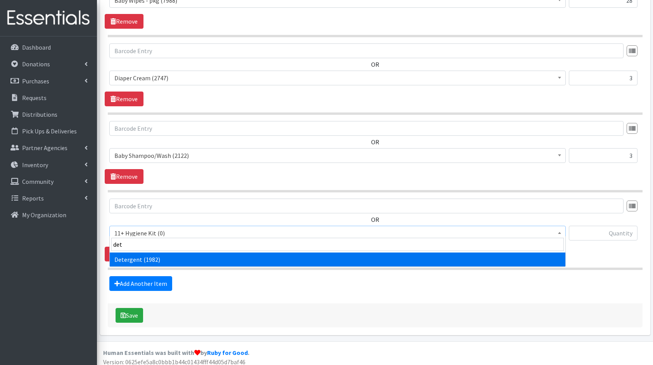
select select "10591"
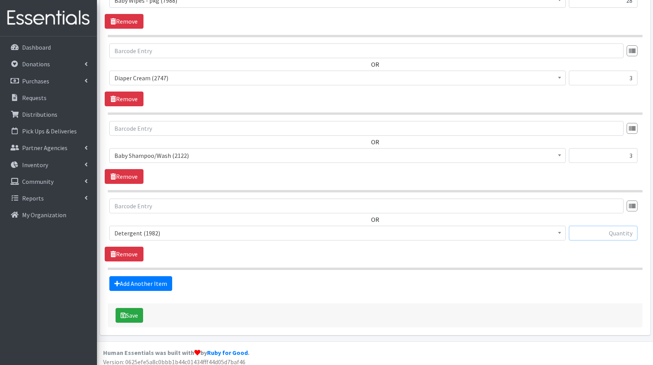
click at [592, 226] on input "text" at bounding box center [603, 233] width 69 height 15
type input "3"
click at [146, 281] on link "Add Another Item" at bounding box center [140, 283] width 63 height 15
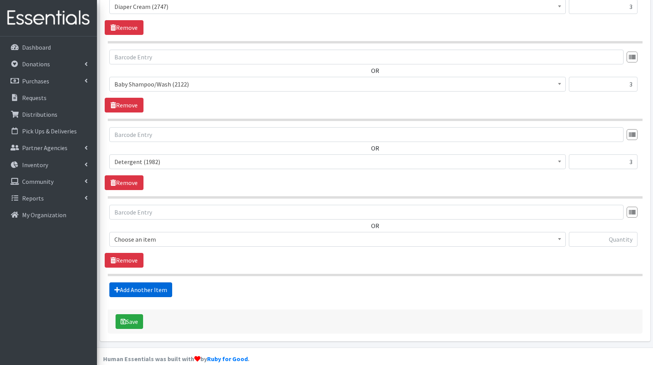
scroll to position [973, 0]
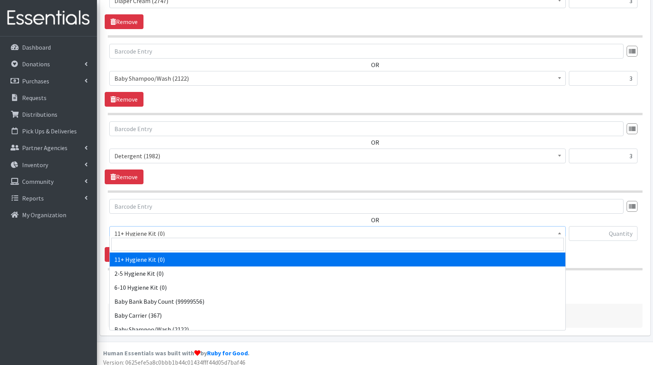
click at [168, 226] on span "11+ Hygiene Kit (0)" at bounding box center [337, 233] width 456 height 15
click at [184, 244] on input "search" at bounding box center [337, 244] width 452 height 13
type input "for"
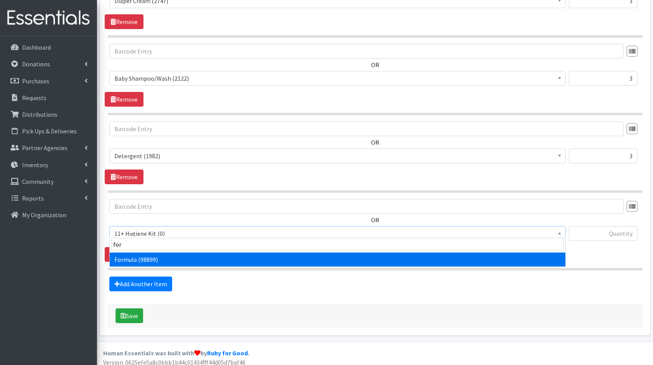
select select "13582"
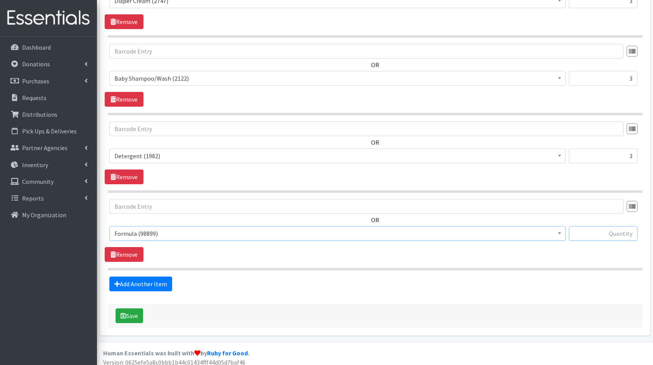
click at [593, 229] on input "text" at bounding box center [603, 233] width 69 height 15
type input "4"
click at [144, 279] on link "Add Another Item" at bounding box center [140, 283] width 63 height 15
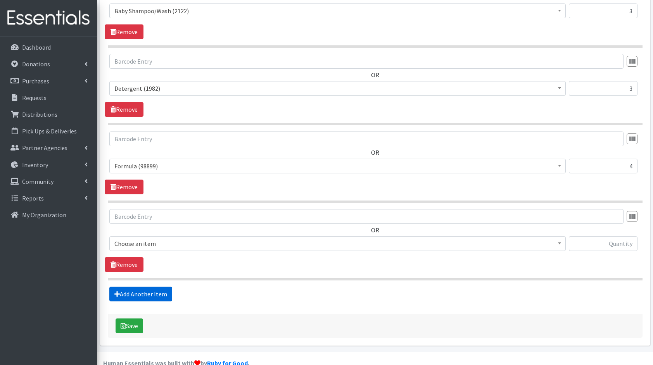
scroll to position [1050, 0]
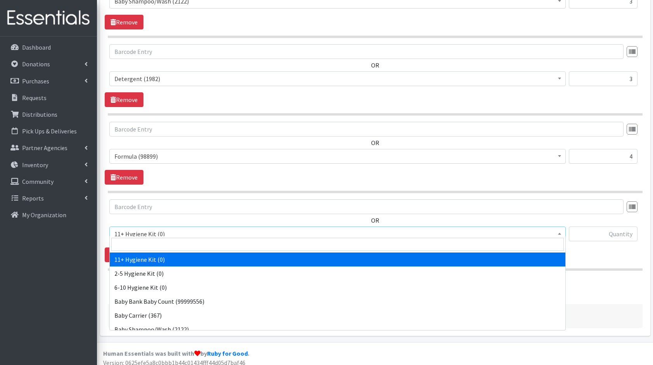
click at [173, 228] on span "11+ Hygiene Kit (0)" at bounding box center [337, 233] width 446 height 11
click at [173, 238] on input "search" at bounding box center [337, 244] width 452 height 13
type input "to"
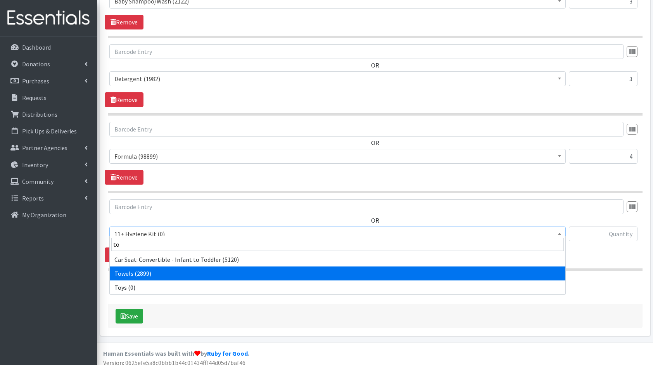
select select "10577"
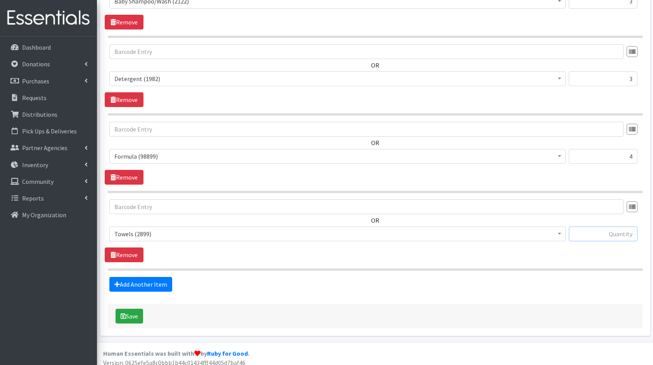
click at [588, 227] on input "text" at bounding box center [603, 233] width 69 height 15
type input "6"
click at [143, 278] on link "Add Another Item" at bounding box center [140, 284] width 63 height 15
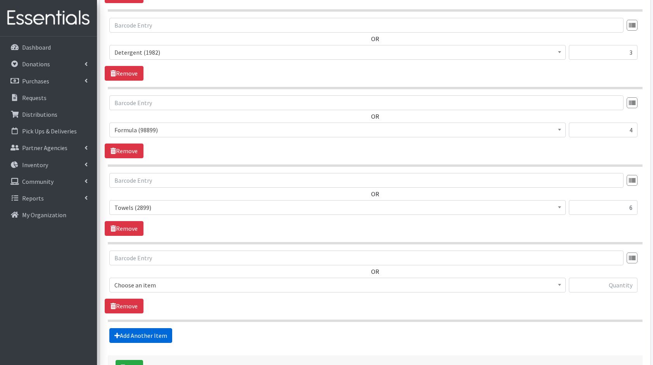
scroll to position [1127, 0]
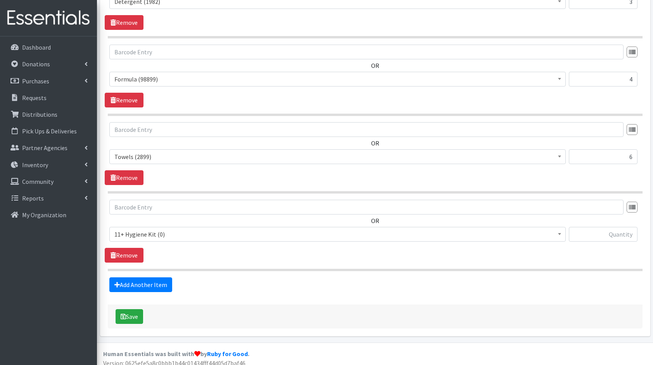
click at [157, 230] on span "11+ Hygiene Kit (0)" at bounding box center [337, 234] width 446 height 11
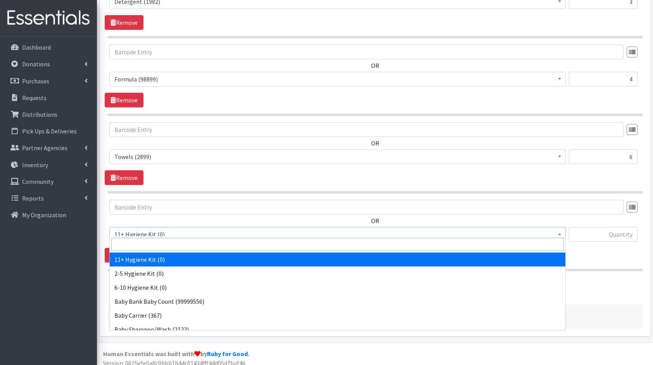
click at [176, 244] on input "search" at bounding box center [337, 244] width 452 height 13
type input "bot"
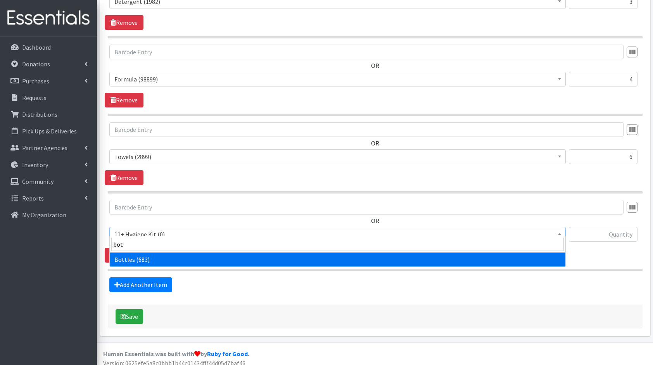
select select "10576"
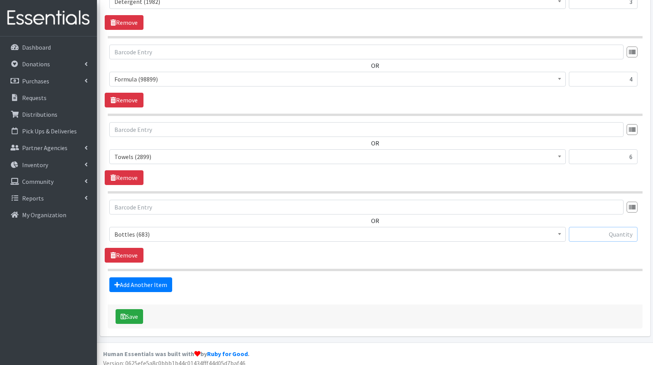
click at [592, 228] on input "text" at bounding box center [603, 234] width 69 height 15
type input "7"
click at [157, 277] on link "Add Another Item" at bounding box center [140, 284] width 63 height 15
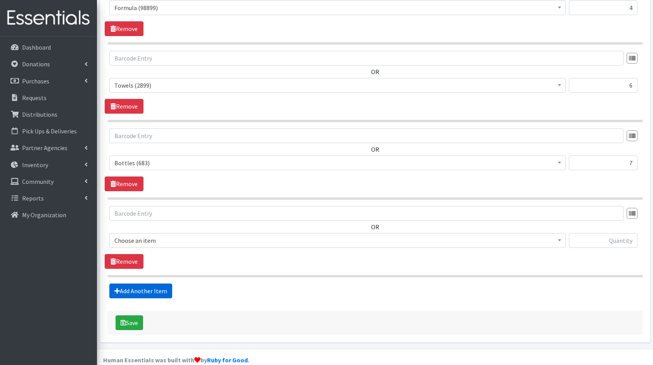
scroll to position [1204, 0]
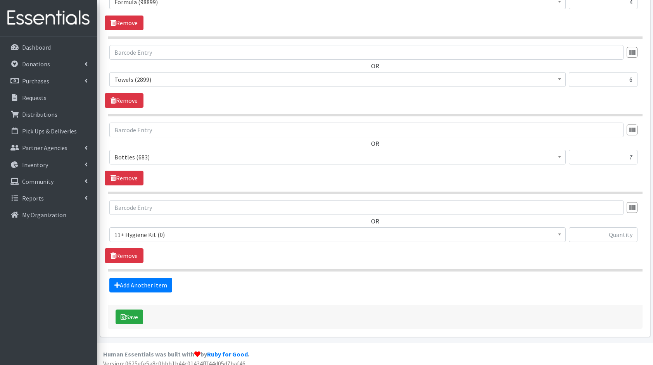
click at [192, 219] on div "OR 11+ Hygiene Kit (0) 2-5 Hygiene Kit (0) 6-10 Hygiene Kit (0) Baby Bank Baby …" at bounding box center [375, 224] width 540 height 48
click at [169, 229] on span "11+ Hygiene Kit (0)" at bounding box center [337, 234] width 446 height 11
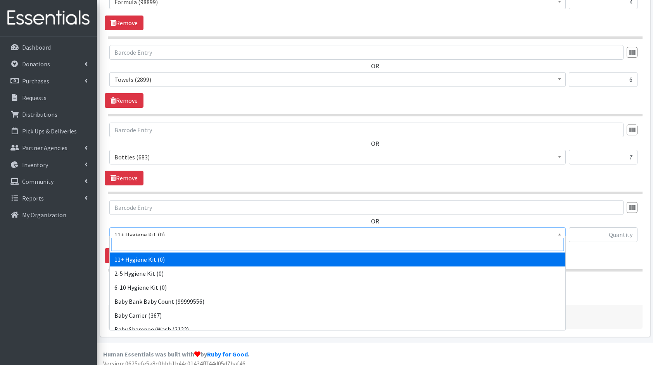
click at [183, 246] on input "search" at bounding box center [337, 244] width 452 height 13
type input "bla"
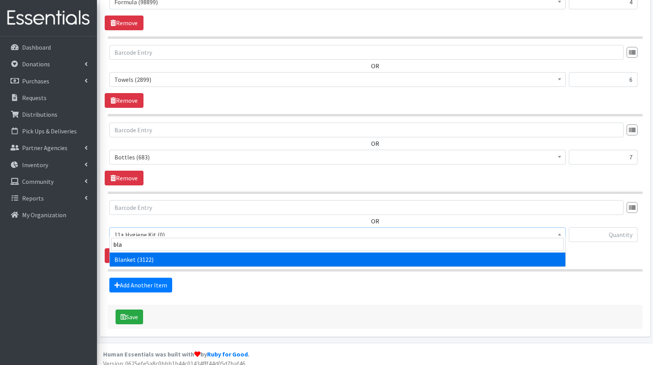
select select "10596"
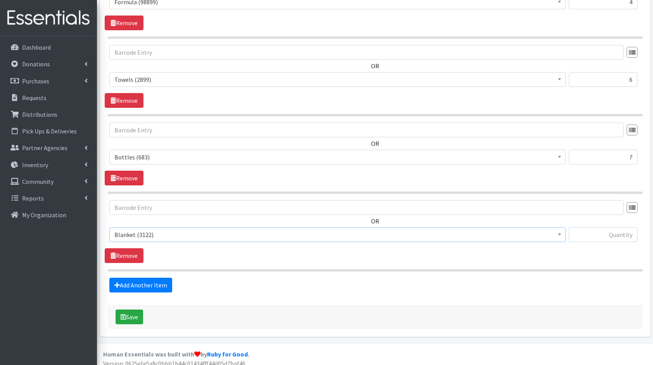
click at [638, 228] on div "11+ Hygiene Kit (0) 2-5 Hygiene Kit (0) 6-10 Hygiene Kit (0) Baby Bank Baby Cou…" at bounding box center [374, 237] width 531 height 21
click at [624, 228] on input "text" at bounding box center [603, 234] width 69 height 15
type input "4"
click at [145, 277] on link "Add Another Item" at bounding box center [140, 284] width 63 height 15
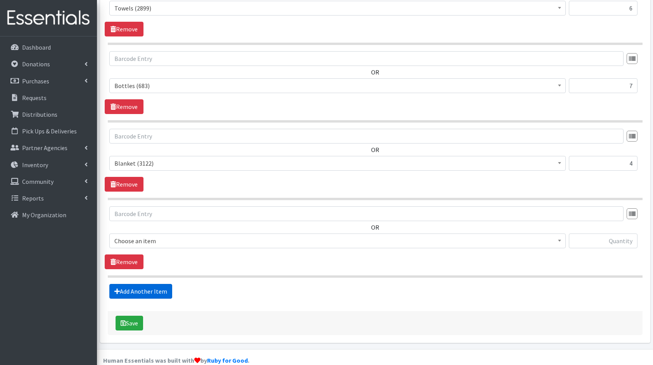
scroll to position [1281, 0]
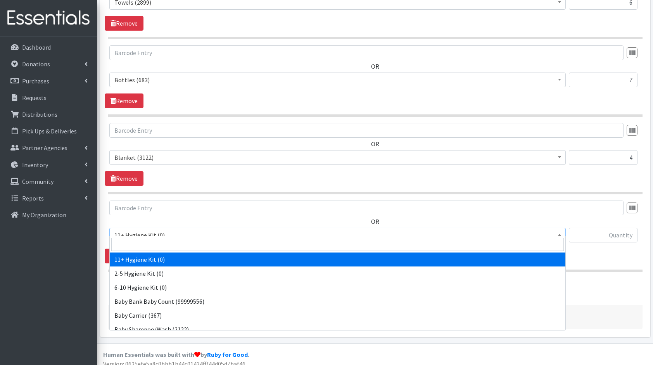
click at [175, 229] on span "11+ Hygiene Kit (0)" at bounding box center [337, 234] width 446 height 11
click at [177, 242] on input "search" at bounding box center [337, 244] width 452 height 13
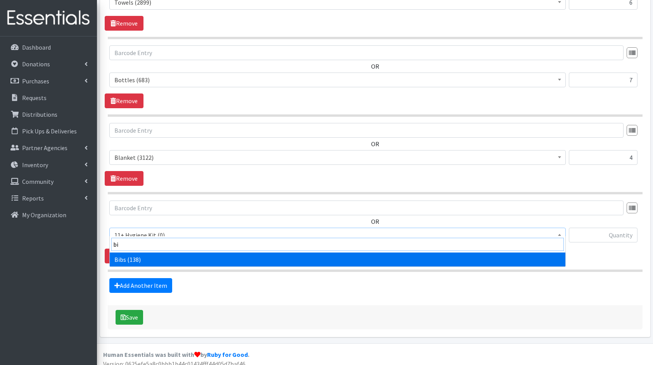
type input "bib"
select select "10575"
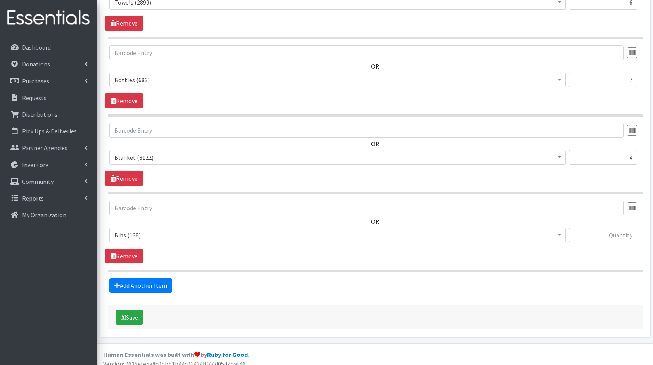
click at [582, 227] on input "text" at bounding box center [603, 234] width 69 height 15
type input "5"
click at [158, 278] on link "Add Another Item" at bounding box center [140, 285] width 63 height 15
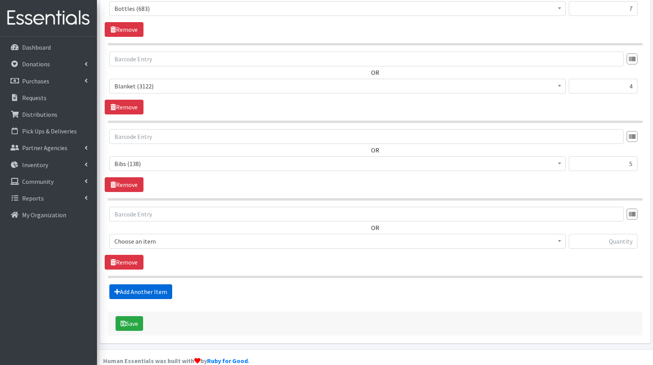
scroll to position [1358, 0]
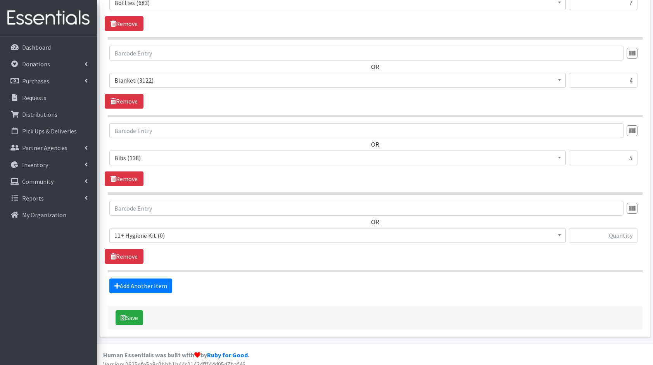
click at [188, 230] on span "11+ Hygiene Kit (0)" at bounding box center [337, 235] width 446 height 11
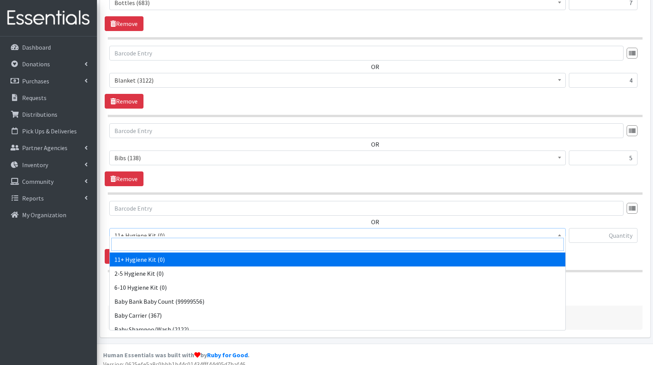
click at [186, 240] on input "search" at bounding box center [337, 244] width 452 height 13
type input "dia"
select select "10586"
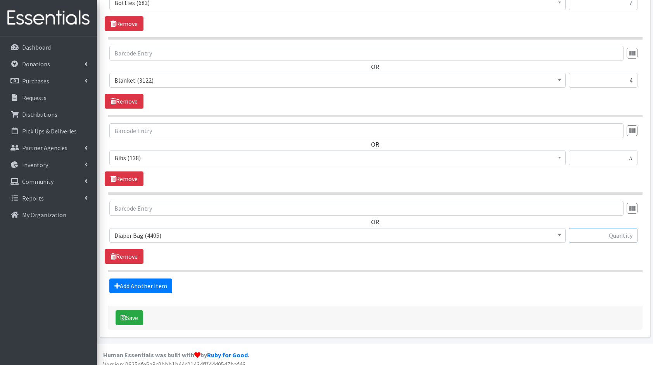
click at [609, 229] on input "text" at bounding box center [603, 235] width 69 height 15
type input "1"
click at [128, 278] on link "Add Another Item" at bounding box center [140, 285] width 63 height 15
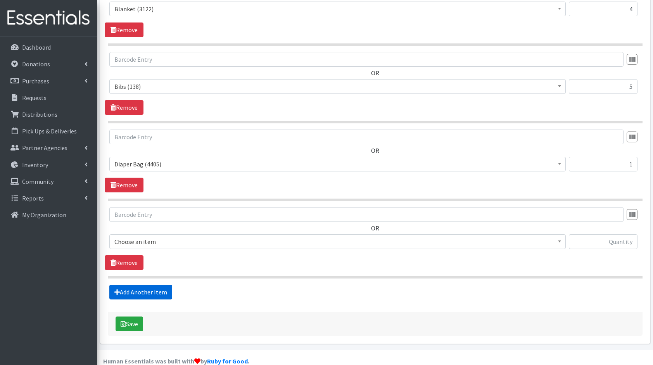
scroll to position [1435, 0]
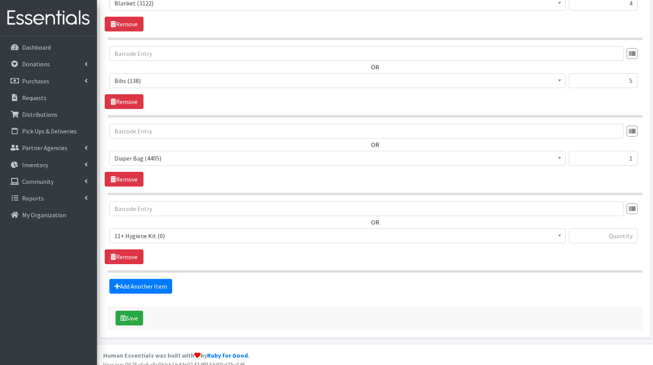
click at [160, 228] on span "11+ Hygiene Kit (0)" at bounding box center [337, 235] width 456 height 15
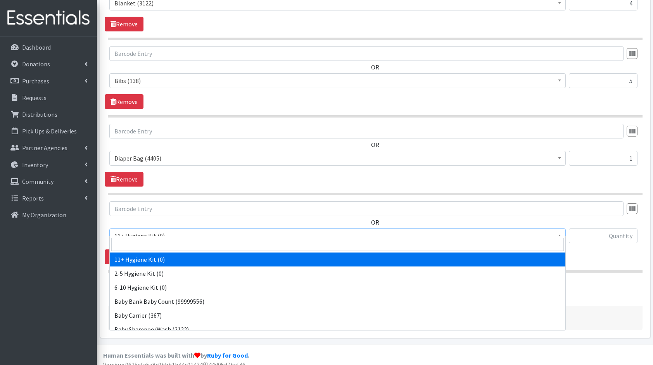
click at [169, 241] on input "search" at bounding box center [337, 244] width 452 height 13
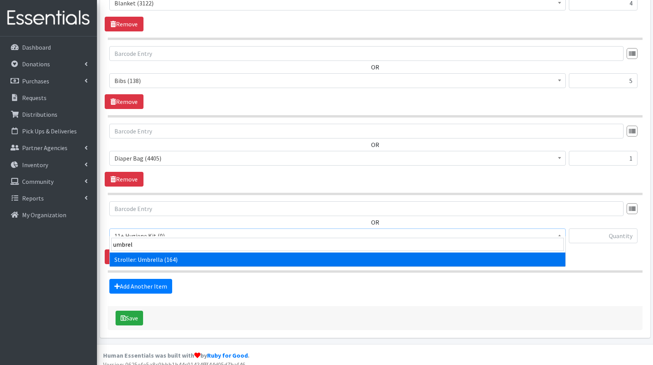
type input "umbrell"
select select "10585"
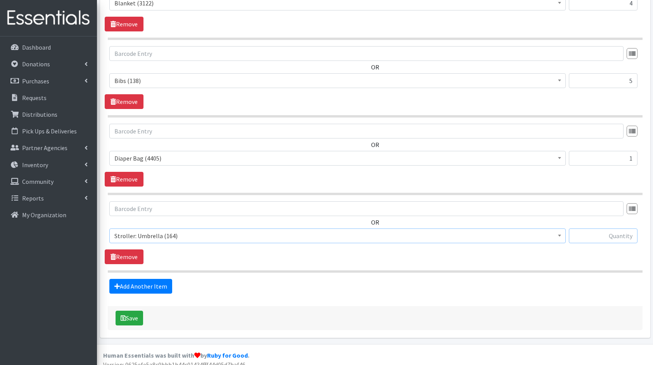
click at [612, 228] on input "text" at bounding box center [603, 235] width 69 height 15
type input "h"
type input "1"
click at [147, 279] on link "Add Another Item" at bounding box center [140, 286] width 63 height 15
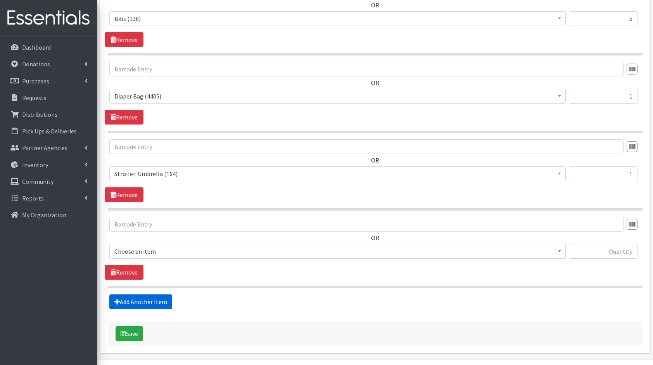
scroll to position [1513, 0]
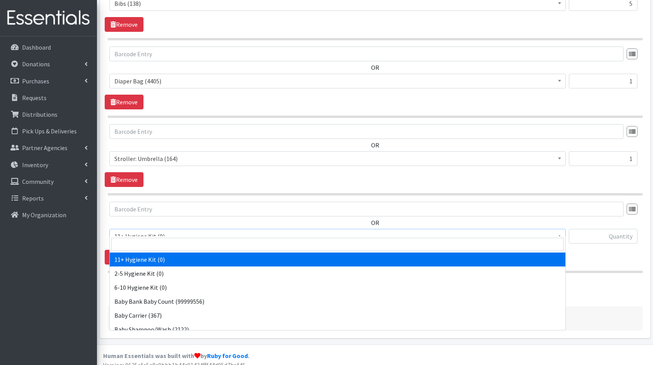
click at [174, 235] on span "11+ Hygiene Kit (0)" at bounding box center [337, 236] width 456 height 15
click at [195, 239] on input "search" at bounding box center [337, 244] width 452 height 13
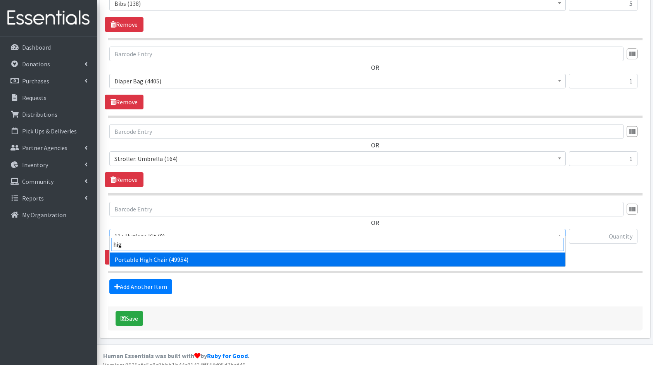
type input "high"
select select "10580"
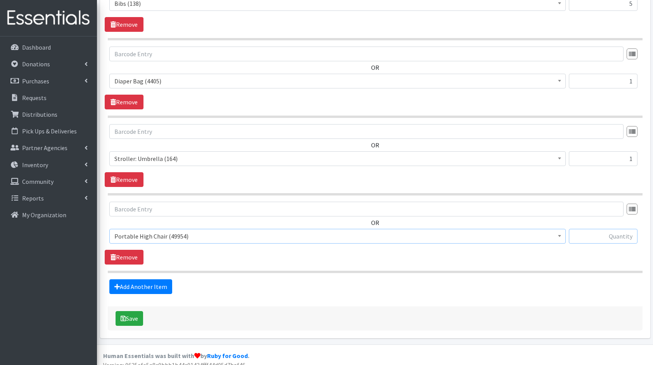
click at [620, 234] on input "text" at bounding box center [603, 236] width 69 height 15
type input "3"
click at [124, 279] on link "Add Another Item" at bounding box center [140, 286] width 63 height 15
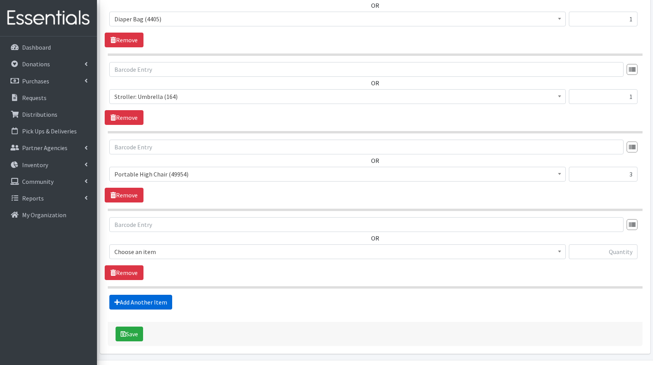
scroll to position [1590, 0]
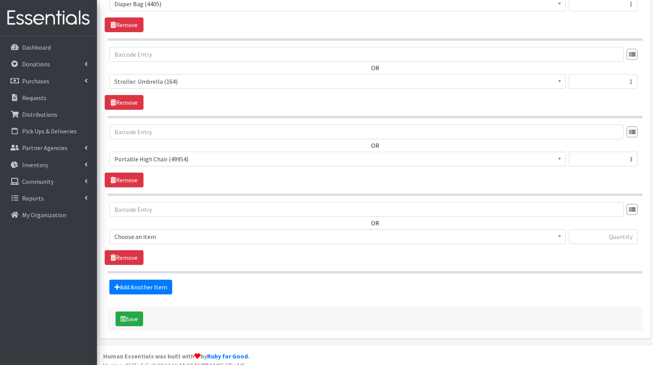
click at [174, 233] on span "Choose an item" at bounding box center [337, 236] width 446 height 11
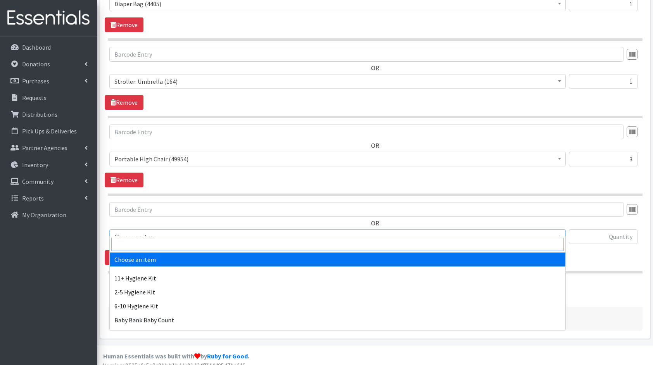
click at [189, 241] on input "search" at bounding box center [337, 244] width 452 height 13
click at [159, 248] on input "search" at bounding box center [337, 244] width 452 height 13
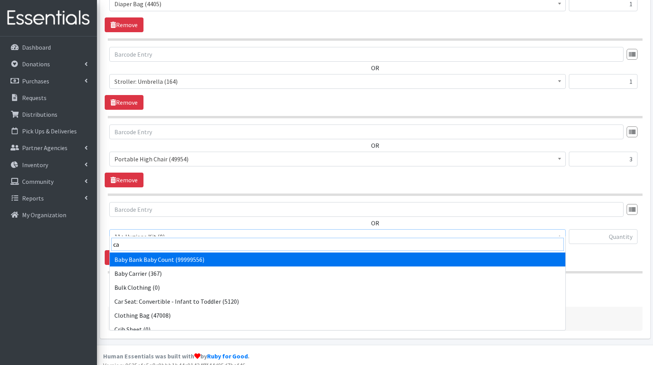
type input "car"
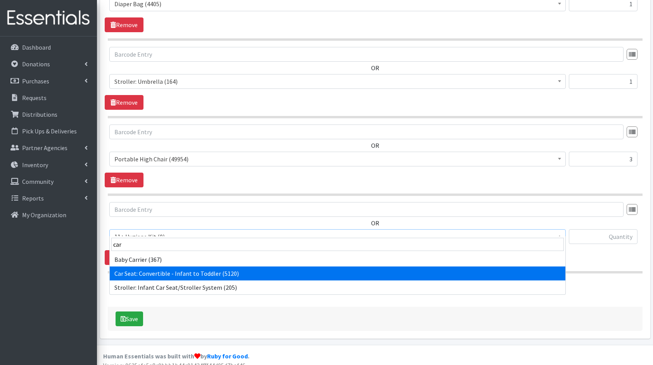
select select "10583"
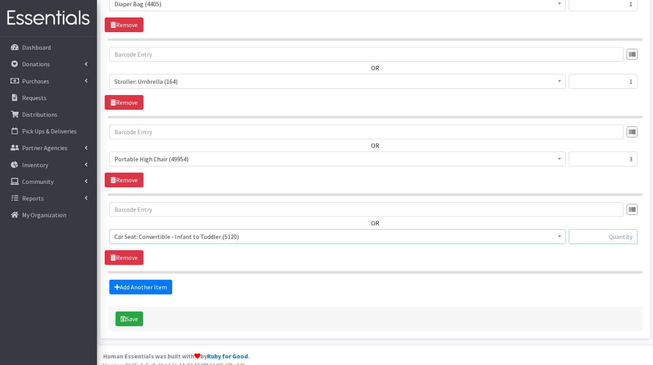
click at [603, 229] on input "text" at bounding box center [603, 236] width 69 height 15
type input "2"
click at [129, 311] on button "Save" at bounding box center [129, 318] width 28 height 15
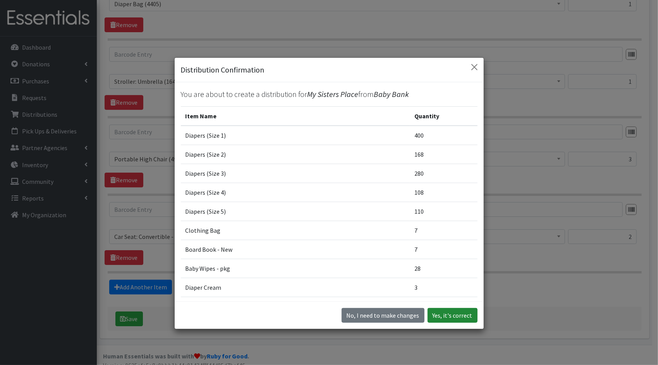
click at [453, 319] on button "Yes, it's correct" at bounding box center [453, 315] width 50 height 15
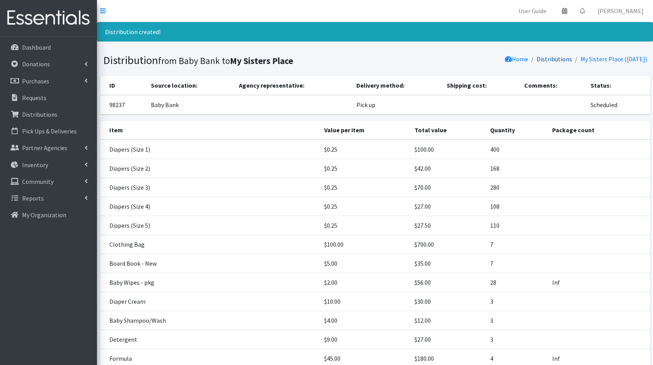
click at [538, 58] on link "Distributions" at bounding box center [553, 59] width 35 height 8
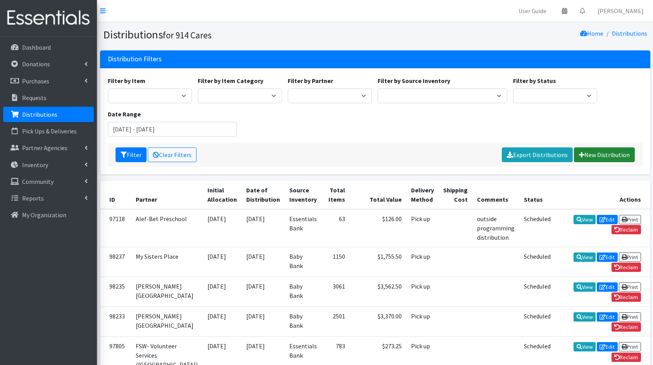
click at [607, 157] on link "New Distribution" at bounding box center [604, 154] width 61 height 15
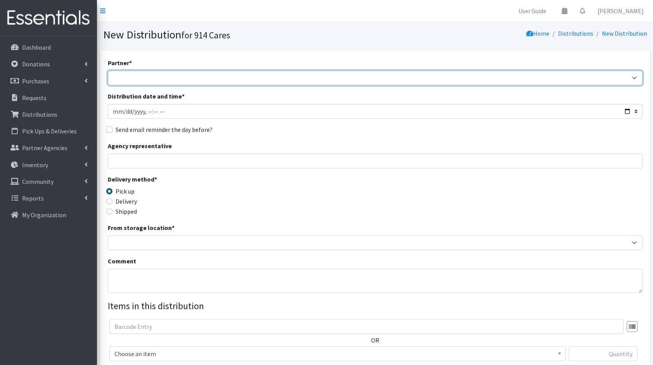
click at [279, 74] on select "4Communities 914United Abbot House Accompany Now Alef-Bet Preschool All Access …" at bounding box center [375, 78] width 534 height 15
select select "2886"
click at [108, 71] on select "4Communities 914United Abbot House Accompany Now Alef-Bet Preschool All Access …" at bounding box center [375, 78] width 534 height 15
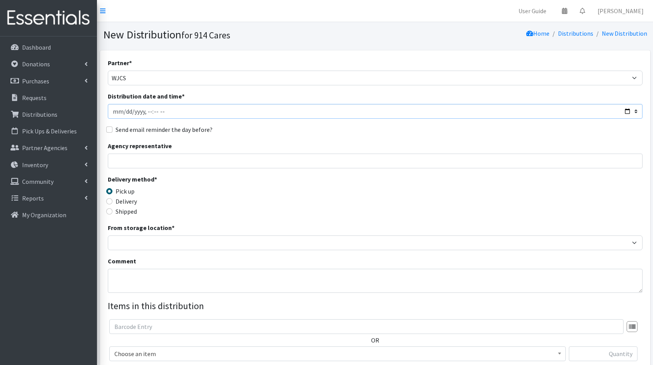
click at [627, 114] on input "Distribution date and time *" at bounding box center [375, 111] width 534 height 15
type input "[DATE]T23:59"
drag, startPoint x: 341, startPoint y: 155, endPoint x: 322, endPoint y: 159, distance: 19.8
click at [341, 155] on input "Agency representative" at bounding box center [375, 160] width 534 height 15
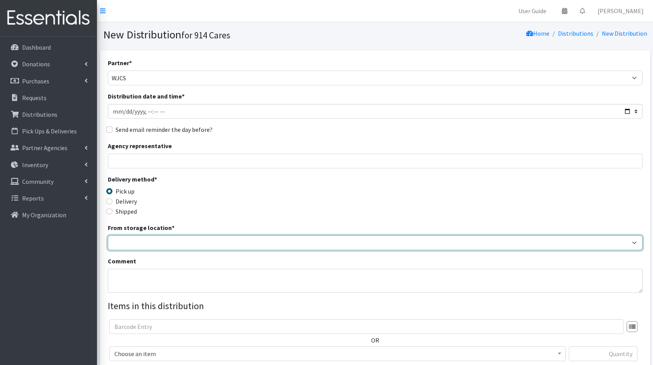
click at [145, 248] on select "Baby Bank Camp Clothing Plus Essentials Bank Westchester Reads" at bounding box center [375, 242] width 534 height 15
select select "305"
click at [108, 235] on select "Baby Bank Camp Clothing Plus Essentials Bank Westchester Reads" at bounding box center [375, 242] width 534 height 15
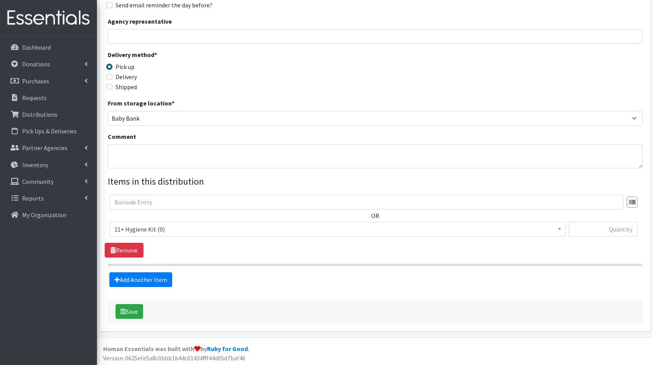
click at [174, 224] on span "11+ Hygiene Kit (0)" at bounding box center [337, 229] width 446 height 11
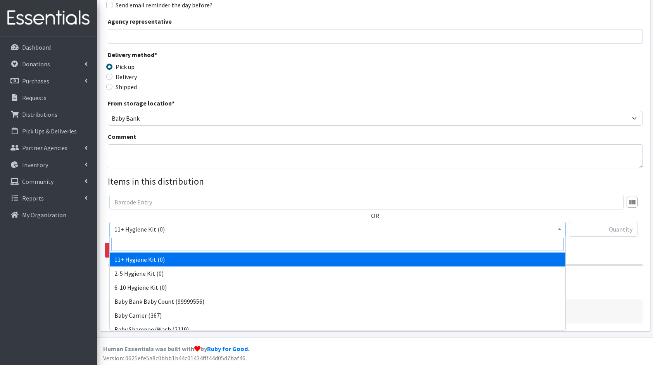
click at [184, 243] on input "search" at bounding box center [337, 244] width 452 height 13
type input "dia"
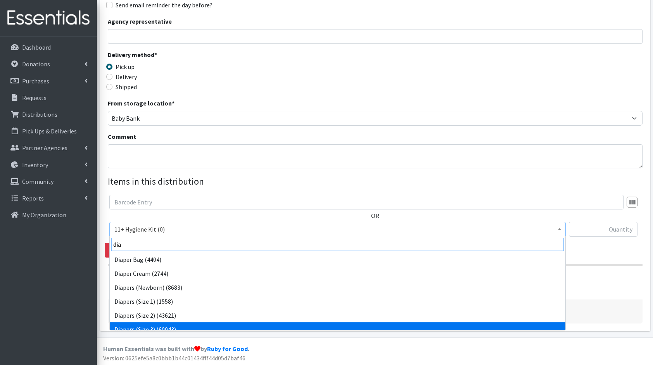
scroll to position [6, 0]
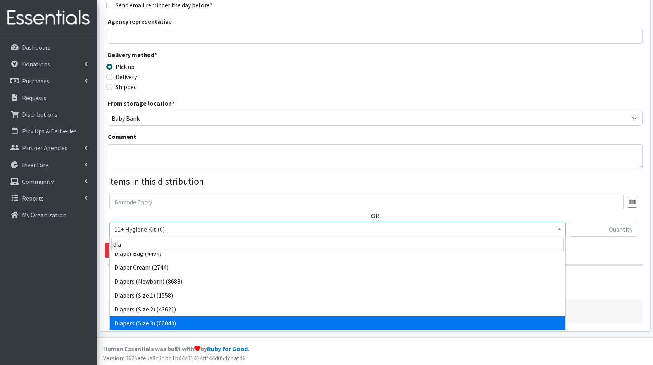
select select "5205"
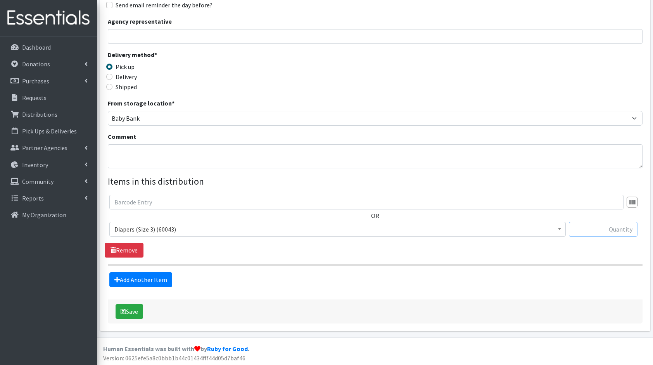
click at [614, 226] on input "text" at bounding box center [603, 229] width 69 height 15
type input "485"
click at [145, 281] on link "Add Another Item" at bounding box center [140, 279] width 63 height 15
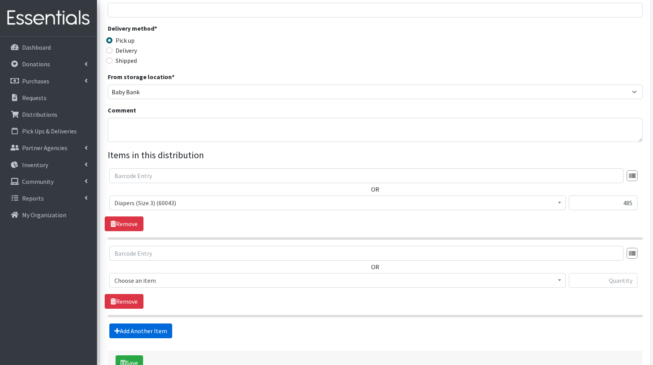
scroll to position [202, 0]
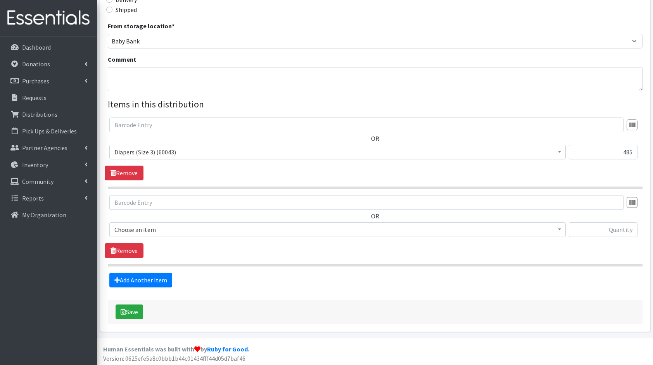
click at [177, 226] on span "Choose an item" at bounding box center [337, 229] width 446 height 11
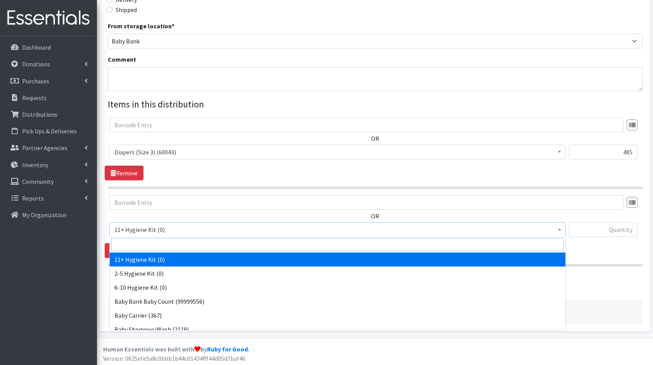
click at [180, 246] on input "search" at bounding box center [337, 244] width 452 height 13
type input "dia"
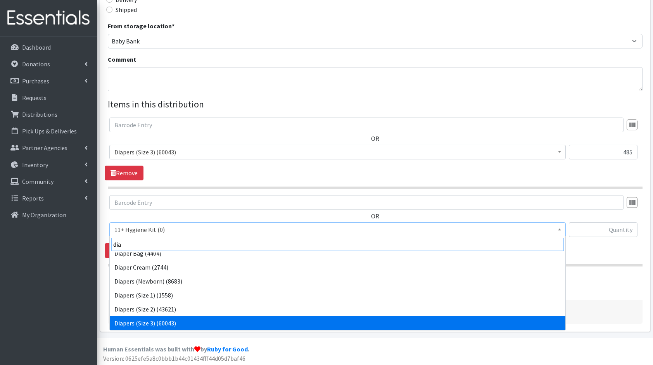
scroll to position [20, 0]
select select "5206"
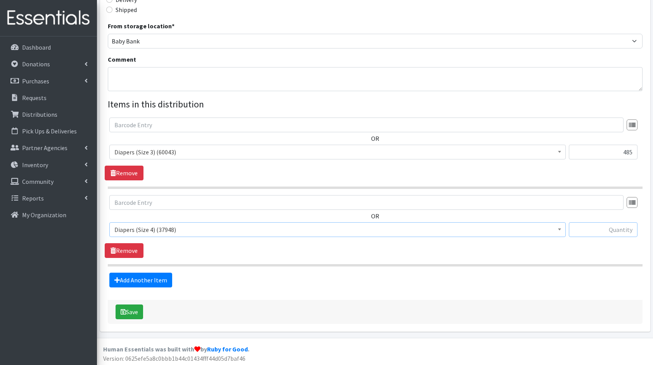
click at [610, 230] on input "text" at bounding box center [603, 229] width 69 height 15
type input "756"
click at [146, 281] on link "Add Another Item" at bounding box center [140, 279] width 63 height 15
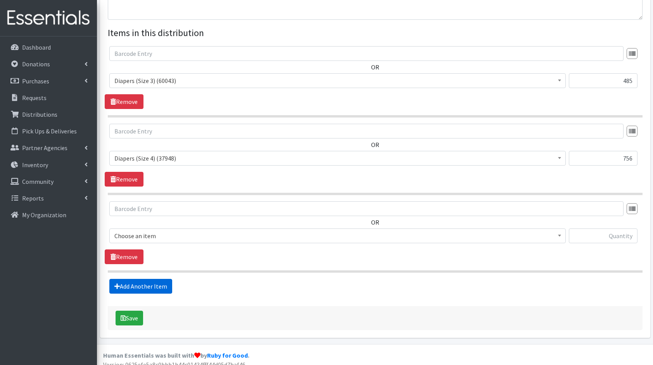
scroll to position [279, 0]
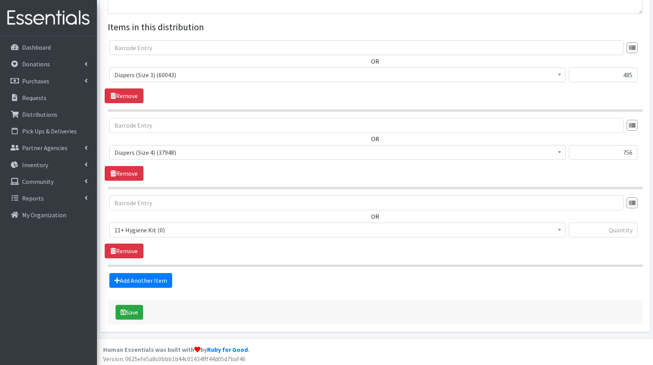
click at [174, 233] on span "11+ Hygiene Kit (0)" at bounding box center [337, 229] width 446 height 11
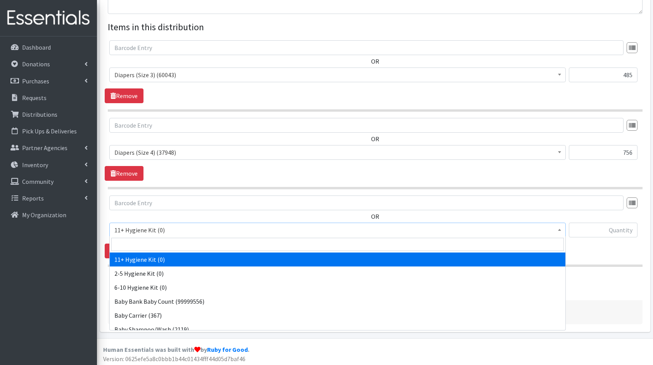
click at [183, 242] on input "search" at bounding box center [337, 244] width 452 height 13
type input "clo"
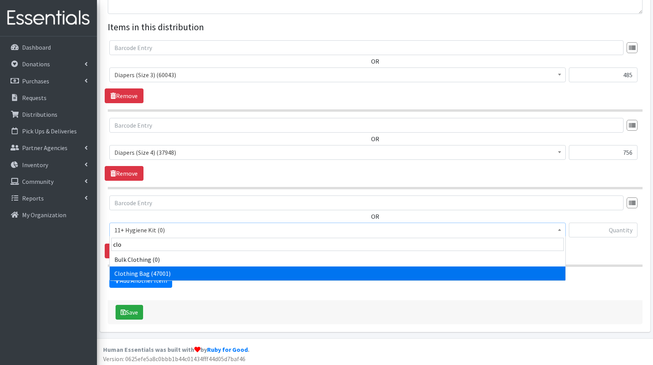
select select "10574"
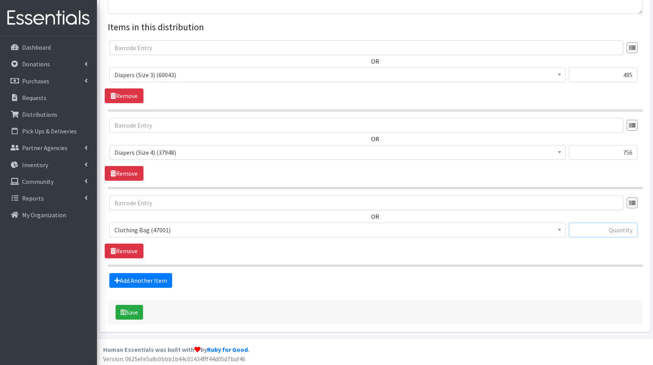
click at [608, 225] on input "text" at bounding box center [603, 229] width 69 height 15
type input "10"
click at [141, 278] on link "Add Another Item" at bounding box center [140, 280] width 63 height 15
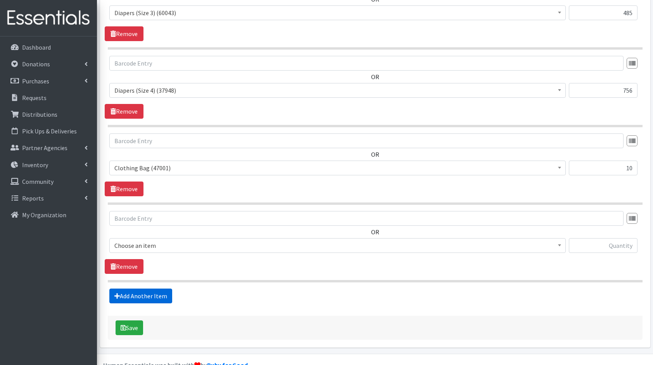
scroll to position [356, 0]
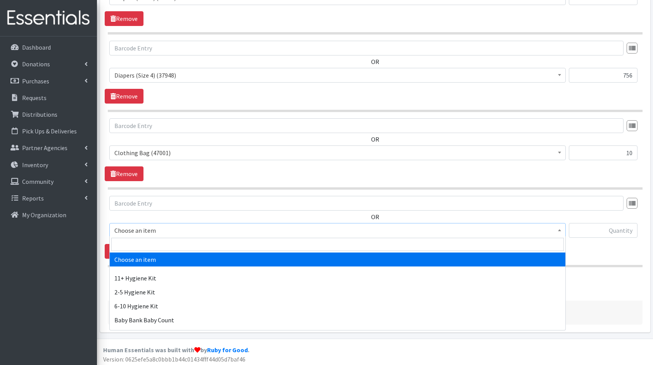
click at [161, 223] on span "Choose an item" at bounding box center [337, 230] width 456 height 15
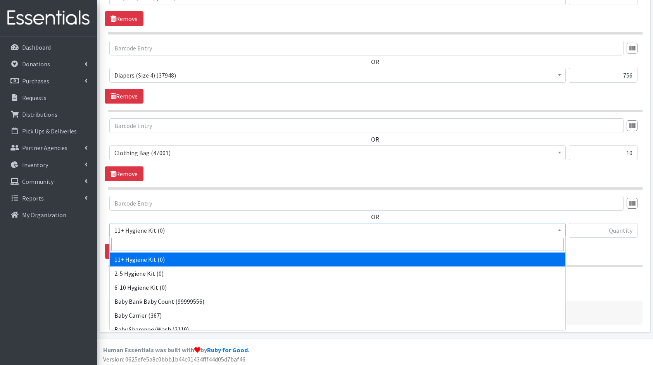
click at [162, 239] on input "search" at bounding box center [337, 244] width 452 height 13
type input "boa"
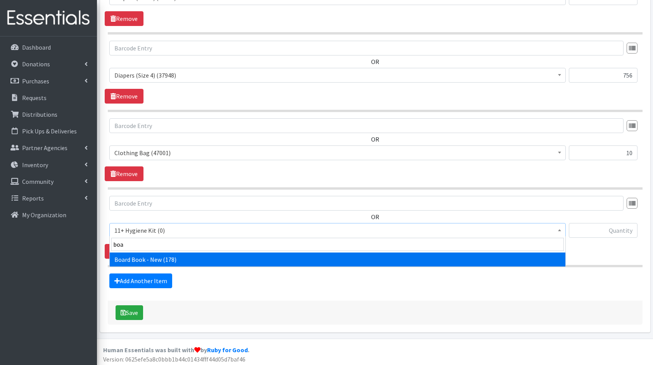
select select "10657"
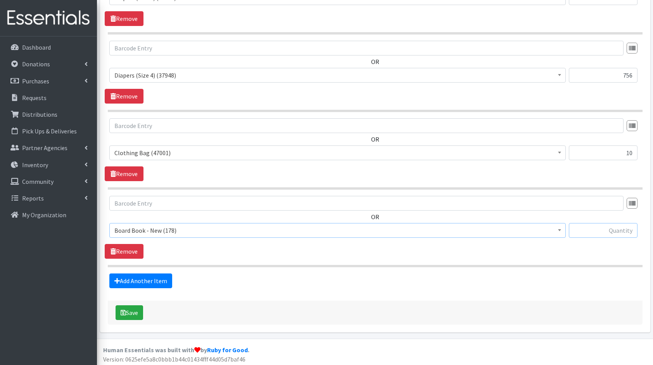
click at [583, 226] on input "text" at bounding box center [603, 230] width 69 height 15
type input "10"
click at [135, 277] on link "Add Another Item" at bounding box center [140, 280] width 63 height 15
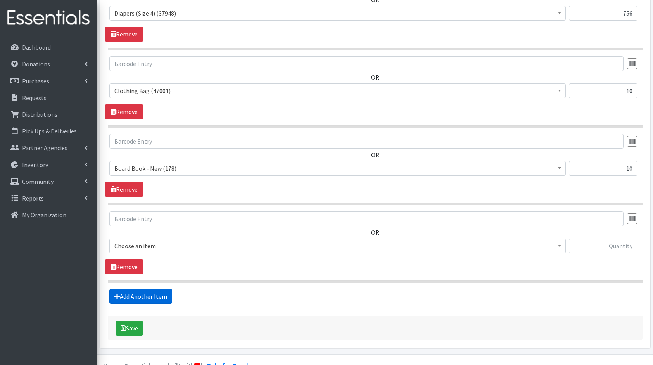
scroll to position [433, 0]
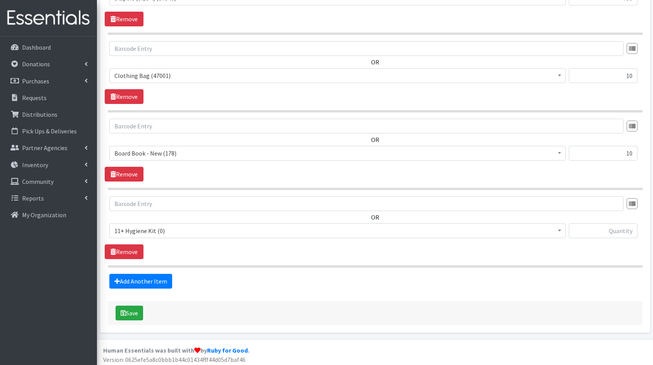
click at [160, 234] on span "11+ Hygiene Kit (0)" at bounding box center [337, 230] width 446 height 11
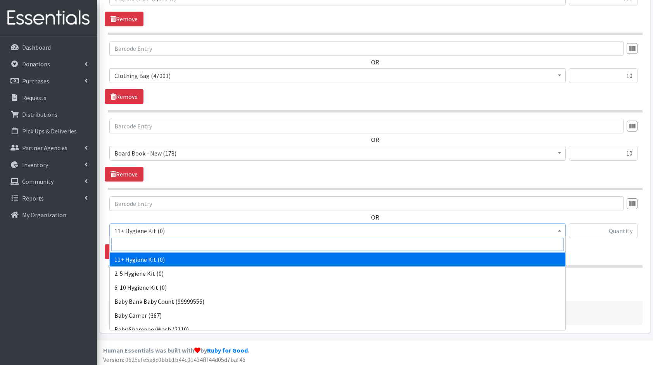
click at [184, 240] on input "search" at bounding box center [337, 244] width 452 height 13
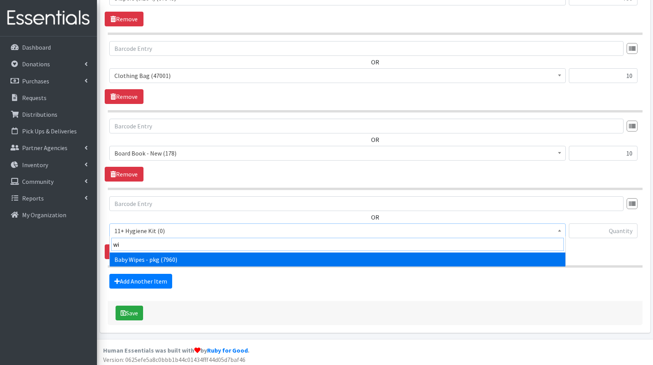
type input "wip"
select select "5219"
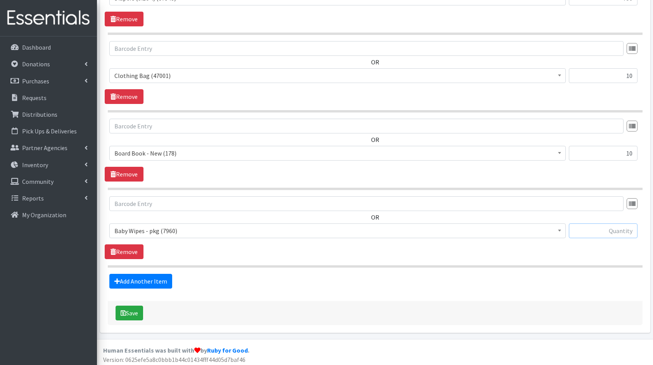
click at [608, 227] on input "text" at bounding box center [603, 230] width 69 height 15
type input "40"
click at [154, 281] on link "Add Another Item" at bounding box center [140, 281] width 63 height 15
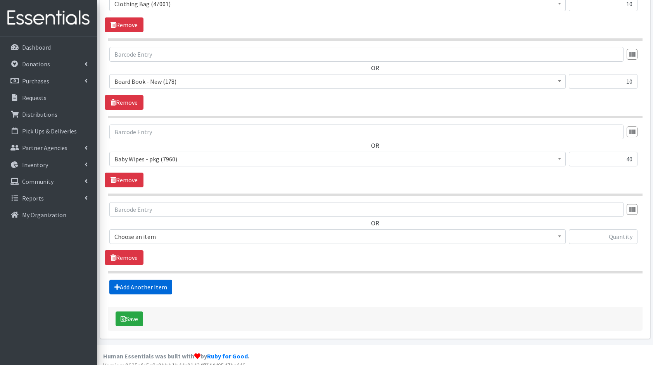
scroll to position [510, 0]
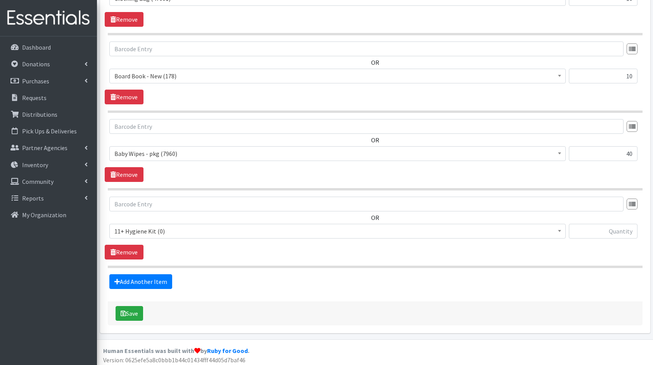
click at [171, 236] on span "11+ Hygiene Kit (0) 2-5 Hygiene Kit (0) 6-10 Hygiene Kit (0) Baby Bank Baby Cou…" at bounding box center [337, 234] width 456 height 21
click at [192, 232] on span "11+ Hygiene Kit (0)" at bounding box center [337, 231] width 446 height 11
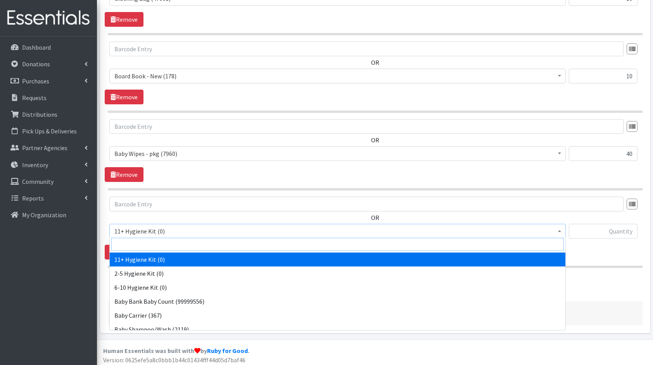
click at [197, 241] on input "search" at bounding box center [337, 244] width 452 height 13
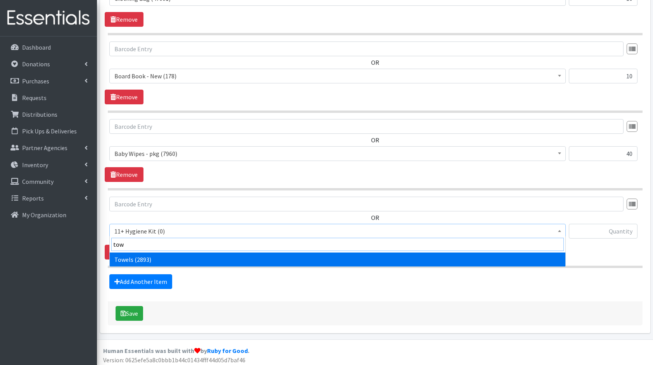
type input "towe"
select select "10577"
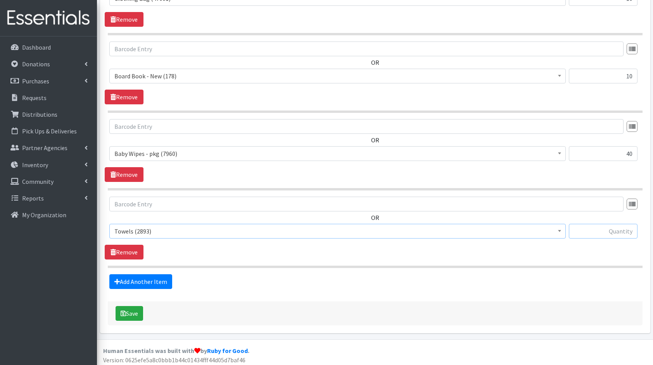
click at [619, 225] on input "text" at bounding box center [603, 231] width 69 height 15
type input "8"
click at [150, 279] on link "Add Another Item" at bounding box center [140, 281] width 63 height 15
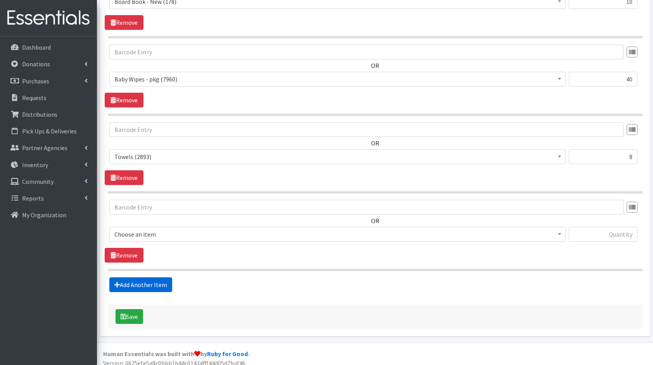
scroll to position [587, 0]
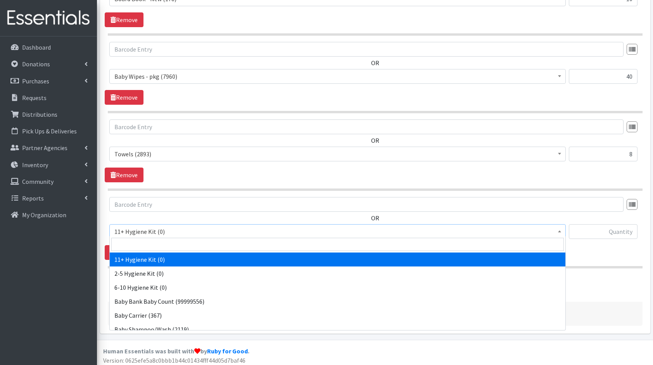
click at [165, 229] on span "11+ Hygiene Kit (0)" at bounding box center [337, 231] width 446 height 11
click at [170, 241] on input "search" at bounding box center [337, 244] width 452 height 13
type input "bot"
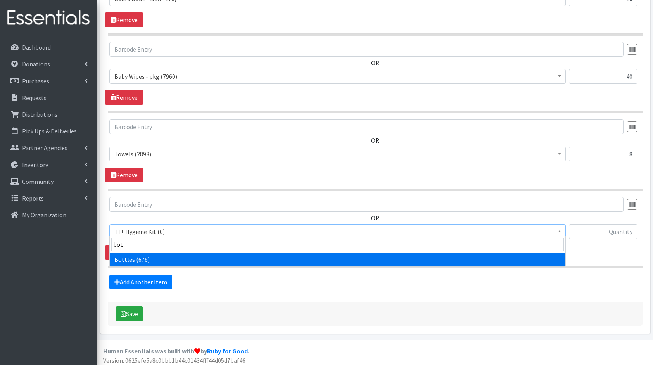
select select "10576"
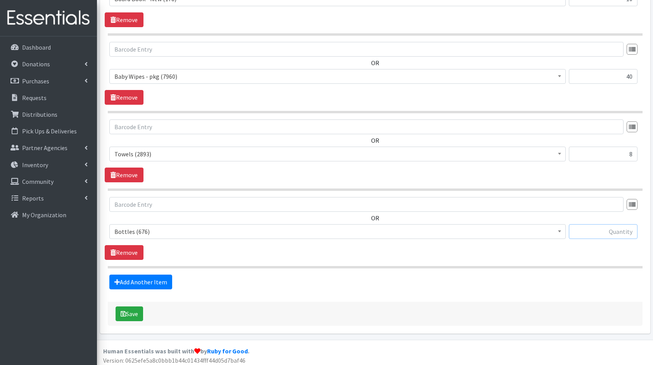
click at [594, 225] on input "text" at bounding box center [603, 231] width 69 height 15
type input "1"
click at [164, 275] on link "Add Another Item" at bounding box center [140, 281] width 63 height 15
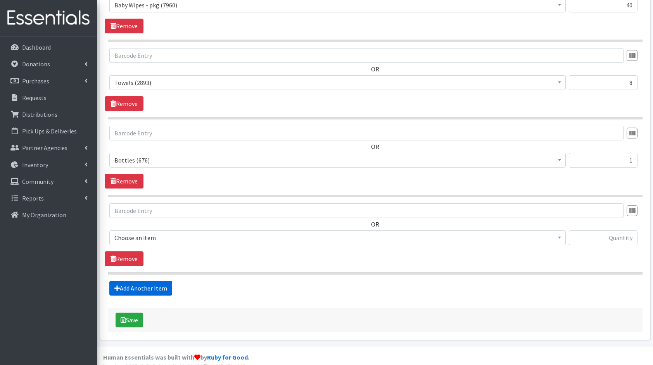
scroll to position [664, 0]
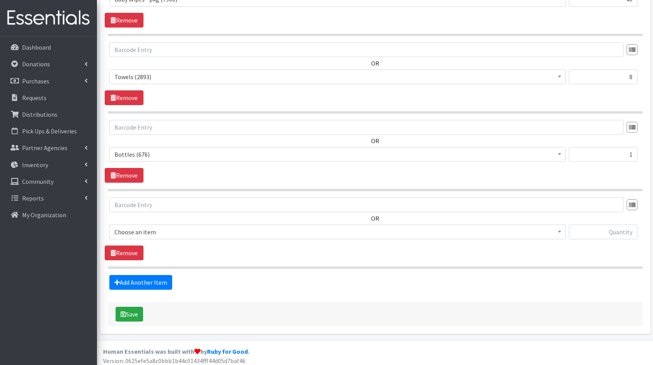
click at [177, 229] on span "Choose an item" at bounding box center [337, 231] width 446 height 11
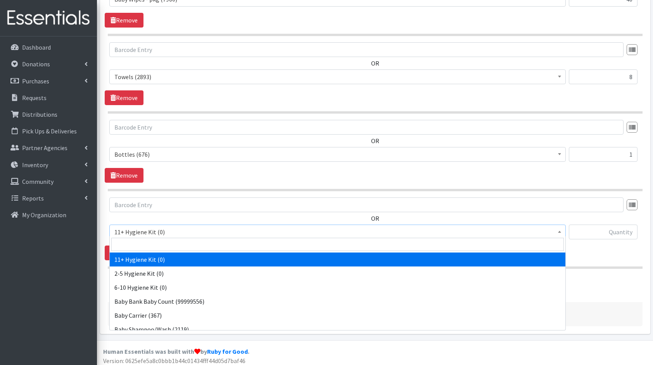
click at [187, 247] on input "search" at bounding box center [337, 244] width 452 height 13
type input "bib"
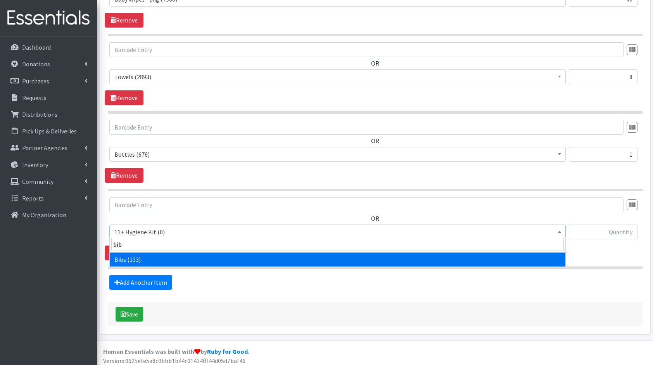
select select "10575"
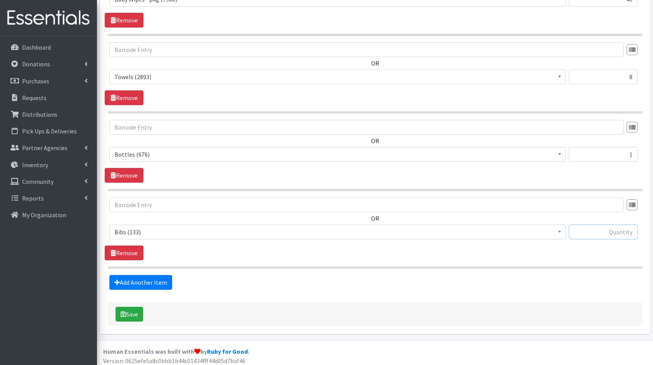
click at [596, 230] on input "text" at bounding box center [603, 231] width 69 height 15
type input "10"
click at [131, 309] on button "Save" at bounding box center [129, 314] width 28 height 15
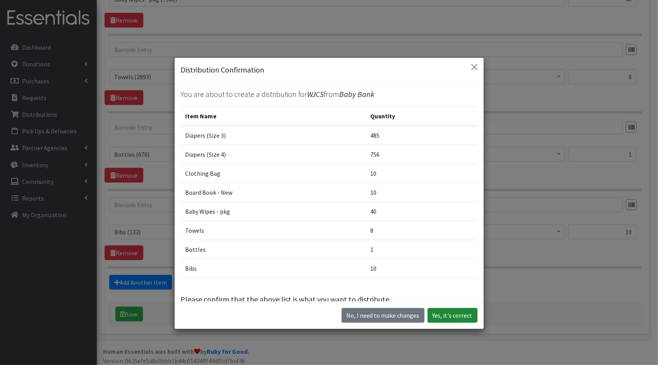
click at [450, 316] on button "Yes, it's correct" at bounding box center [453, 315] width 50 height 15
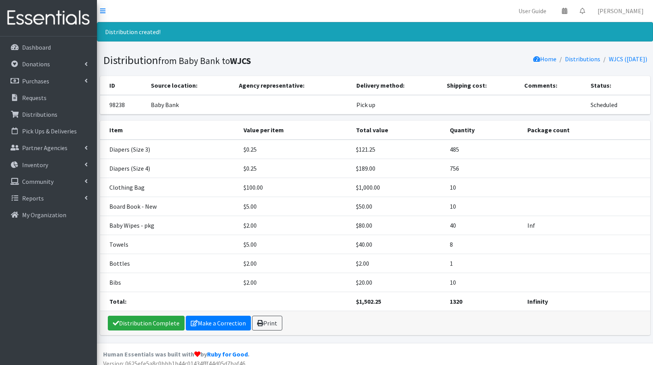
click at [578, 63] on li "Distributions" at bounding box center [578, 58] width 44 height 11
click at [581, 58] on link "Distributions" at bounding box center [582, 59] width 35 height 8
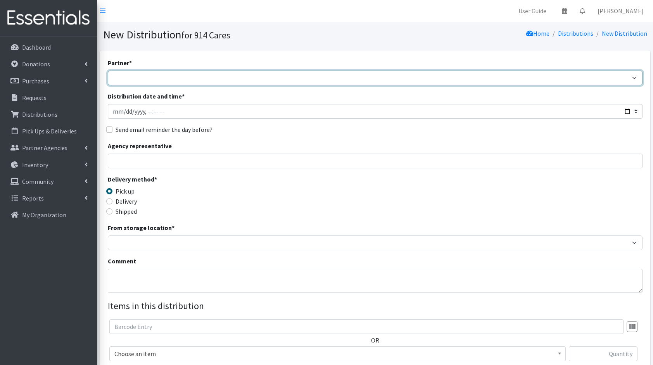
click at [520, 77] on select "4Communities 914United Abbot House Accompany Now Alef-Bet Preschool All Access …" at bounding box center [375, 78] width 534 height 15
select select "2962"
click at [108, 71] on select "4Communities 914United Abbot House Accompany Now Alef-Bet Preschool All Access …" at bounding box center [375, 78] width 534 height 15
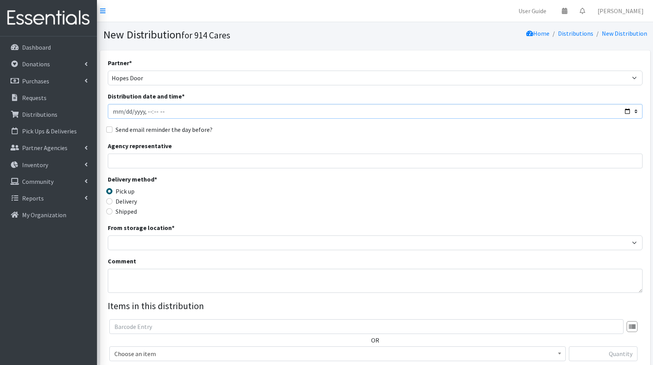
click at [627, 111] on input "Distribution date and time *" at bounding box center [375, 111] width 534 height 15
type input "2025-09-01T23:59"
click at [319, 144] on div "Agency representative" at bounding box center [375, 154] width 534 height 27
click at [247, 164] on input "Agency representative" at bounding box center [375, 160] width 534 height 15
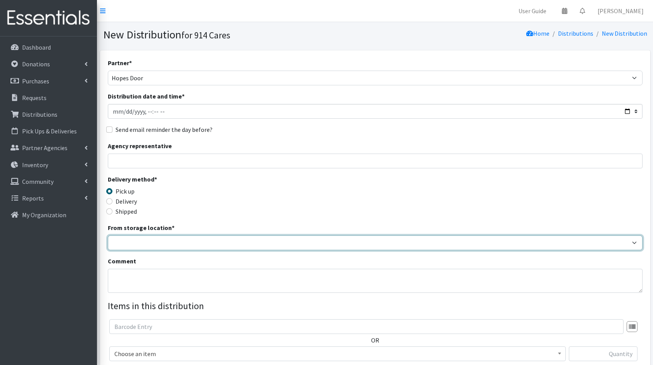
click at [157, 243] on select "Baby Bank Camp Clothing Plus Essentials Bank Westchester Reads" at bounding box center [375, 242] width 534 height 15
select select "305"
click at [108, 235] on select "Baby Bank Camp Clothing Plus Essentials Bank Westchester Reads" at bounding box center [375, 242] width 534 height 15
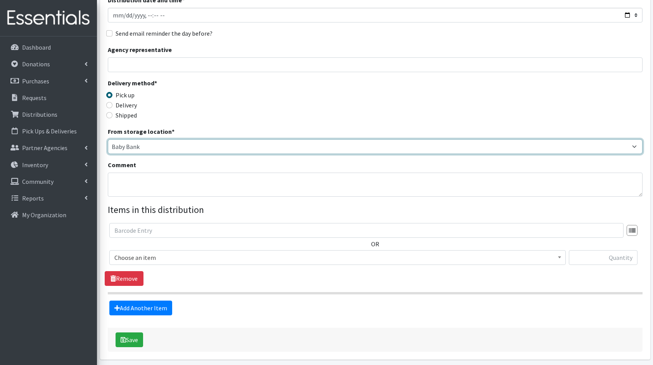
scroll to position [124, 0]
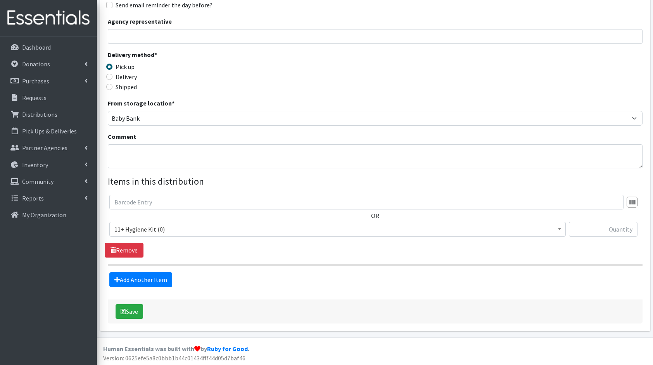
click at [202, 224] on span "11+ Hygiene Kit (0)" at bounding box center [337, 229] width 446 height 11
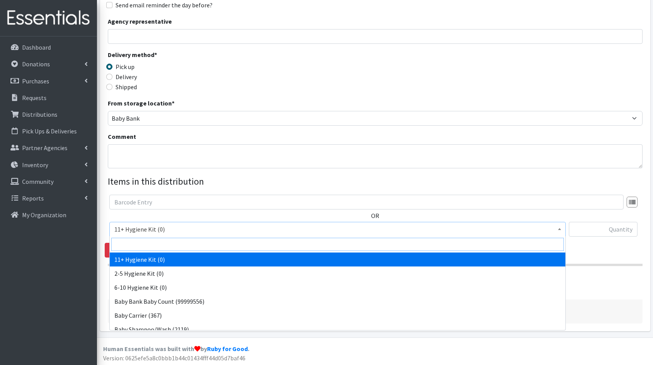
click at [156, 245] on input "search" at bounding box center [337, 244] width 452 height 13
type input "dia"
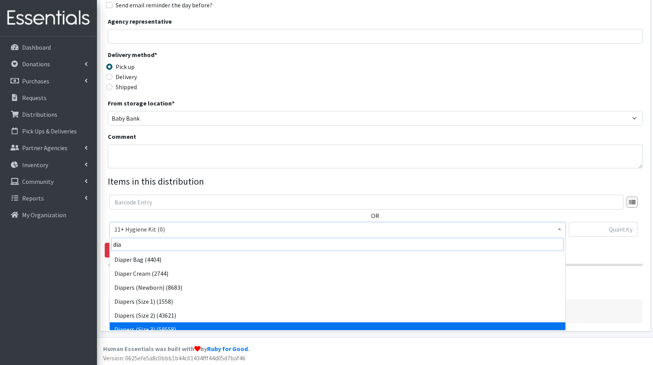
scroll to position [6, 0]
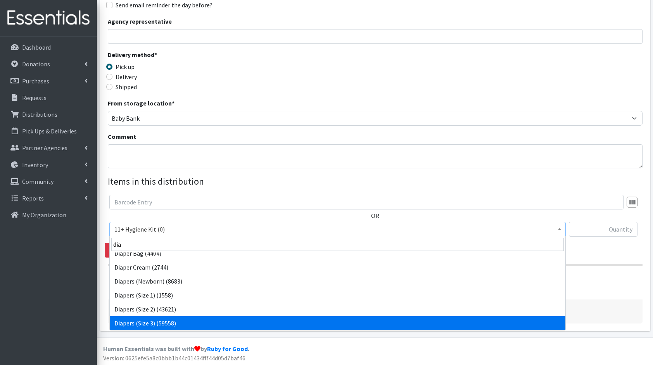
select select "5205"
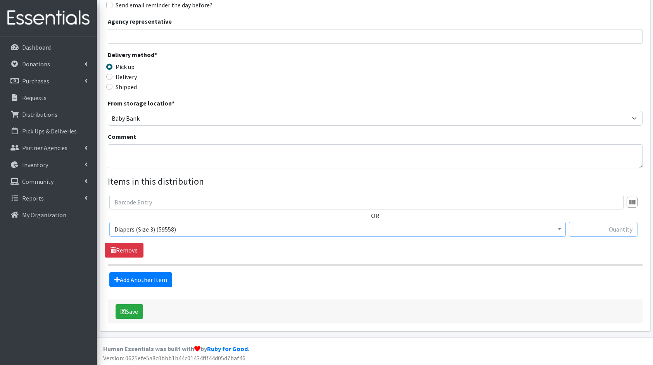
click at [608, 229] on input "text" at bounding box center [603, 229] width 69 height 15
type input "c"
type input "149"
click at [146, 277] on link "Add Another Item" at bounding box center [140, 279] width 63 height 15
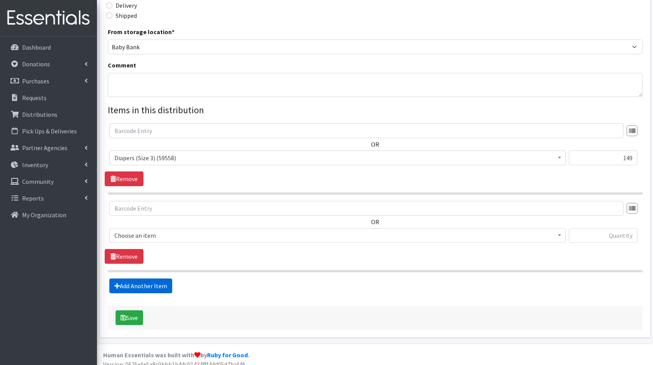
scroll to position [202, 0]
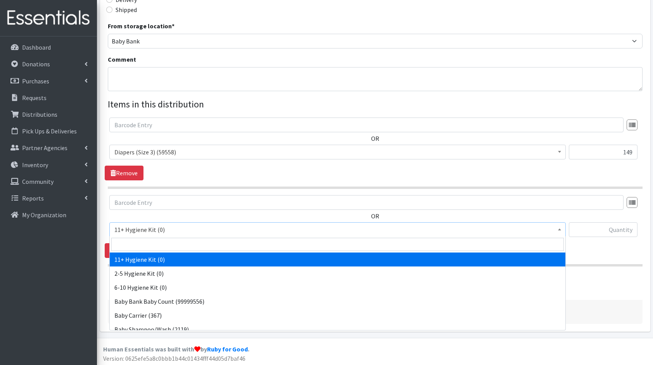
click at [177, 224] on span "11+ Hygiene Kit (0)" at bounding box center [337, 229] width 446 height 11
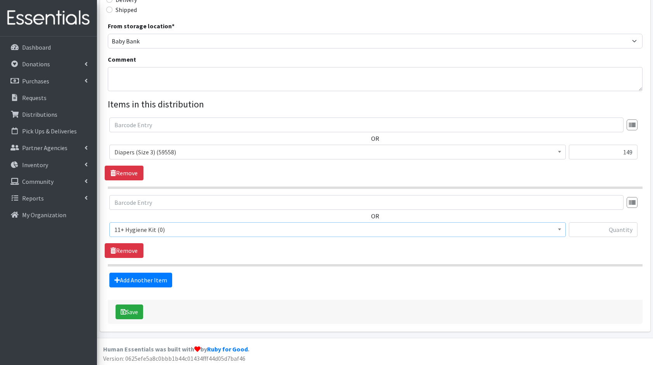
click at [175, 235] on span "11+ Hygiene Kit (0)" at bounding box center [337, 229] width 456 height 15
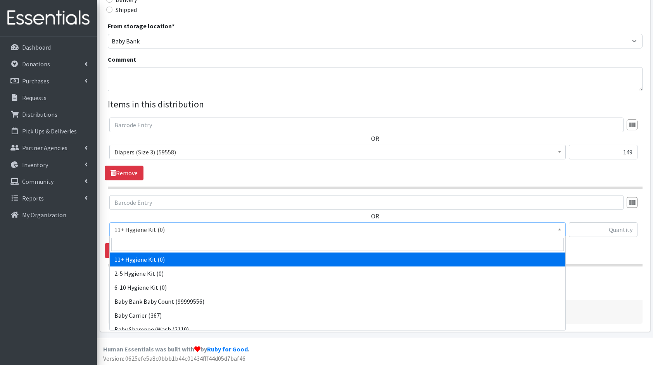
click at [174, 237] on span at bounding box center [337, 244] width 455 height 16
click at [177, 246] on input "search" at bounding box center [337, 244] width 452 height 13
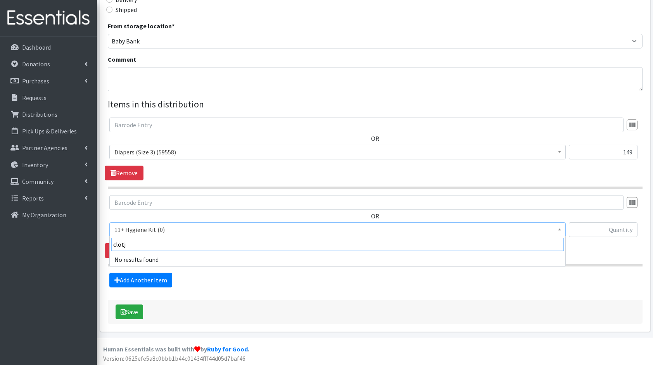
type input "clot"
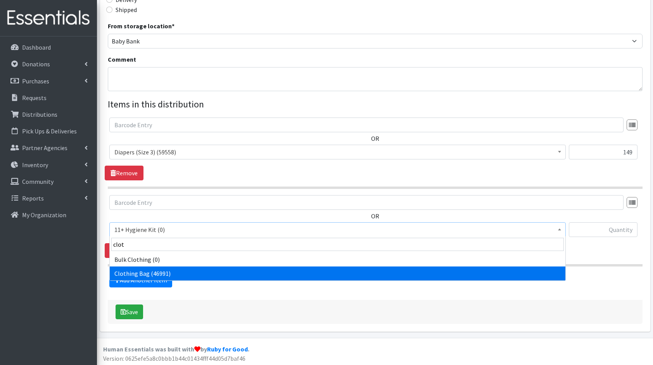
select select "10574"
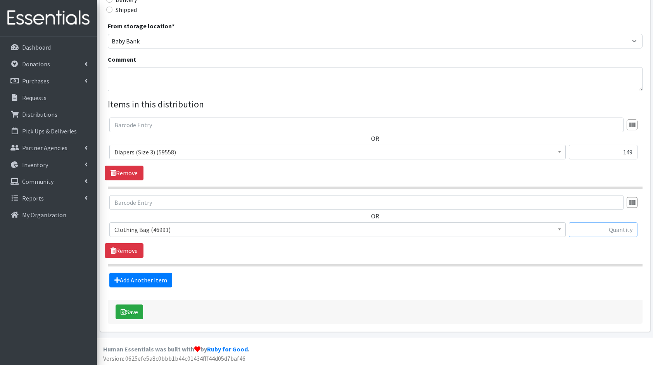
click at [610, 230] on input "text" at bounding box center [603, 229] width 69 height 15
type input "1"
click at [140, 276] on link "Add Another Item" at bounding box center [140, 279] width 63 height 15
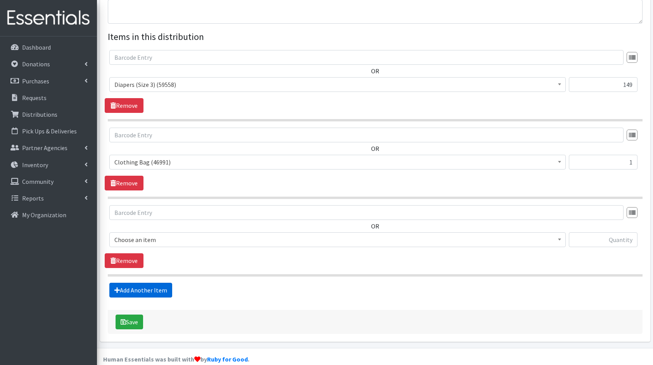
scroll to position [279, 0]
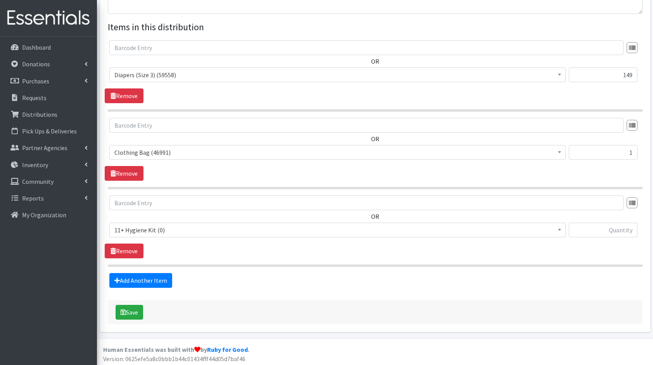
click at [184, 224] on span "11+ Hygiene Kit (0)" at bounding box center [337, 229] width 446 height 11
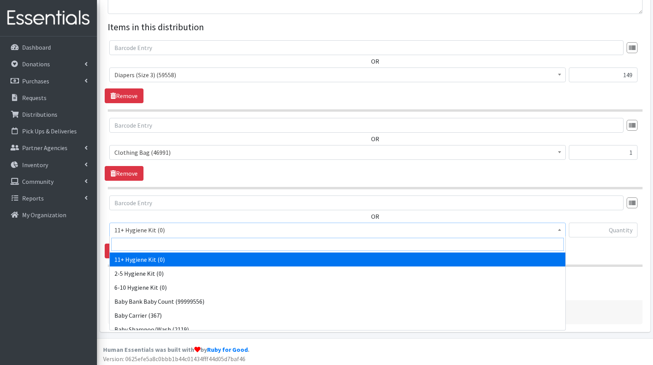
click at [189, 245] on input "search" at bounding box center [337, 244] width 452 height 13
type input "bo"
select select "10657"
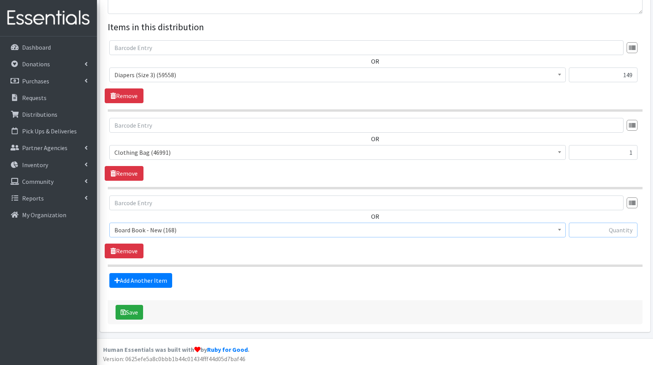
click at [605, 226] on input "text" at bounding box center [603, 229] width 69 height 15
type input "1"
click at [150, 285] on link "Add Another Item" at bounding box center [140, 280] width 63 height 15
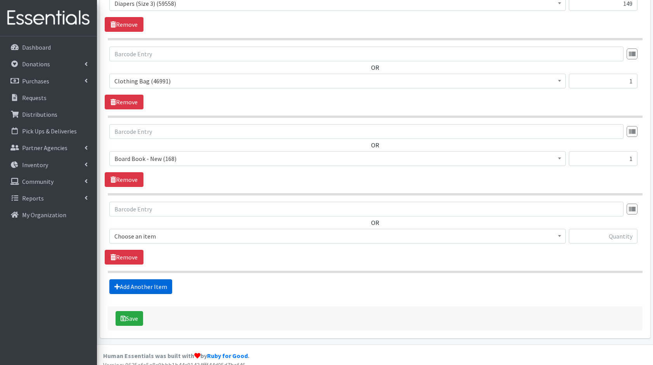
scroll to position [356, 0]
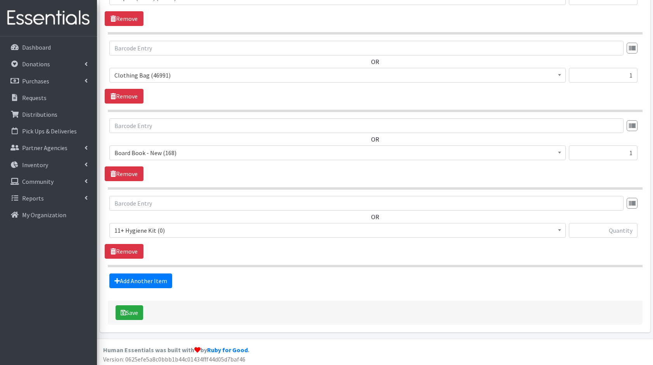
click at [169, 233] on span "11+ Hygiene Kit (0)" at bounding box center [337, 230] width 446 height 11
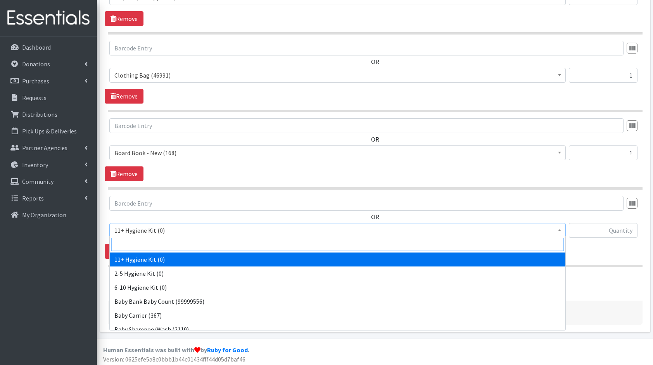
click at [187, 247] on input "search" at bounding box center [337, 244] width 452 height 13
type input "wip"
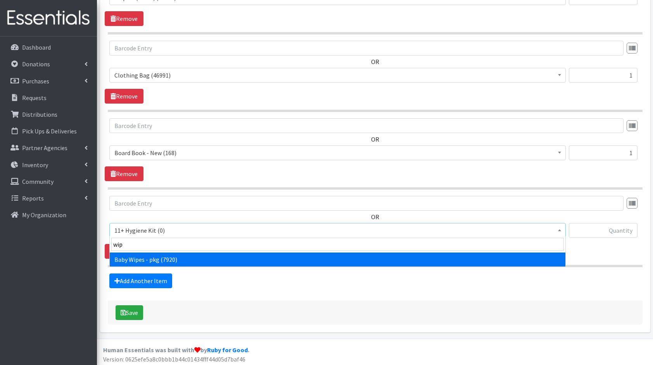
select select "5219"
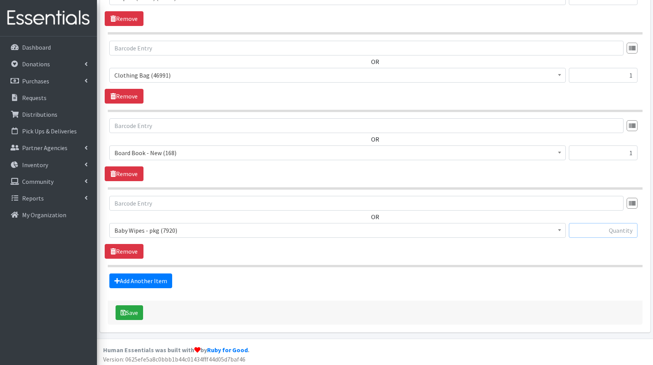
click at [603, 226] on input "text" at bounding box center [603, 230] width 69 height 15
type input "4"
click at [125, 277] on link "Add Another Item" at bounding box center [140, 280] width 63 height 15
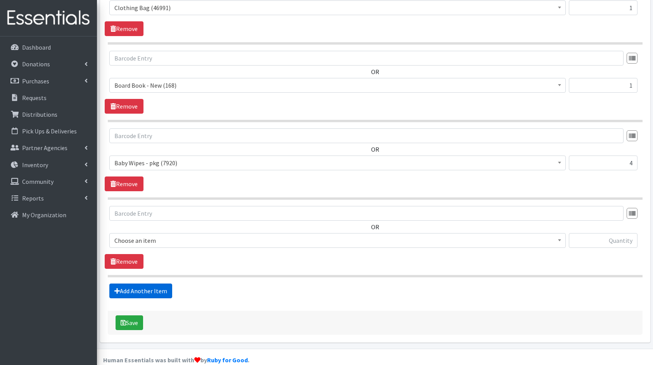
scroll to position [433, 0]
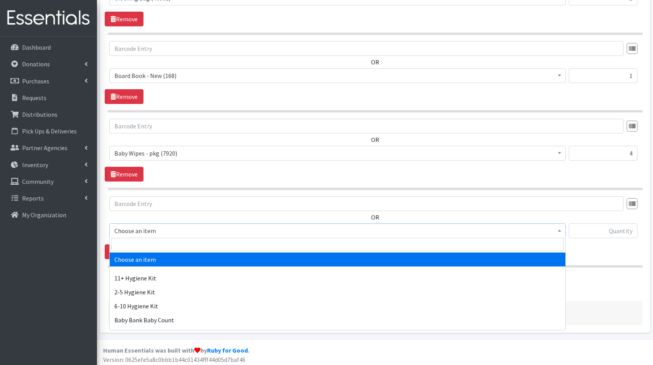
click at [169, 232] on span "Choose an item" at bounding box center [337, 230] width 446 height 11
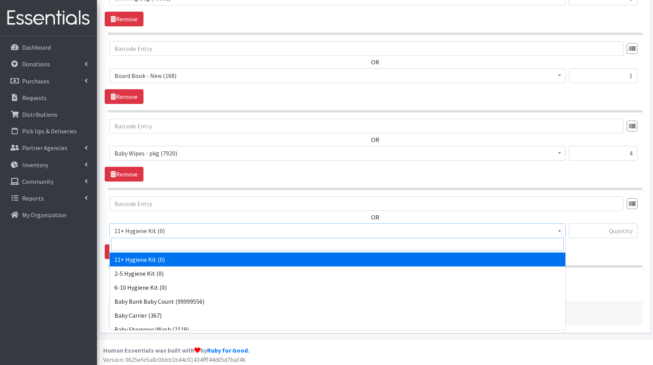
click at [172, 241] on input "search" at bounding box center [337, 244] width 452 height 13
type input "towe"
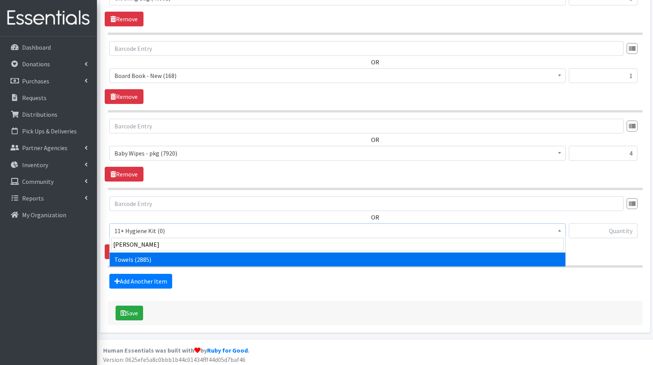
select select "10577"
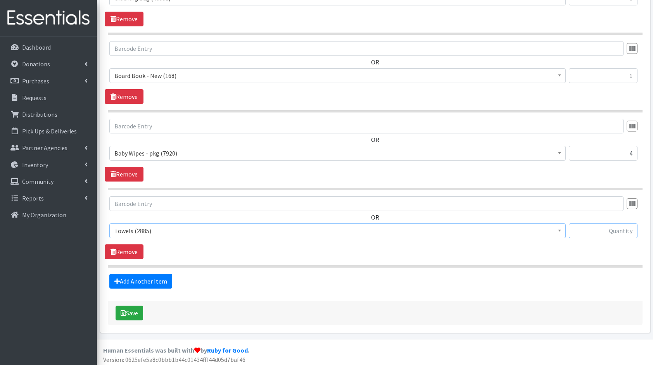
click at [627, 227] on input "text" at bounding box center [603, 230] width 69 height 15
type input "1"
click at [135, 281] on link "Add Another Item" at bounding box center [140, 281] width 63 height 15
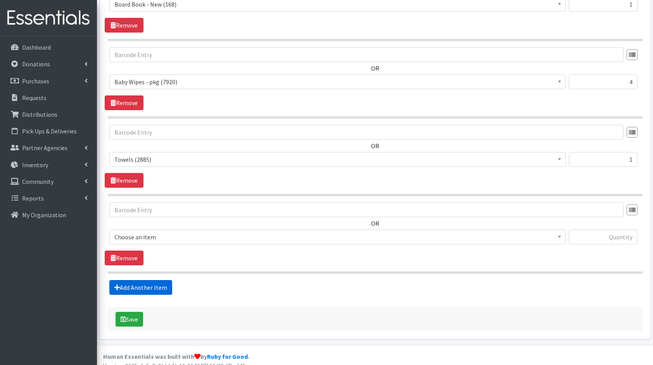
scroll to position [510, 0]
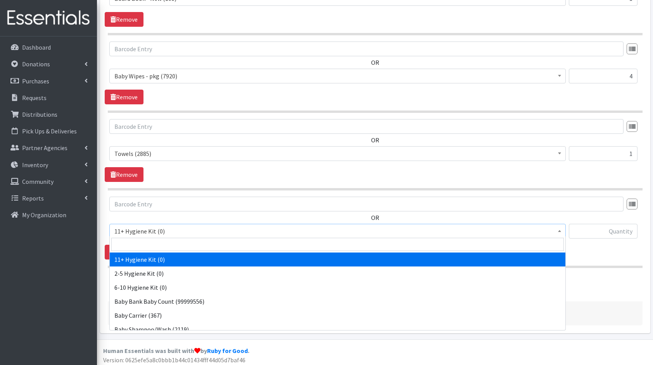
click at [167, 230] on span "11+ Hygiene Kit (0)" at bounding box center [337, 231] width 446 height 11
click at [174, 243] on input "search" at bounding box center [337, 244] width 452 height 13
type input "bot"
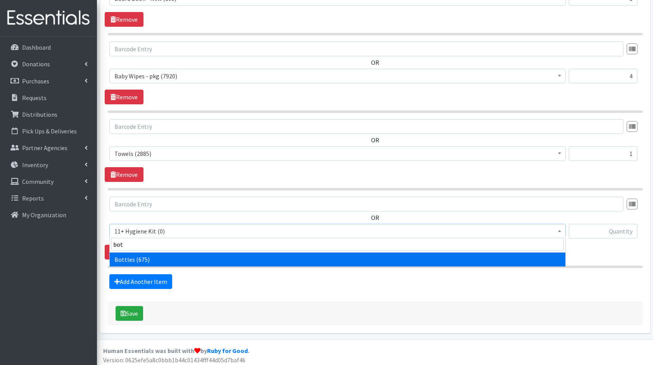
select select "10576"
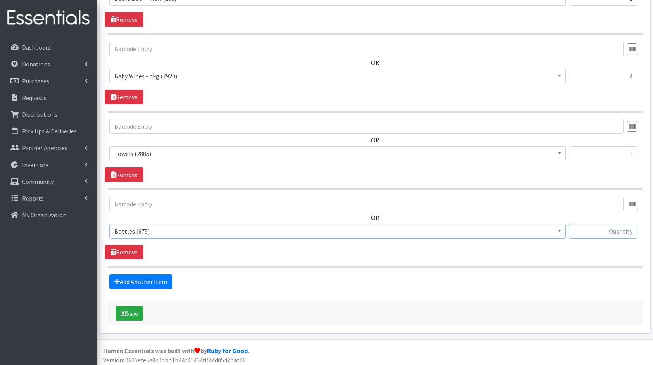
click at [605, 230] on input "text" at bounding box center [603, 231] width 69 height 15
type input "1"
click at [136, 274] on link "Add Another Item" at bounding box center [140, 281] width 63 height 15
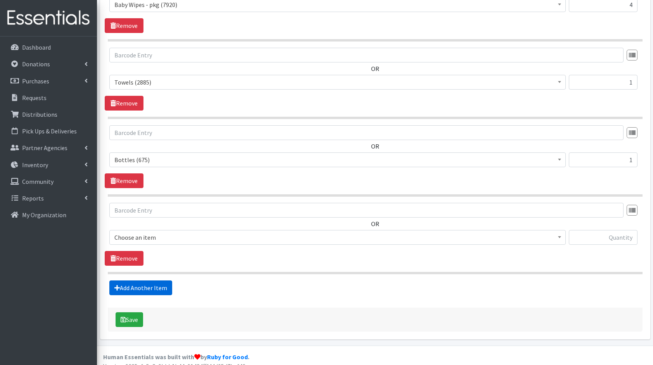
scroll to position [587, 0]
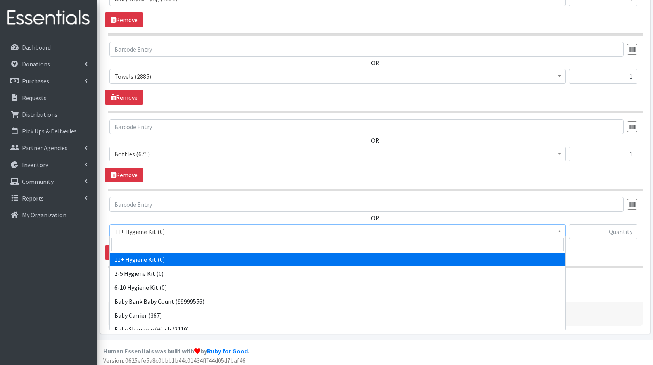
click at [172, 226] on span "11+ Hygiene Kit (0)" at bounding box center [337, 231] width 446 height 11
click at [175, 245] on input "search" at bounding box center [337, 244] width 452 height 13
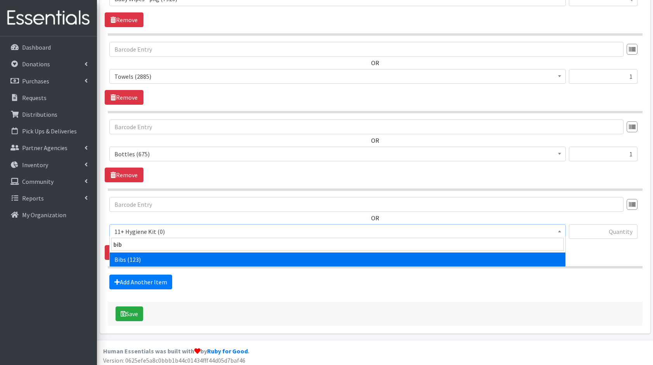
type input "bib"
select select "10575"
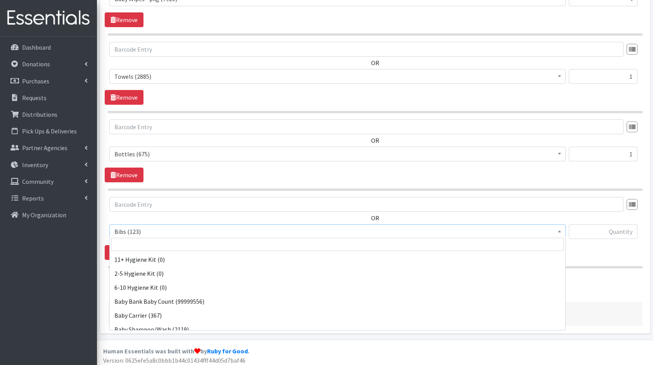
scroll to position [84, 0]
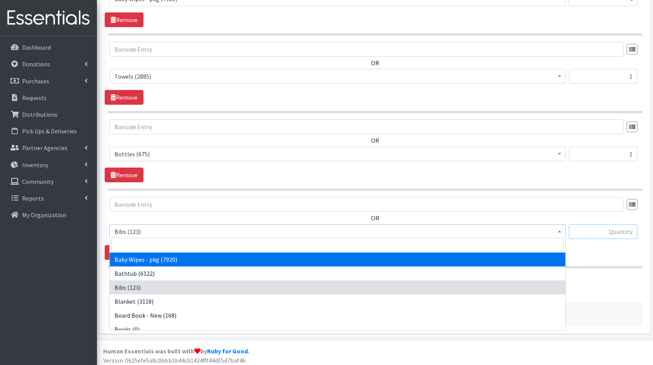
click at [617, 233] on input "text" at bounding box center [603, 231] width 69 height 15
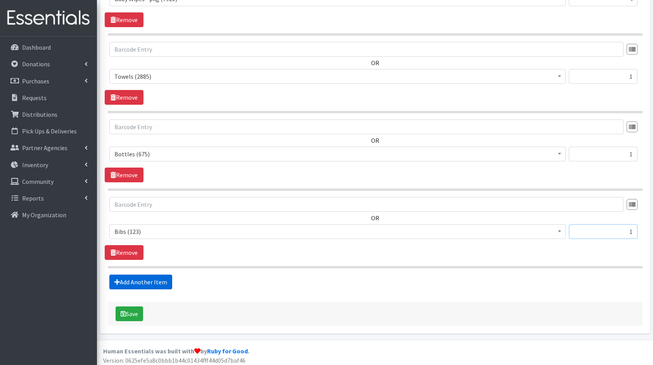
type input "1"
click at [134, 283] on link "Add Another Item" at bounding box center [140, 281] width 63 height 15
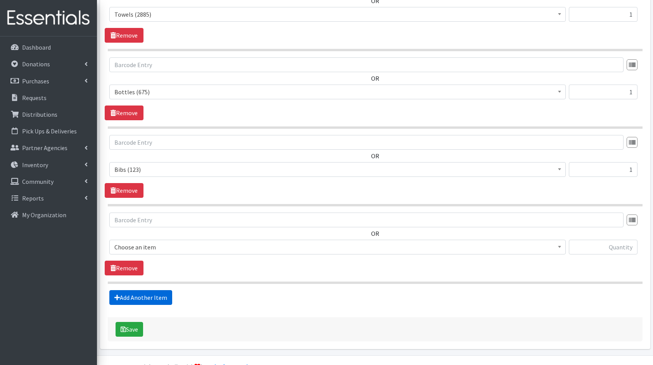
scroll to position [664, 0]
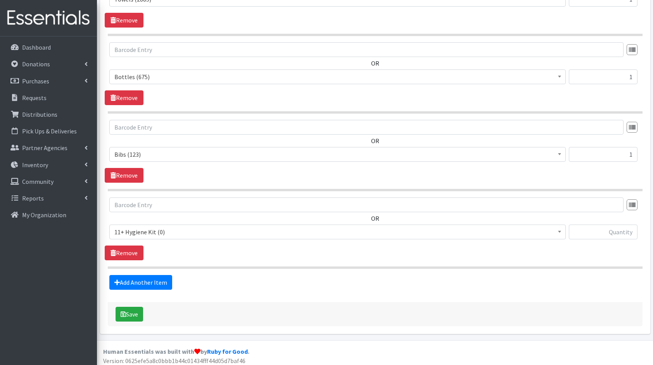
click at [168, 228] on span "11+ Hygiene Kit (0)" at bounding box center [337, 231] width 446 height 11
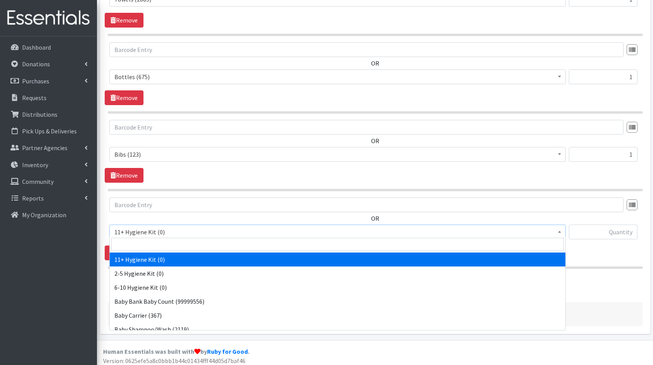
click at [170, 237] on span at bounding box center [337, 244] width 455 height 16
click at [174, 243] on input "search" at bounding box center [337, 244] width 452 height 13
type input "car"
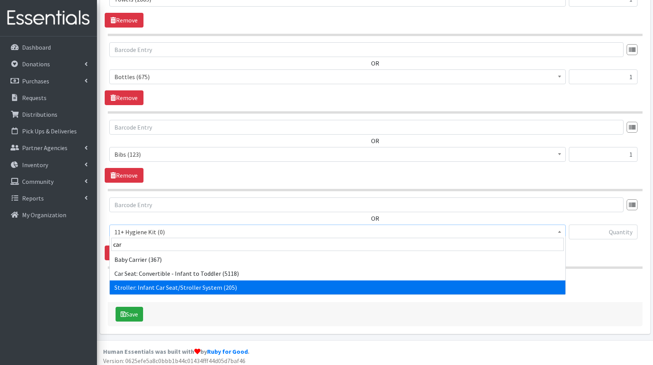
select select "10582"
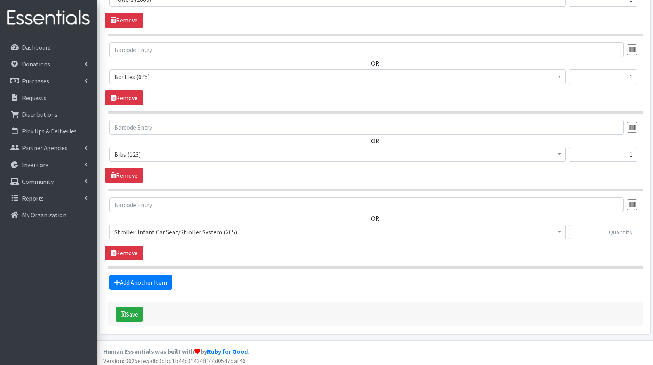
click at [621, 228] on input "text" at bounding box center [603, 231] width 69 height 15
type input "1"
click at [139, 311] on button "Save" at bounding box center [129, 314] width 28 height 15
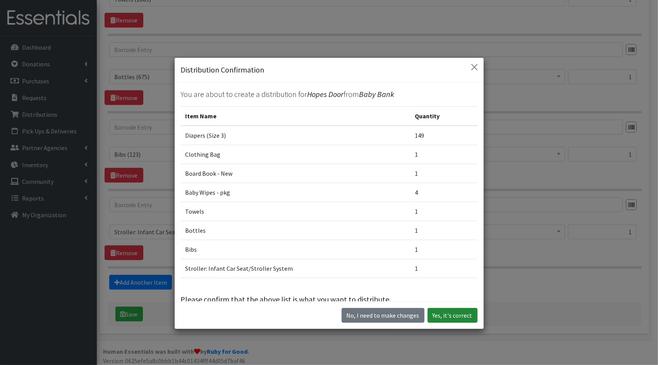
click at [457, 314] on button "Yes, it's correct" at bounding box center [453, 315] width 50 height 15
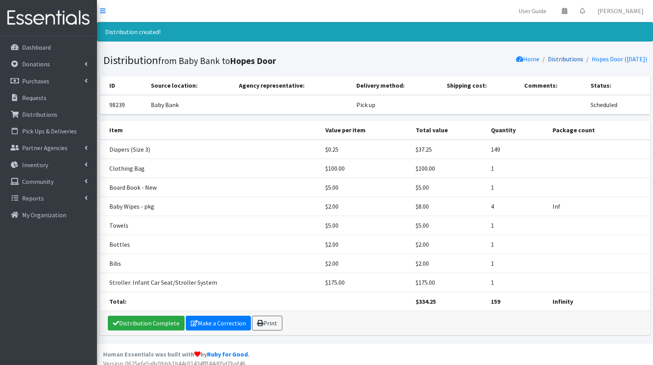
click at [564, 57] on link "Distributions" at bounding box center [565, 59] width 35 height 8
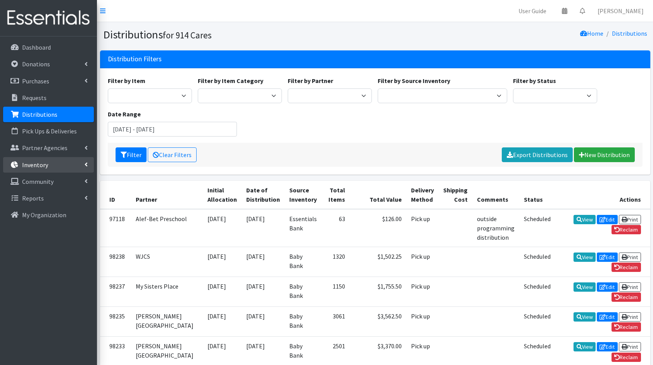
click at [32, 161] on p "Inventory" at bounding box center [35, 165] width 26 height 8
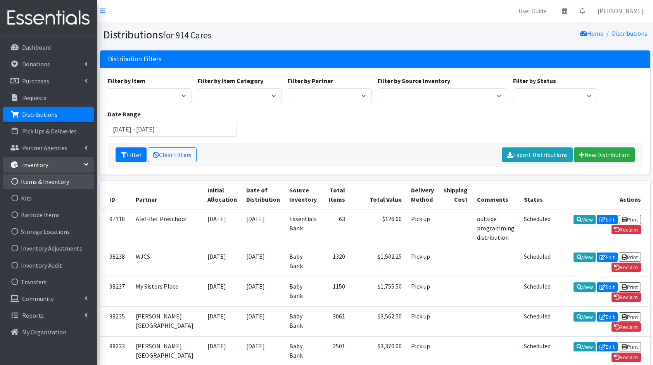
click at [53, 174] on link "Items & Inventory" at bounding box center [48, 182] width 91 height 16
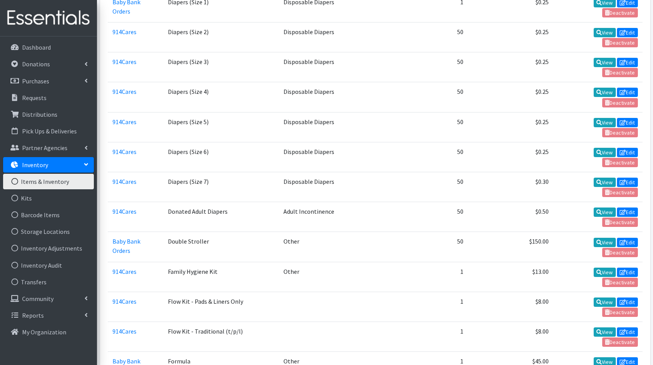
scroll to position [948, 0]
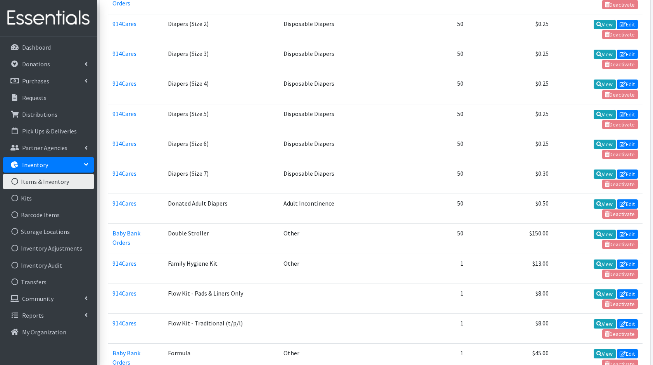
drag, startPoint x: 545, startPoint y: 316, endPoint x: 169, endPoint y: 312, distance: 376.0
drag, startPoint x: 169, startPoint y: 312, endPoint x: 323, endPoint y: 306, distance: 154.0
click at [41, 117] on p "Distributions" at bounding box center [39, 114] width 35 height 8
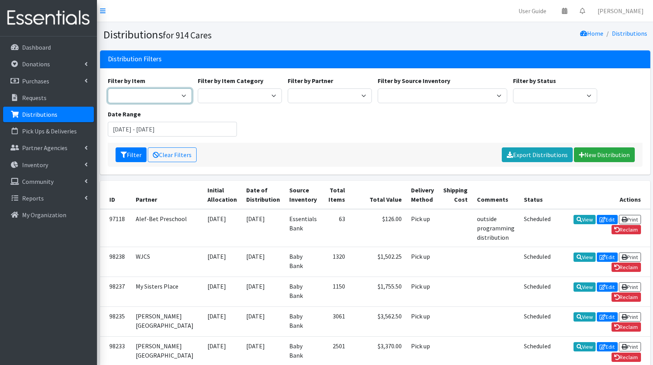
click at [135, 95] on select "11+ Hygiene Kit 2-5 Hygiene Kit 6-10 Hygiene Kit Baby Bank Baby Count Baby Carr…" at bounding box center [150, 95] width 84 height 15
select select "15175"
click at [108, 88] on select "11+ Hygiene Kit 2-5 Hygiene Kit 6-10 Hygiene Kit Baby Bank Baby Count Baby Carr…" at bounding box center [150, 95] width 84 height 15
click at [152, 128] on input "[DATE] - [DATE]" at bounding box center [172, 129] width 129 height 15
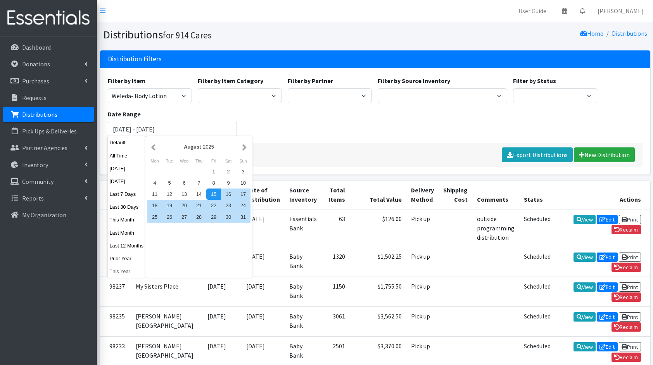
click at [123, 272] on button "This Year" at bounding box center [127, 270] width 38 height 11
type input "[DATE] - [DATE]"
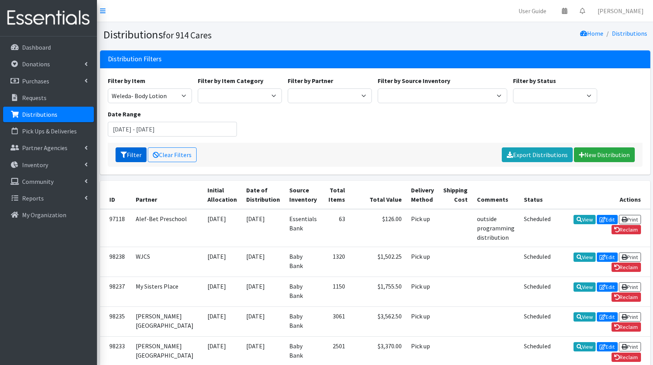
click at [129, 150] on button "Filter" at bounding box center [130, 154] width 31 height 15
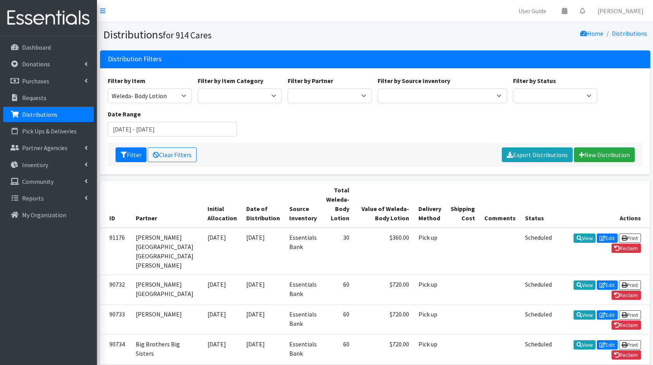
scroll to position [69, 0]
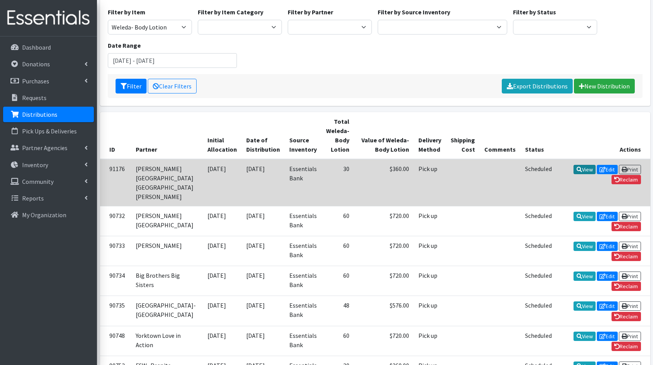
click at [573, 169] on link "View" at bounding box center [584, 169] width 22 height 9
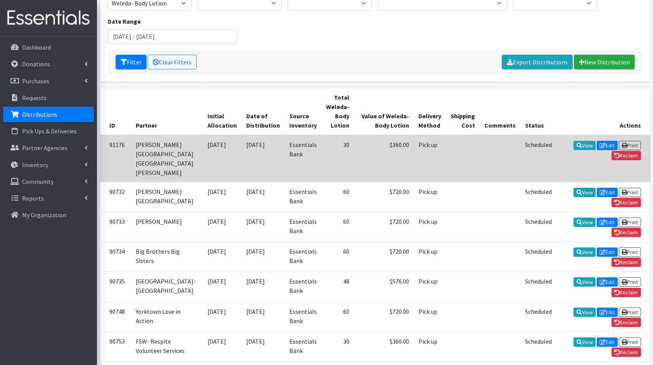
scroll to position [93, 0]
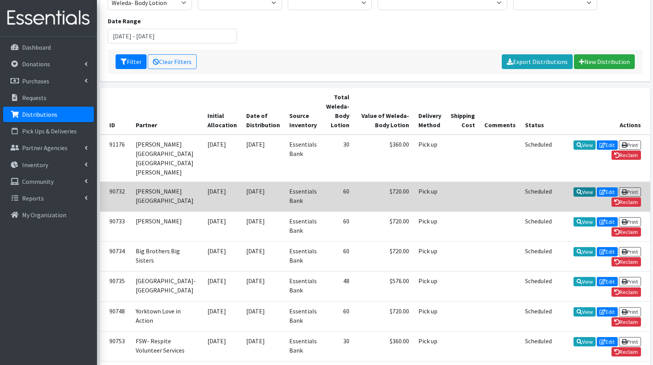
click at [576, 195] on icon at bounding box center [578, 191] width 5 height 5
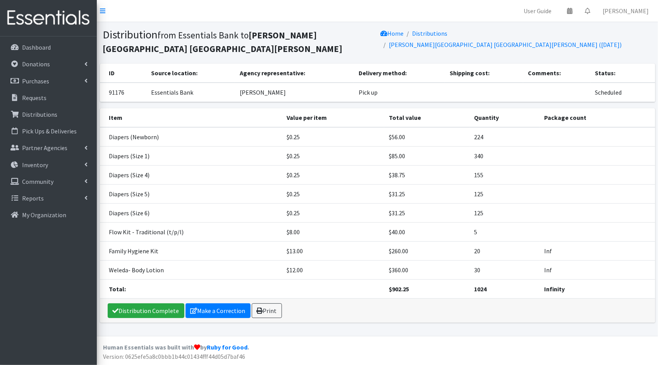
click at [176, 276] on td "Weleda- Body Lotion" at bounding box center [191, 269] width 183 height 19
drag, startPoint x: 108, startPoint y: 270, endPoint x: 552, endPoint y: 265, distance: 444.2
click at [552, 265] on tr "Weleda- Body Lotion $12.00 $360.00 30 Inf" at bounding box center [378, 269] width 556 height 19
click at [429, 266] on td "$360.00" at bounding box center [426, 269] width 85 height 19
click at [376, 265] on td "$12.00" at bounding box center [334, 269] width 102 height 19
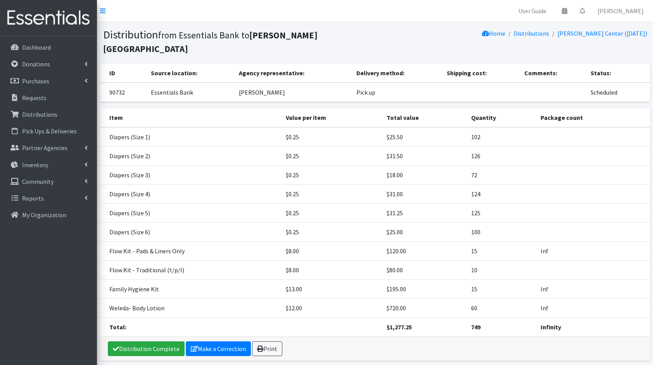
scroll to position [11, 0]
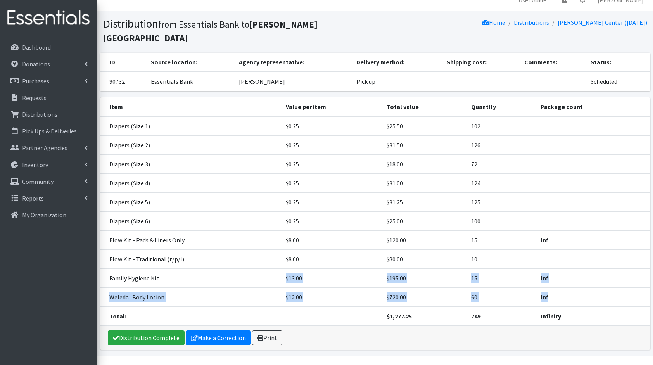
drag, startPoint x: 571, startPoint y: 278, endPoint x: 267, endPoint y: 263, distance: 305.0
click at [267, 263] on tbody "Diapers (Size 1) $0.25 $25.50 102 Diapers (Size 2) $0.25 $31.50 126 Diapers (Si…" at bounding box center [375, 220] width 550 height 209
drag, startPoint x: 267, startPoint y: 263, endPoint x: 229, endPoint y: 272, distance: 38.3
click at [229, 272] on td "Family Hygiene Kit" at bounding box center [190, 278] width 181 height 19
click at [279, 289] on td "Weleda- Body Lotion" at bounding box center [190, 297] width 181 height 19
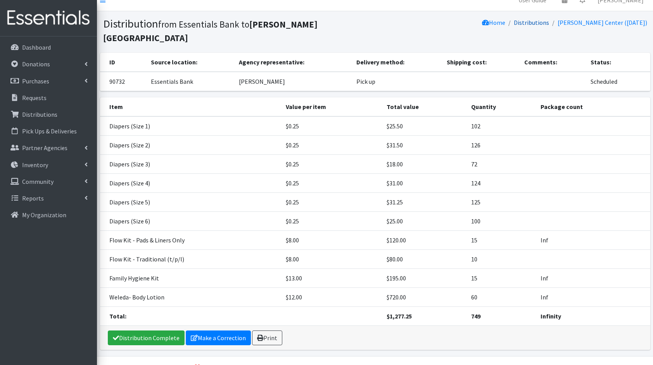
click at [549, 19] on link "Distributions" at bounding box center [531, 23] width 35 height 8
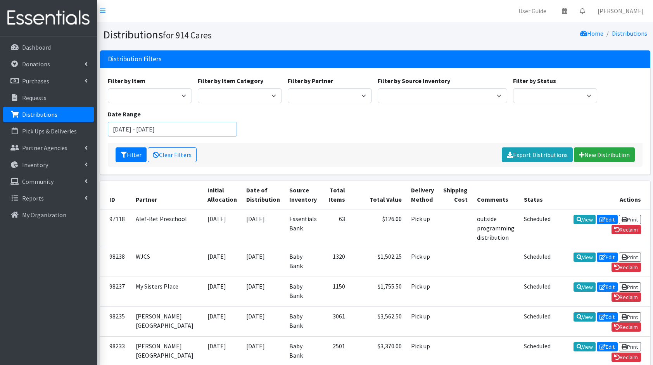
click at [172, 135] on input "August 15, 2025 - November 15, 2025" at bounding box center [172, 129] width 129 height 15
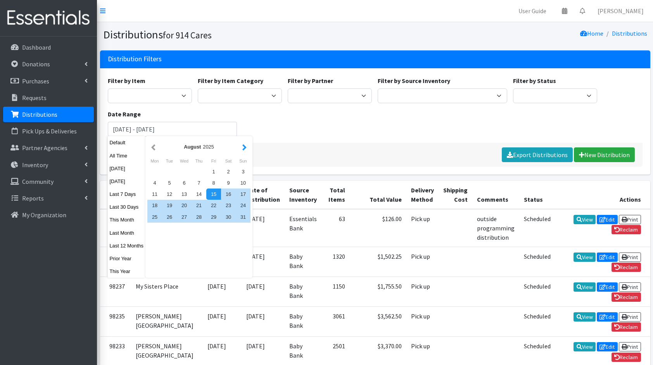
click at [247, 148] on button "button" at bounding box center [244, 147] width 8 height 10
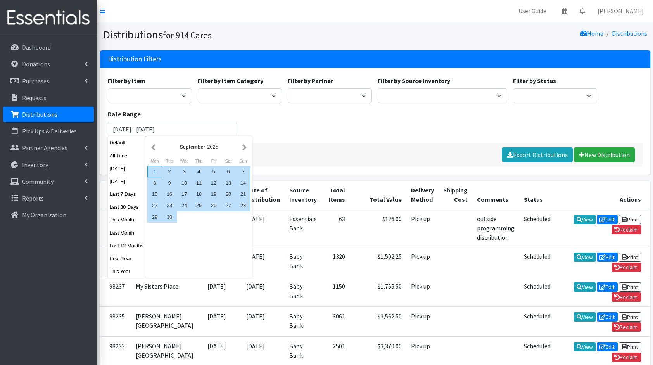
click at [149, 172] on div "1" at bounding box center [154, 171] width 15 height 11
click at [169, 220] on div "30" at bounding box center [169, 216] width 15 height 11
type input "[DATE] - [DATE]"
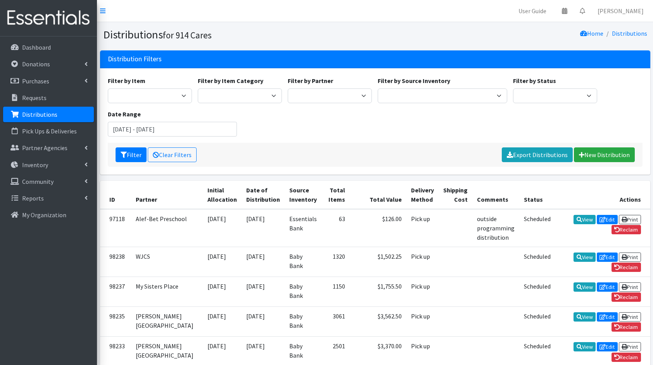
click at [365, 143] on div "Filter Clear Filters Export Distributions New Distribution" at bounding box center [375, 155] width 534 height 24
click at [443, 95] on select "Baby Bank Camp Clothing Plus Essentials Bank Westchester Reads" at bounding box center [441, 95] width 129 height 15
select select "305"
click at [377, 88] on select "Baby Bank Camp Clothing Plus Essentials Bank Westchester Reads" at bounding box center [441, 95] width 129 height 15
click at [129, 157] on button "Filter" at bounding box center [130, 154] width 31 height 15
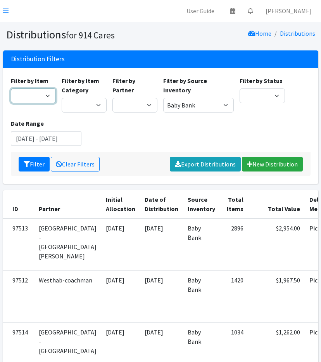
click at [36, 99] on select "11+ Hygiene Kit 2-5 Hygiene Kit 6-10 Hygiene Kit Baby Bank Baby Count Baby Carr…" at bounding box center [33, 95] width 45 height 15
select select "10574"
click at [11, 88] on select "11+ Hygiene Kit 2-5 Hygiene Kit 6-10 Hygiene Kit Baby Bank Baby Count Baby Carr…" at bounding box center [33, 95] width 45 height 15
click at [30, 160] on button "Filter" at bounding box center [34, 164] width 31 height 15
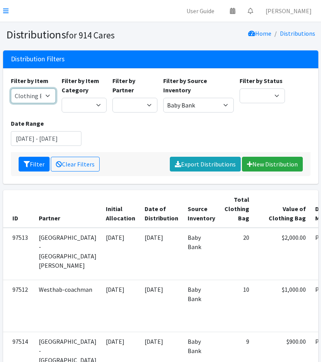
click at [32, 97] on select "11+ Hygiene Kit 2-5 Hygiene Kit 6-10 Hygiene Kit Baby Bank Baby Count Baby Carr…" at bounding box center [33, 95] width 45 height 15
select select "10591"
click at [11, 88] on select "11+ Hygiene Kit 2-5 Hygiene Kit 6-10 Hygiene Kit Baby Bank Baby Count Baby Carr…" at bounding box center [33, 95] width 45 height 15
click at [37, 163] on button "Filter" at bounding box center [34, 164] width 31 height 15
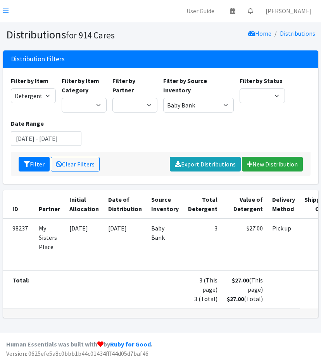
scroll to position [13, 0]
click at [33, 88] on select "11+ Hygiene Kit 2-5 Hygiene Kit 6-10 Hygiene Kit Baby Bank Baby Count Baby Carr…" at bounding box center [33, 95] width 45 height 15
click at [11, 88] on select "11+ Hygiene Kit 2-5 Hygiene Kit 6-10 Hygiene Kit Baby Bank Baby Count Baby Carr…" at bounding box center [33, 95] width 45 height 15
click at [46, 131] on input "[DATE] - [DATE]" at bounding box center [46, 138] width 71 height 15
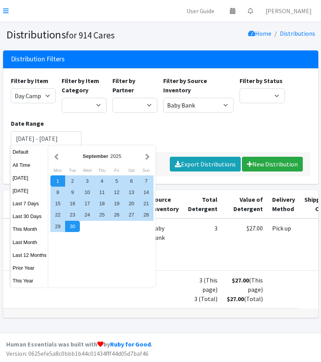
click at [212, 123] on div "Filter by Item 11+ Hygiene Kit 2-5 Hygiene Kit 6-10 Hygiene Kit Baby Bank Baby …" at bounding box center [160, 114] width 305 height 76
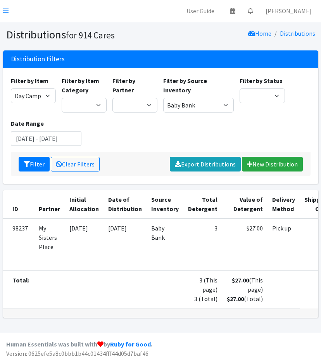
click at [140, 132] on div "Filter by Item 11+ Hygiene Kit 2-5 Hygiene Kit 6-10 Hygiene Kit Baby Bank Baby …" at bounding box center [160, 114] width 305 height 76
click at [33, 88] on select "11+ Hygiene Kit 2-5 Hygiene Kit 6-10 Hygiene Kit Baby Bank Baby Count Baby Carr…" at bounding box center [33, 95] width 45 height 15
select select "5217"
click at [11, 88] on select "11+ Hygiene Kit 2-5 Hygiene Kit 6-10 Hygiene Kit Baby Bank Baby Count Baby Carr…" at bounding box center [33, 95] width 45 height 15
click at [29, 157] on button "Filter" at bounding box center [34, 164] width 31 height 15
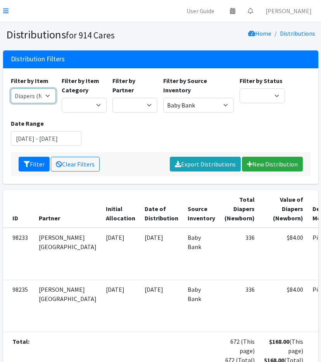
click at [24, 100] on select "11+ Hygiene Kit 2-5 Hygiene Kit 6-10 Hygiene Kit Baby Bank Baby Count Baby Carr…" at bounding box center [33, 95] width 45 height 15
select select "5195"
click at [11, 88] on select "11+ Hygiene Kit 2-5 Hygiene Kit 6-10 Hygiene Kit Baby Bank Baby Count Baby Carr…" at bounding box center [33, 95] width 45 height 15
click at [24, 162] on icon "submit" at bounding box center [27, 164] width 6 height 6
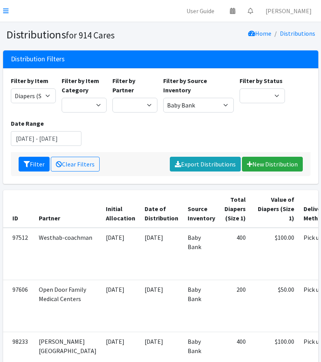
click at [26, 103] on div "Filter by Item 11+ Hygiene Kit 2-5 Hygiene Kit 6-10 Hygiene Kit Baby Bank Baby …" at bounding box center [33, 94] width 51 height 36
click at [33, 100] on select "11+ Hygiene Kit 2-5 Hygiene Kit 6-10 Hygiene Kit Baby Bank Baby Count Baby Carr…" at bounding box center [33, 95] width 45 height 15
select select "5196"
click at [11, 88] on select "11+ Hygiene Kit 2-5 Hygiene Kit 6-10 Hygiene Kit Baby Bank Baby Count Baby Carr…" at bounding box center [33, 95] width 45 height 15
click at [33, 164] on button "Filter" at bounding box center [34, 164] width 31 height 15
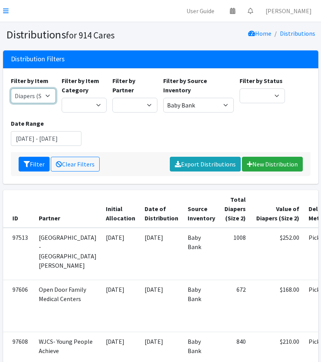
click at [22, 94] on select "11+ Hygiene Kit 2-5 Hygiene Kit 6-10 Hygiene Kit Baby Bank Baby Count Baby Carr…" at bounding box center [33, 95] width 45 height 15
select select "5205"
click at [11, 88] on select "11+ Hygiene Kit 2-5 Hygiene Kit 6-10 Hygiene Kit Baby Bank Baby Count Baby Carr…" at bounding box center [33, 95] width 45 height 15
click at [22, 162] on button "Filter" at bounding box center [34, 164] width 31 height 15
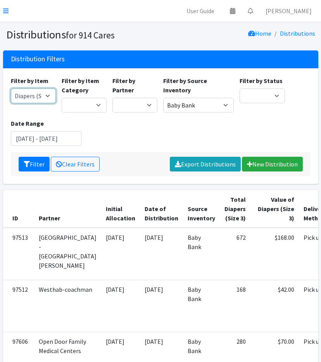
click at [35, 98] on select "11+ Hygiene Kit 2-5 Hygiene Kit 6-10 Hygiene Kit Baby Bank Baby Count Baby Carr…" at bounding box center [33, 95] width 45 height 15
select select "5206"
click at [11, 88] on select "11+ Hygiene Kit 2-5 Hygiene Kit 6-10 Hygiene Kit Baby Bank Baby Count Baby Carr…" at bounding box center [33, 95] width 45 height 15
click at [27, 168] on button "Filter" at bounding box center [34, 164] width 31 height 15
click at [24, 92] on select "11+ Hygiene Kit 2-5 Hygiene Kit 6-10 Hygiene Kit Baby Bank Baby Count Baby Carr…" at bounding box center [33, 95] width 45 height 15
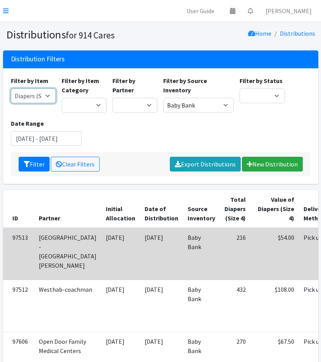
select select "5208"
click at [11, 88] on select "11+ Hygiene Kit 2-5 Hygiene Kit 6-10 Hygiene Kit Baby Bank Baby Count Baby Carr…" at bounding box center [33, 95] width 45 height 15
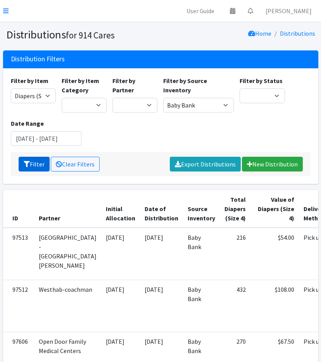
click at [25, 167] on button "Filter" at bounding box center [34, 164] width 31 height 15
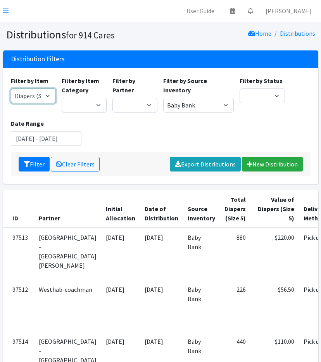
click at [38, 101] on select "11+ Hygiene Kit 2-5 Hygiene Kit 6-10 Hygiene Kit Baby Bank Baby Count Baby Carr…" at bounding box center [33, 95] width 45 height 15
select select "5209"
click at [11, 88] on select "11+ Hygiene Kit 2-5 Hygiene Kit 6-10 Hygiene Kit Baby Bank Baby Count Baby Carr…" at bounding box center [33, 95] width 45 height 15
click at [27, 163] on icon "submit" at bounding box center [27, 164] width 6 height 6
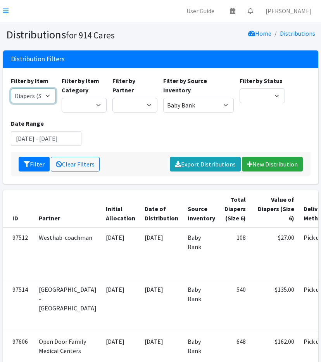
click at [37, 98] on select "11+ Hygiene Kit 2-5 Hygiene Kit 6-10 Hygiene Kit Baby Bank Baby Count Baby Carr…" at bounding box center [33, 95] width 45 height 15
select select "5204"
click at [11, 88] on select "11+ Hygiene Kit 2-5 Hygiene Kit 6-10 Hygiene Kit Baby Bank Baby Count Baby Carr…" at bounding box center [33, 95] width 45 height 15
click at [26, 162] on icon "submit" at bounding box center [27, 164] width 6 height 6
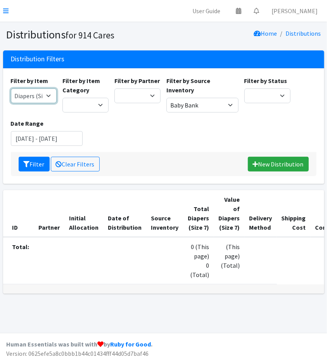
click at [31, 97] on select "11+ Hygiene Kit 2-5 Hygiene Kit 6-10 Hygiene Kit Baby Bank Baby Count Baby Carr…" at bounding box center [34, 95] width 46 height 15
select select "5198"
click at [11, 88] on select "11+ Hygiene Kit 2-5 Hygiene Kit 6-10 Hygiene Kit Baby Bank Baby Count Baby Carr…" at bounding box center [34, 95] width 46 height 15
click at [23, 166] on button "Filter" at bounding box center [34, 164] width 31 height 15
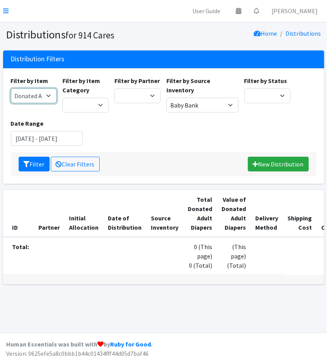
click at [33, 97] on select "11+ Hygiene Kit 2-5 Hygiene Kit 6-10 Hygiene Kit Baby Bank Baby Count Baby Carr…" at bounding box center [34, 95] width 46 height 15
select select "5214"
click at [11, 88] on select "11+ Hygiene Kit 2-5 Hygiene Kit 6-10 Hygiene Kit Baby Bank Baby Count Baby Carr…" at bounding box center [34, 95] width 46 height 15
click at [28, 162] on icon "submit" at bounding box center [27, 164] width 6 height 6
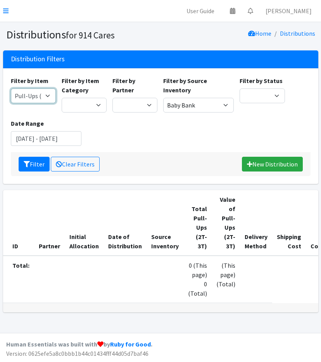
click at [36, 102] on select "11+ Hygiene Kit 2-5 Hygiene Kit 6-10 Hygiene Kit Baby Bank Baby Count Baby Carr…" at bounding box center [33, 95] width 45 height 15
select select "10590"
click at [11, 88] on select "11+ Hygiene Kit 2-5 Hygiene Kit 6-10 Hygiene Kit Baby Bank Baby Count Baby Carr…" at bounding box center [33, 95] width 45 height 15
click at [31, 168] on button "Filter" at bounding box center [34, 164] width 31 height 15
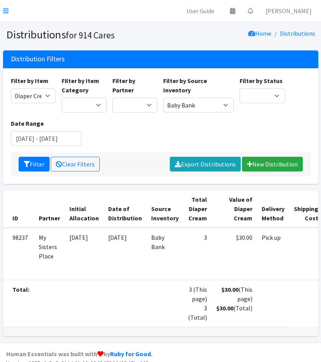
scroll to position [32, 0]
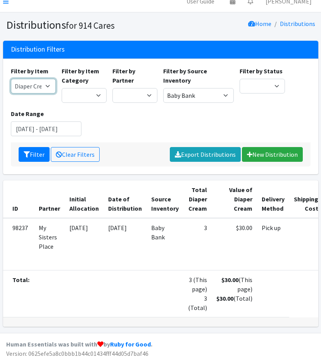
click at [24, 79] on select "11+ Hygiene Kit 2-5 Hygiene Kit 6-10 Hygiene Kit Baby Bank Baby Count Baby Carr…" at bounding box center [33, 86] width 45 height 15
select select "10589"
click at [11, 79] on select "11+ Hygiene Kit 2-5 Hygiene Kit 6-10 Hygiene Kit Baby Bank Baby Count Baby Carr…" at bounding box center [33, 86] width 45 height 15
click at [34, 147] on button "Filter" at bounding box center [34, 154] width 31 height 15
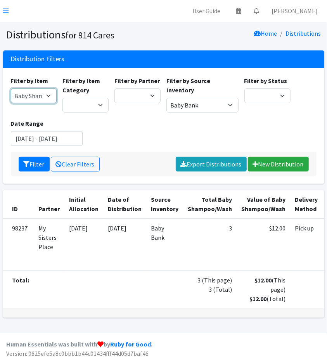
click at [29, 98] on select "11+ Hygiene Kit 2-5 Hygiene Kit 6-10 Hygiene Kit Baby Bank Baby Count Baby Carr…" at bounding box center [34, 95] width 46 height 15
select select "10578"
click at [11, 88] on select "11+ Hygiene Kit 2-5 Hygiene Kit 6-10 Hygiene Kit Baby Bank Baby Count Baby Carr…" at bounding box center [34, 95] width 46 height 15
click at [31, 167] on button "Filter" at bounding box center [34, 164] width 31 height 15
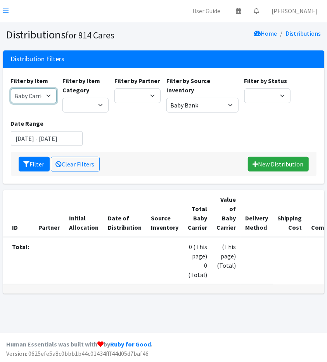
drag, startPoint x: 36, startPoint y: 93, endPoint x: 38, endPoint y: 98, distance: 4.7
click at [36, 93] on select "11+ Hygiene Kit 2-5 Hygiene Kit 6-10 Hygiene Kit Baby Bank Baby Count Baby Carr…" at bounding box center [34, 95] width 46 height 15
select select "10577"
click at [11, 88] on select "11+ Hygiene Kit 2-5 Hygiene Kit 6-10 Hygiene Kit Baby Bank Baby Count Baby Carr…" at bounding box center [34, 95] width 46 height 15
click at [31, 164] on button "Filter" at bounding box center [34, 164] width 31 height 15
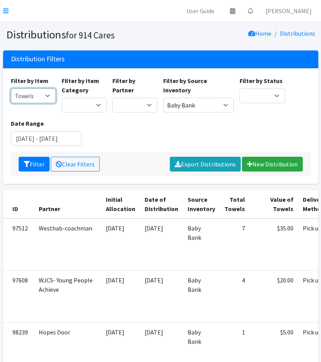
click at [26, 100] on select "11+ Hygiene Kit 2-5 Hygiene Kit 6-10 Hygiene Kit Baby Bank Baby Count Baby Carr…" at bounding box center [33, 95] width 45 height 15
select select "10579"
click at [11, 88] on select "11+ Hygiene Kit 2-5 Hygiene Kit 6-10 Hygiene Kit Baby Bank Baby Count Baby Carr…" at bounding box center [33, 95] width 45 height 15
click at [44, 167] on button "Filter" at bounding box center [34, 164] width 31 height 15
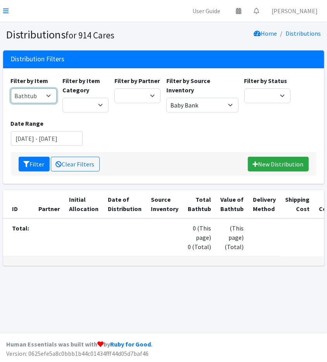
click at [40, 95] on select "11+ Hygiene Kit 2-5 Hygiene Kit 6-10 Hygiene Kit Baby Bank Baby Count Baby Carr…" at bounding box center [34, 95] width 46 height 15
select select "10575"
click at [11, 88] on select "11+ Hygiene Kit 2-5 Hygiene Kit 6-10 Hygiene Kit Baby Bank Baby Count Baby Carr…" at bounding box center [34, 95] width 46 height 15
click at [46, 171] on div "Filter Clear Filters New Distribution" at bounding box center [163, 164] width 305 height 24
click at [36, 169] on button "Filter" at bounding box center [34, 164] width 31 height 15
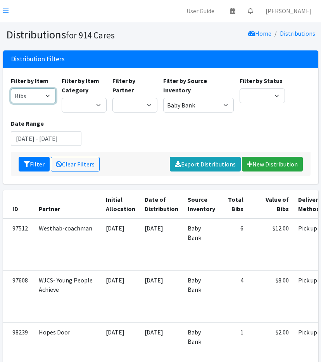
click at [17, 93] on select "11+ Hygiene Kit 2-5 Hygiene Kit 6-10 Hygiene Kit Baby Bank Baby Count Baby Carr…" at bounding box center [33, 95] width 45 height 15
select select "10596"
click at [11, 88] on select "11+ Hygiene Kit 2-5 Hygiene Kit 6-10 Hygiene Kit Baby Bank Baby Count Baby Carr…" at bounding box center [33, 95] width 45 height 15
click at [33, 163] on button "Filter" at bounding box center [34, 164] width 31 height 15
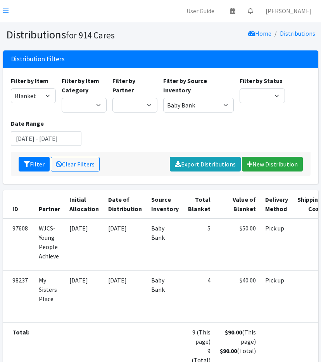
scroll to position [73, 0]
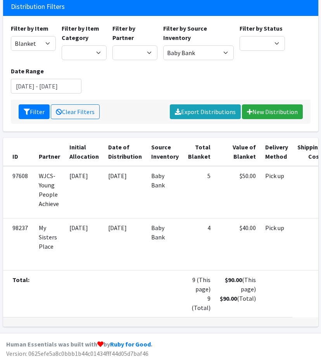
click at [23, 29] on div "Filter by Item 11+ Hygiene Kit 2-5 Hygiene Kit 6-10 Hygiene Kit Baby Bank Baby …" at bounding box center [33, 42] width 51 height 36
click at [39, 36] on select "11+ Hygiene Kit 2-5 Hygiene Kit 6-10 Hygiene Kit Baby Bank Baby Count Baby Carr…" at bounding box center [33, 43] width 45 height 15
select select "10576"
click at [11, 36] on select "11+ Hygiene Kit 2-5 Hygiene Kit 6-10 Hygiene Kit Baby Bank Baby Count Baby Carr…" at bounding box center [33, 43] width 45 height 15
click at [32, 104] on button "Filter" at bounding box center [34, 111] width 31 height 15
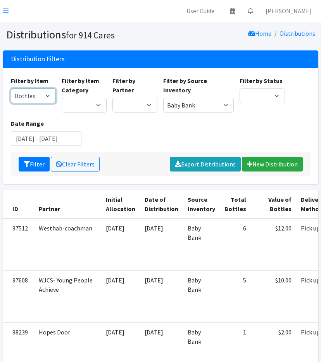
click at [28, 95] on select "11+ Hygiene Kit 2-5 Hygiene Kit 6-10 Hygiene Kit Baby Bank Baby Count Baby Carr…" at bounding box center [33, 95] width 45 height 15
select select "10583"
click at [11, 88] on select "11+ Hygiene Kit 2-5 Hygiene Kit 6-10 Hygiene Kit Baby Bank Baby Count Baby Carr…" at bounding box center [33, 95] width 45 height 15
click at [22, 168] on button "Filter" at bounding box center [34, 164] width 31 height 15
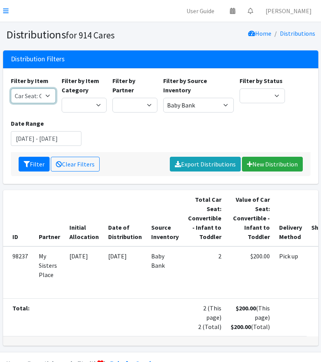
click at [33, 100] on select "11+ Hygiene Kit 2-5 Hygiene Kit 6-10 Hygiene Kit Baby Bank Baby Count Baby Carr…" at bounding box center [33, 95] width 45 height 15
select select "10586"
click at [11, 88] on select "11+ Hygiene Kit 2-5 Hygiene Kit 6-10 Hygiene Kit Baby Bank Baby Count Baby Carr…" at bounding box center [33, 95] width 45 height 15
click at [24, 162] on icon "submit" at bounding box center [27, 164] width 6 height 6
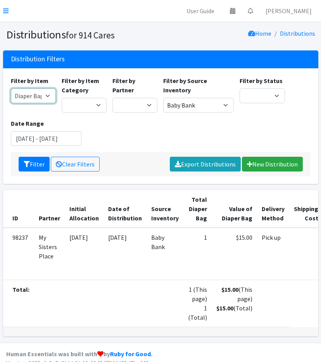
click at [20, 95] on select "11+ Hygiene Kit 2-5 Hygiene Kit 6-10 Hygiene Kit Baby Bank Baby Count Baby Carr…" at bounding box center [33, 95] width 45 height 15
select select "11224"
click at [11, 88] on select "11+ Hygiene Kit 2-5 Hygiene Kit 6-10 Hygiene Kit Baby Bank Baby Count Baby Carr…" at bounding box center [33, 95] width 45 height 15
click at [31, 162] on button "Filter" at bounding box center [34, 164] width 31 height 15
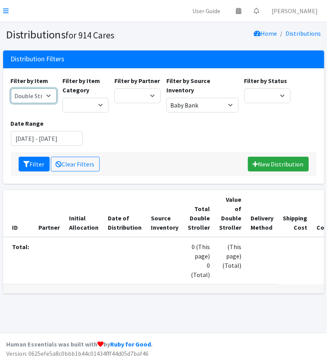
drag, startPoint x: 32, startPoint y: 94, endPoint x: 39, endPoint y: 101, distance: 9.6
click at [32, 94] on select "11+ Hygiene Kit 2-5 Hygiene Kit 6-10 Hygiene Kit Baby Bank Baby Count Baby Carr…" at bounding box center [34, 95] width 46 height 15
select select "13582"
click at [11, 88] on select "11+ Hygiene Kit 2-5 Hygiene Kit 6-10 Hygiene Kit Baby Bank Baby Count Baby Carr…" at bounding box center [34, 95] width 46 height 15
click at [35, 162] on button "Filter" at bounding box center [34, 164] width 31 height 15
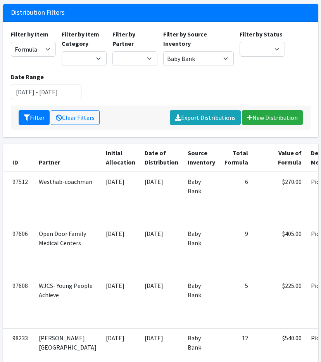
scroll to position [6, 0]
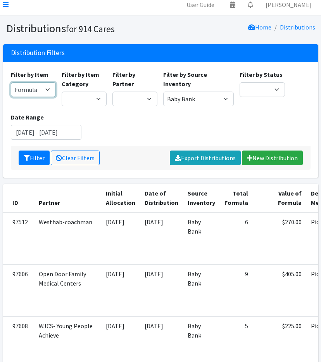
click at [31, 92] on select "11+ Hygiene Kit 2-5 Hygiene Kit 6-10 Hygiene Kit Baby Bank Baby Count Baby Carr…" at bounding box center [33, 89] width 45 height 15
select select "10646"
click at [11, 82] on select "11+ Hygiene Kit 2-5 Hygiene Kit 6-10 Hygiene Kit Baby Bank Baby Count Baby Carr…" at bounding box center [33, 89] width 45 height 15
click at [31, 156] on button "Filter" at bounding box center [34, 157] width 31 height 15
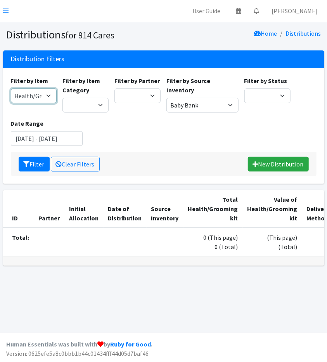
click at [39, 95] on select "11+ Hygiene Kit 2-5 Hygiene Kit 6-10 Hygiene Kit Baby Bank Baby Count Baby Carr…" at bounding box center [34, 95] width 46 height 15
select select "10580"
click at [11, 88] on select "11+ Hygiene Kit 2-5 Hygiene Kit 6-10 Hygiene Kit Baby Bank Baby Count Baby Carr…" at bounding box center [34, 95] width 46 height 15
click at [40, 164] on button "Filter" at bounding box center [34, 164] width 31 height 15
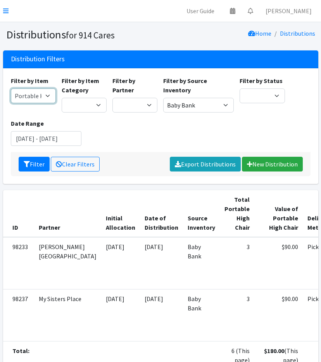
click at [24, 92] on select "11+ Hygiene Kit 2-5 Hygiene Kit 6-10 Hygiene Kit Baby Bank Baby Count Baby Carr…" at bounding box center [33, 95] width 45 height 15
select select "10581"
click at [11, 88] on select "11+ Hygiene Kit 2-5 Hygiene Kit 6-10 Hygiene Kit Baby Bank Baby Count Baby Carr…" at bounding box center [33, 95] width 45 height 15
click at [31, 171] on div "Filter Clear Filters Export Distributions New Distribution" at bounding box center [161, 164] width 300 height 24
click at [30, 161] on button "Filter" at bounding box center [34, 164] width 31 height 15
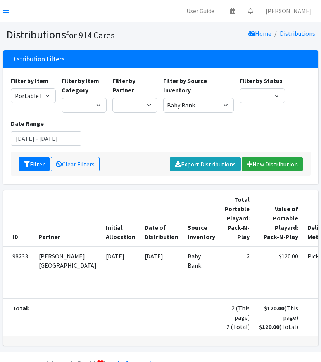
scroll to position [41, 0]
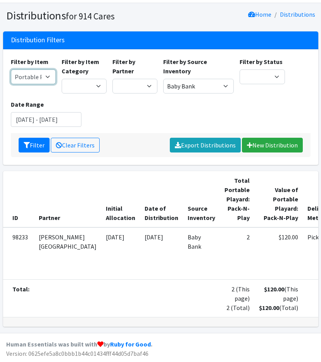
click at [33, 69] on select "11+ Hygiene Kit 2-5 Hygiene Kit 6-10 Hygiene Kit Baby Bank Baby Count Baby Carr…" at bounding box center [33, 76] width 45 height 15
select select "10585"
click at [11, 69] on select "11+ Hygiene Kit 2-5 Hygiene Kit 6-10 Hygiene Kit Baby Bank Baby Count Baby Carr…" at bounding box center [33, 76] width 45 height 15
click at [30, 138] on button "Filter" at bounding box center [34, 145] width 31 height 15
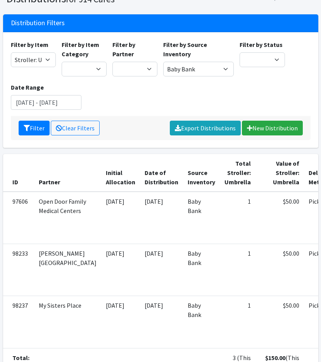
scroll to position [34, 0]
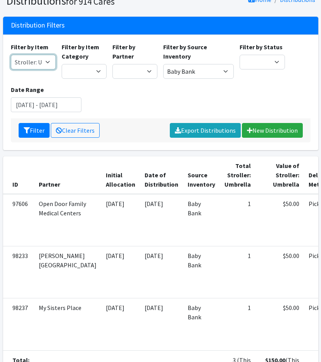
click at [23, 64] on select "11+ Hygiene Kit 2-5 Hygiene Kit 6-10 Hygiene Kit Baby Bank Baby Count Baby Carr…" at bounding box center [33, 62] width 45 height 15
select select "10582"
click at [11, 55] on select "11+ Hygiene Kit 2-5 Hygiene Kit 6-10 Hygiene Kit Baby Bank Baby Count Baby Carr…" at bounding box center [33, 62] width 45 height 15
click at [30, 134] on button "Filter" at bounding box center [34, 130] width 31 height 15
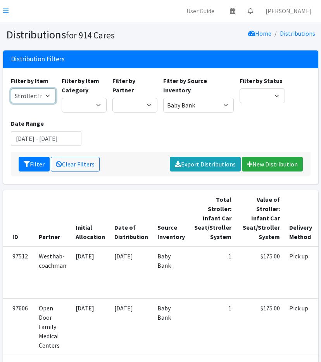
click at [13, 89] on select "11+ Hygiene Kit 2-5 Hygiene Kit 6-10 Hygiene Kit Baby Bank Baby Count Baby Carr…" at bounding box center [33, 95] width 45 height 15
click at [11, 88] on select "11+ Hygiene Kit 2-5 Hygiene Kit 6-10 Hygiene Kit Baby Bank Baby Count Baby Carr…" at bounding box center [33, 95] width 45 height 15
click at [25, 98] on select "11+ Hygiene Kit 2-5 Hygiene Kit 6-10 Hygiene Kit Baby Bank Baby Count Baby Carr…" at bounding box center [33, 95] width 45 height 15
select select "5219"
click at [11, 88] on select "11+ Hygiene Kit 2-5 Hygiene Kit 6-10 Hygiene Kit Baby Bank Baby Count Baby Carr…" at bounding box center [33, 95] width 45 height 15
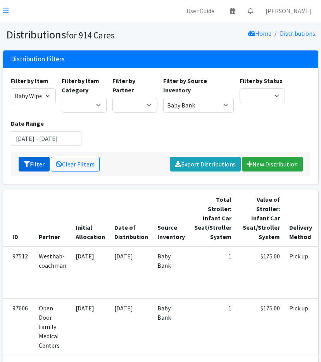
click at [31, 163] on button "Filter" at bounding box center [34, 164] width 31 height 15
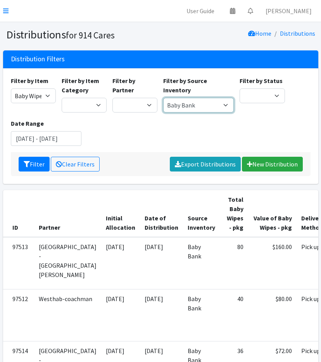
click at [172, 100] on select "Baby Bank Camp Clothing Plus Essentials Bank Westchester Reads" at bounding box center [198, 105] width 71 height 15
select select
click at [163, 98] on select "Baby Bank Camp Clothing Plus Essentials Bank Westchester Reads" at bounding box center [198, 105] width 71 height 15
click at [213, 102] on select "Baby Bank Camp Clothing Plus Essentials Bank Westchester Reads" at bounding box center [198, 105] width 71 height 15
click at [163, 98] on select "Baby Bank Camp Clothing Plus Essentials Bank Westchester Reads" at bounding box center [198, 105] width 71 height 15
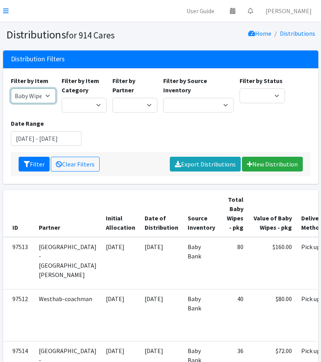
click at [30, 90] on select "11+ Hygiene Kit 2-5 Hygiene Kit 6-10 Hygiene Kit Baby Bank Baby Count Baby Carr…" at bounding box center [33, 95] width 45 height 15
select select "5221"
click at [11, 88] on select "11+ Hygiene Kit 2-5 Hygiene Kit 6-10 Hygiene Kit Baby Bank Baby Count Baby Carr…" at bounding box center [33, 95] width 45 height 15
click at [35, 146] on div "Filter by Item 11+ Hygiene Kit 2-5 Hygiene Kit 6-10 Hygiene Kit Baby Bank Baby …" at bounding box center [160, 114] width 305 height 76
click at [41, 145] on input "September 1, 2025 - September 30, 2025" at bounding box center [46, 138] width 71 height 15
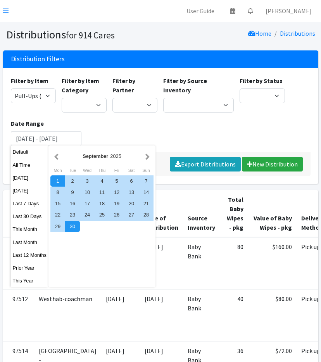
click at [60, 159] on div "September 2025" at bounding box center [101, 155] width 83 height 7
click at [55, 158] on button "button" at bounding box center [56, 156] width 8 height 10
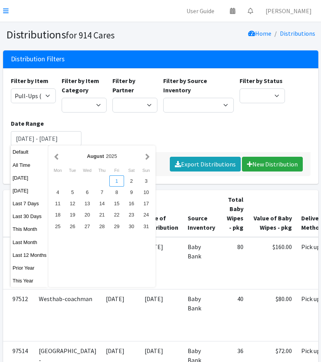
click at [114, 181] on div "1" at bounding box center [116, 180] width 15 height 11
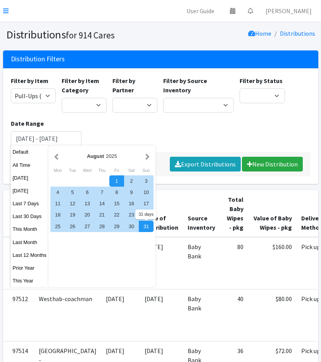
click at [148, 224] on div "31" at bounding box center [146, 226] width 15 height 11
type input "August 1, 2025 - August 31, 2025"
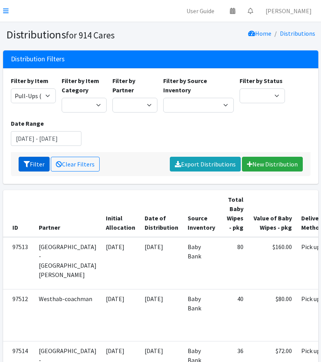
click at [37, 166] on button "Filter" at bounding box center [34, 164] width 31 height 15
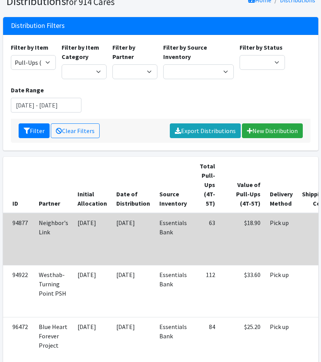
scroll to position [32, 0]
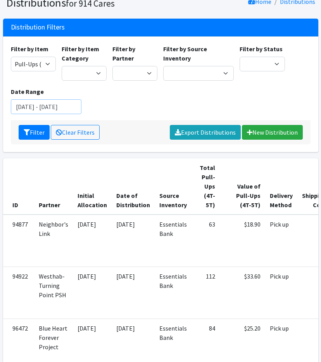
click at [52, 104] on input "August 1, 2025 - August 31, 2025" at bounding box center [46, 106] width 71 height 15
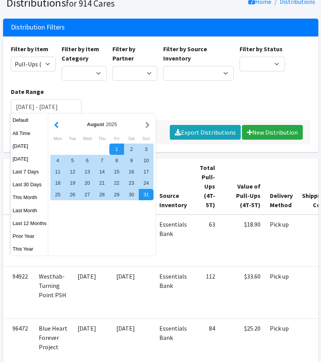
click at [57, 124] on button "button" at bounding box center [56, 124] width 8 height 10
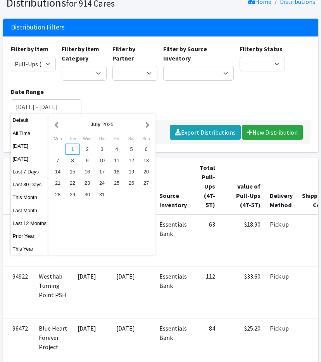
click at [73, 149] on div "1" at bounding box center [72, 148] width 15 height 11
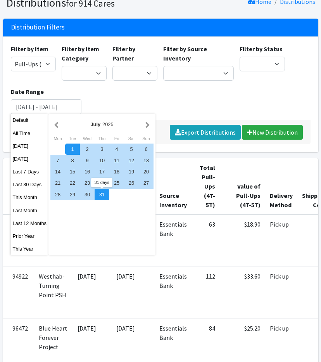
click at [100, 195] on div "31" at bounding box center [102, 194] width 15 height 11
type input "[DATE] - [DATE]"
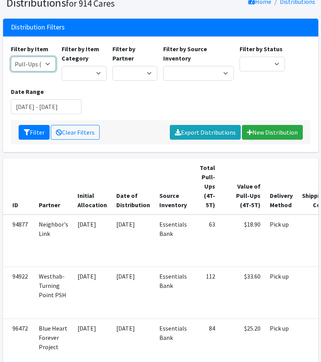
click at [40, 67] on select "11+ Hygiene Kit 2-5 Hygiene Kit 6-10 Hygiene Kit Baby Bank Baby Count Baby Carr…" at bounding box center [33, 64] width 45 height 15
select select "5195"
click at [11, 57] on select "11+ Hygiene Kit 2-5 Hygiene Kit 6-10 Hygiene Kit Baby Bank Baby Count Baby Carr…" at bounding box center [33, 64] width 45 height 15
click at [26, 133] on icon "submit" at bounding box center [27, 132] width 6 height 6
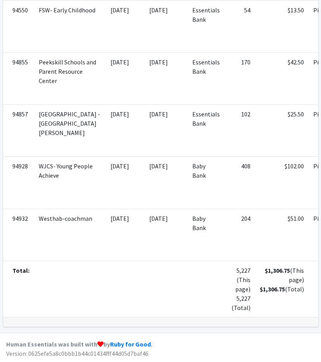
scroll to position [1803, 0]
drag, startPoint x: 215, startPoint y: 291, endPoint x: 194, endPoint y: 291, distance: 21.3
click at [224, 291] on td "5,227 (This page) 5,227 (Total)" at bounding box center [239, 289] width 31 height 56
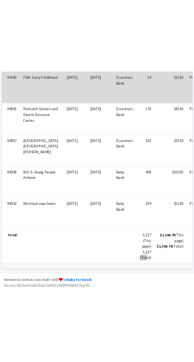
scroll to position [1953, 0]
